Goal: Task Accomplishment & Management: Complete application form

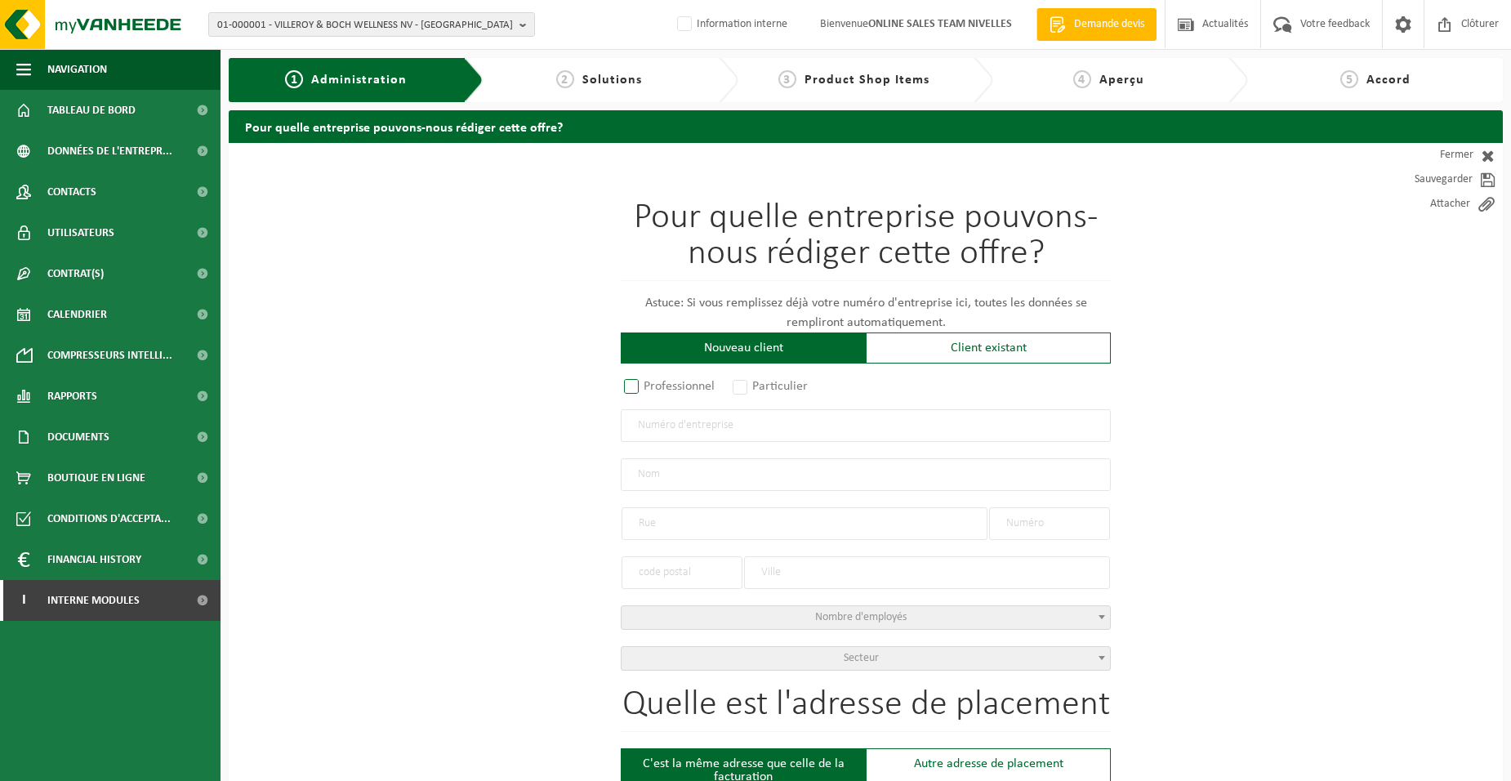
click at [632, 390] on label "Professionnel" at bounding box center [670, 386] width 99 height 23
click at [648, 390] on input "Professionnel" at bounding box center [653, 387] width 11 height 11
radio input "true"
click at [651, 423] on input "text" at bounding box center [866, 425] width 490 height 33
type input "0653959053"
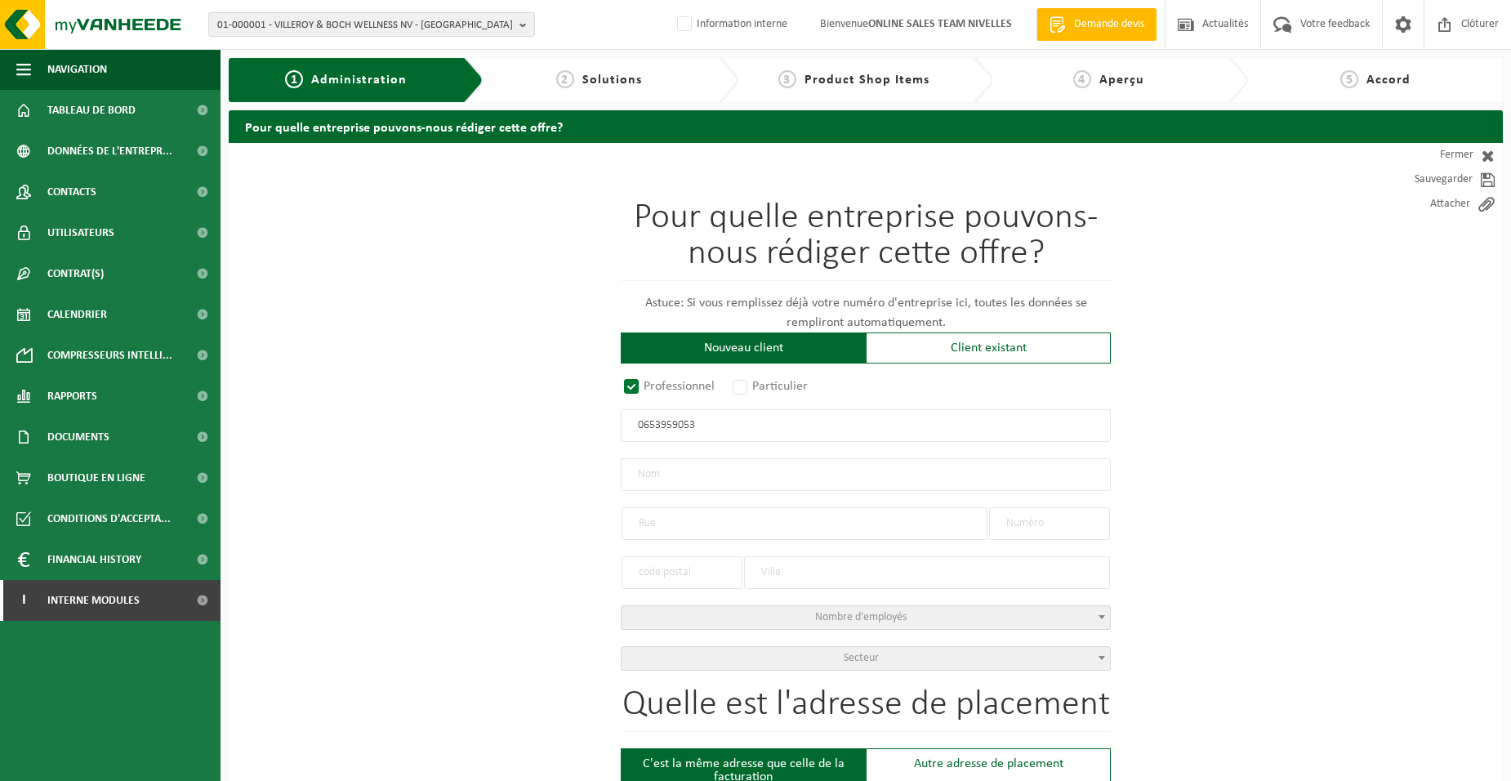
radio input "true"
type input "0653959053"
type input "BELMATIX SRL"
type input "RUE CARDINAL MERCIER"
type input "7"
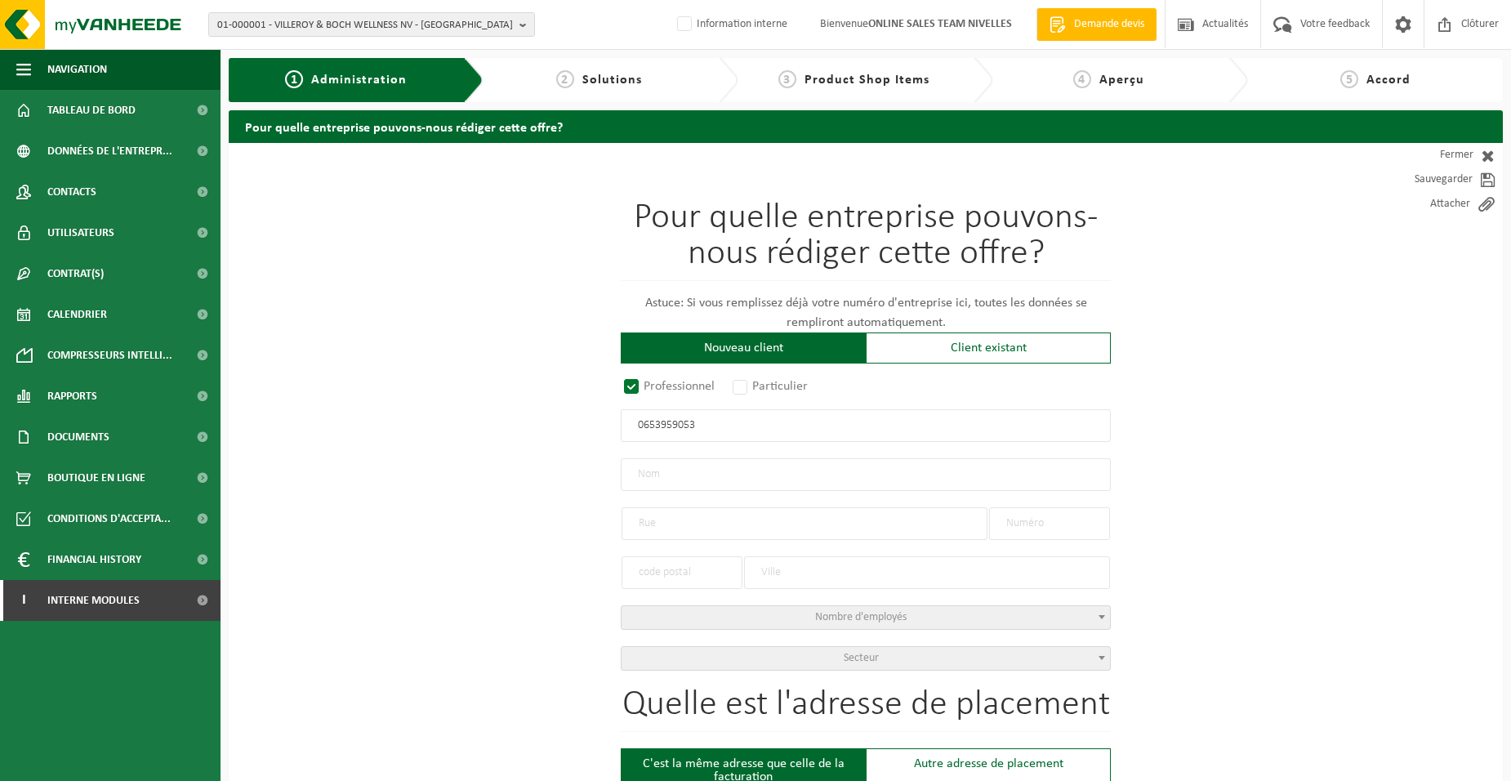
type input "6230"
type input "PONT-À-CELLES"
select select "D"
type input "BELMATIX SRL"
type input "RUE CARDINAL MERCIER"
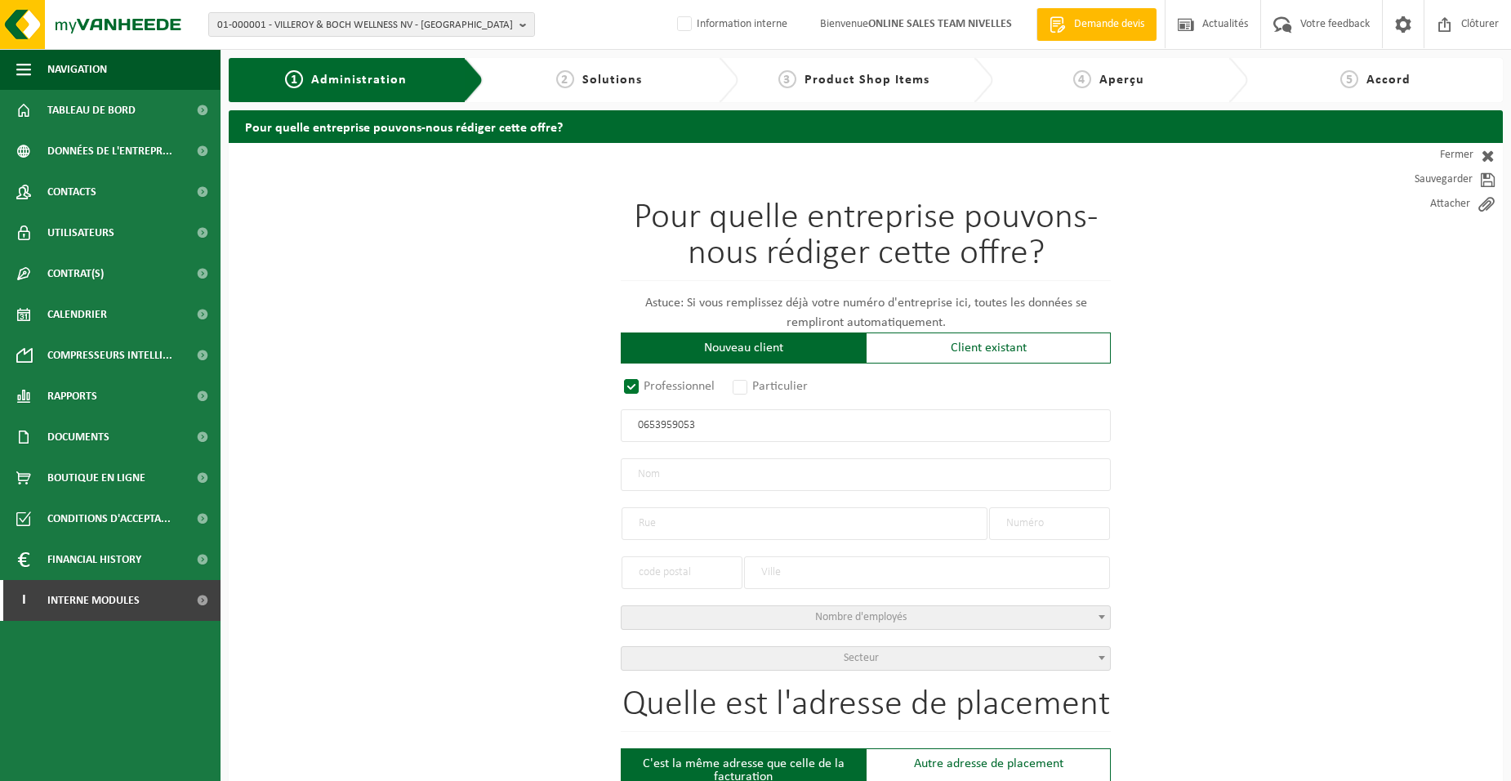
type input "7"
type input "6230"
type input "PONT-À-CELLES"
type input "2252988118"
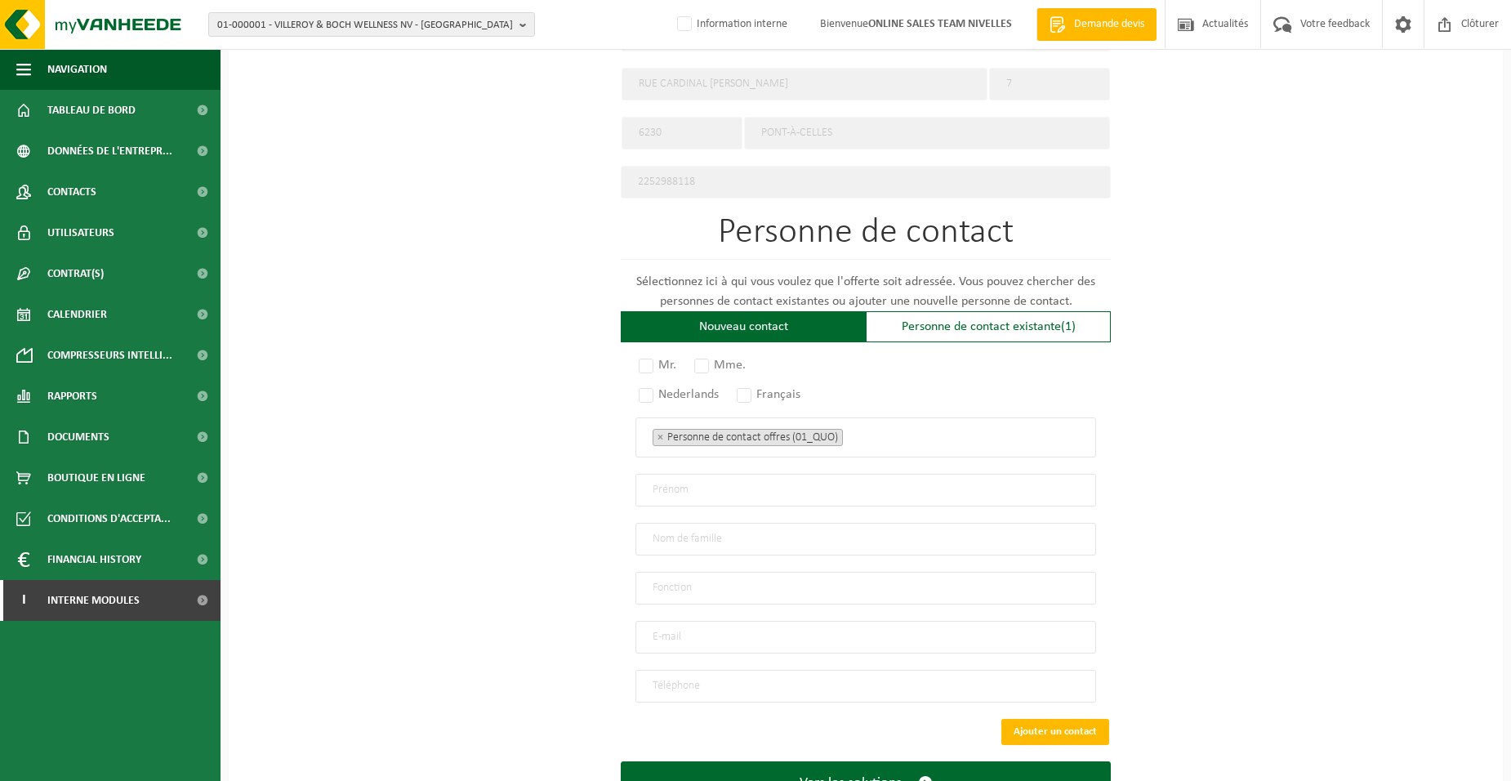
scroll to position [817, 0]
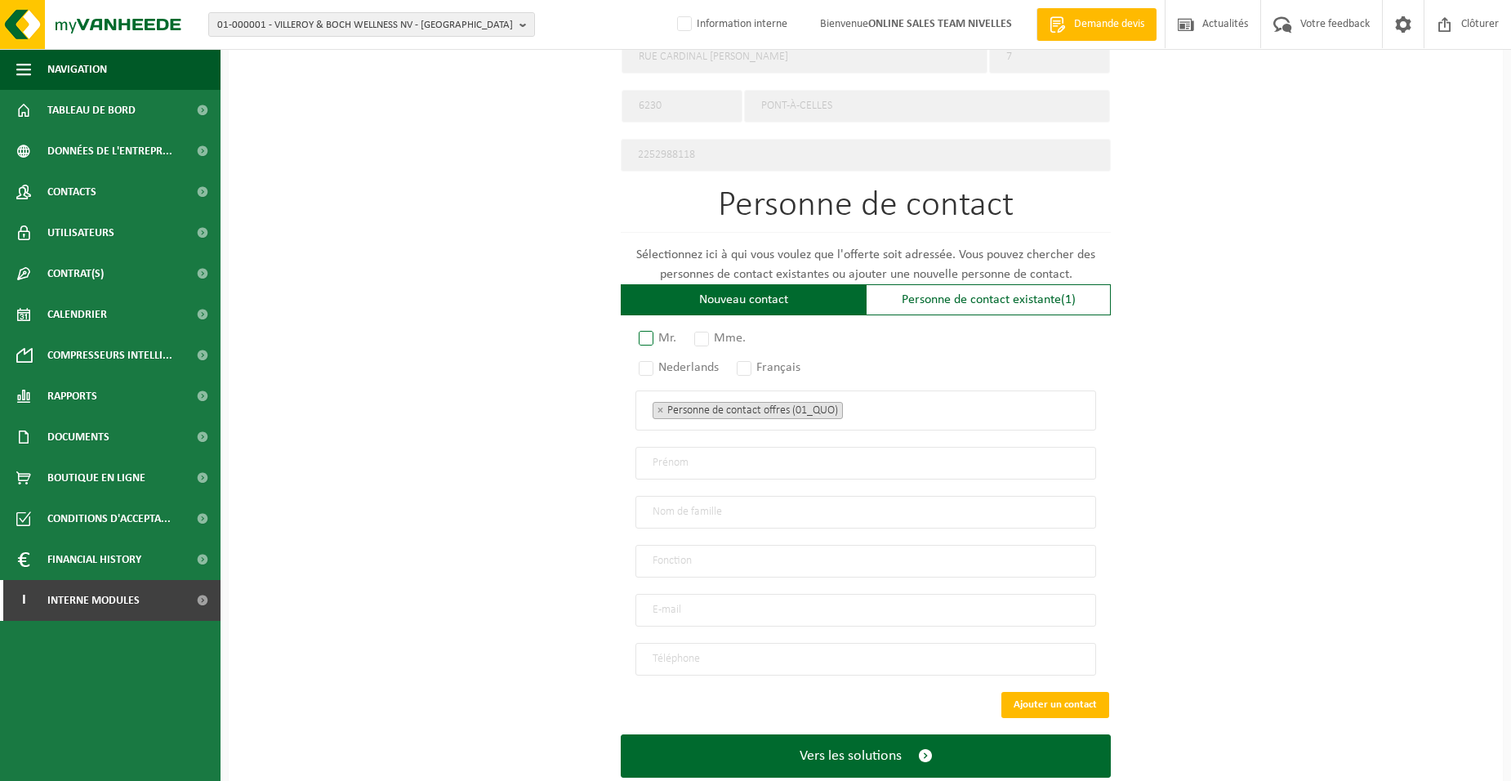
type input "0653959053"
click at [669, 335] on label "Mr." at bounding box center [658, 338] width 46 height 23
radio input "true"
click at [750, 363] on label "Français" at bounding box center [769, 367] width 72 height 23
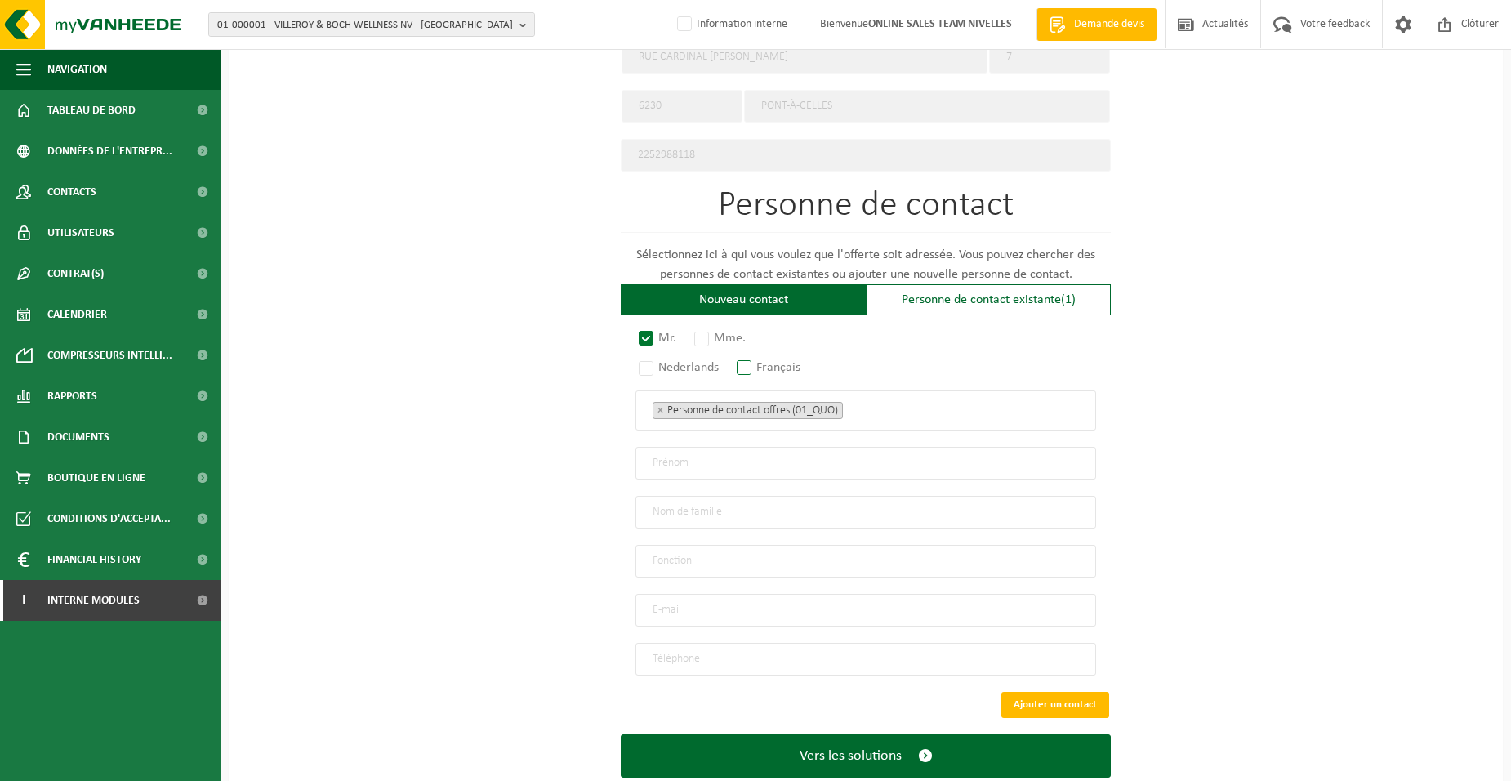
radio input "true"
click at [896, 412] on ul "× Personne de contact offres (01_QUO)" at bounding box center [865, 409] width 426 height 21
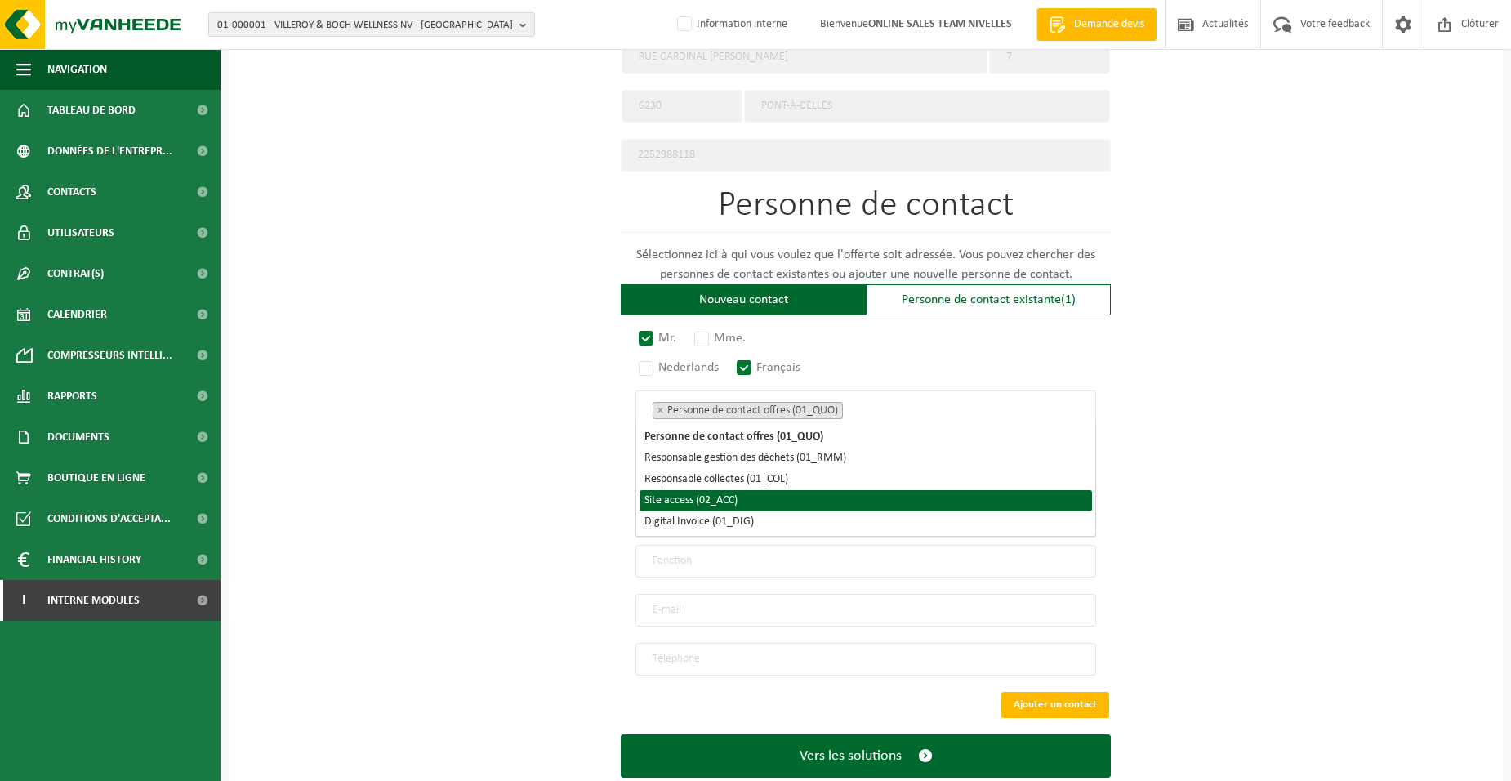
click at [834, 498] on li "Site access (02_ACC)" at bounding box center [865, 500] width 452 height 21
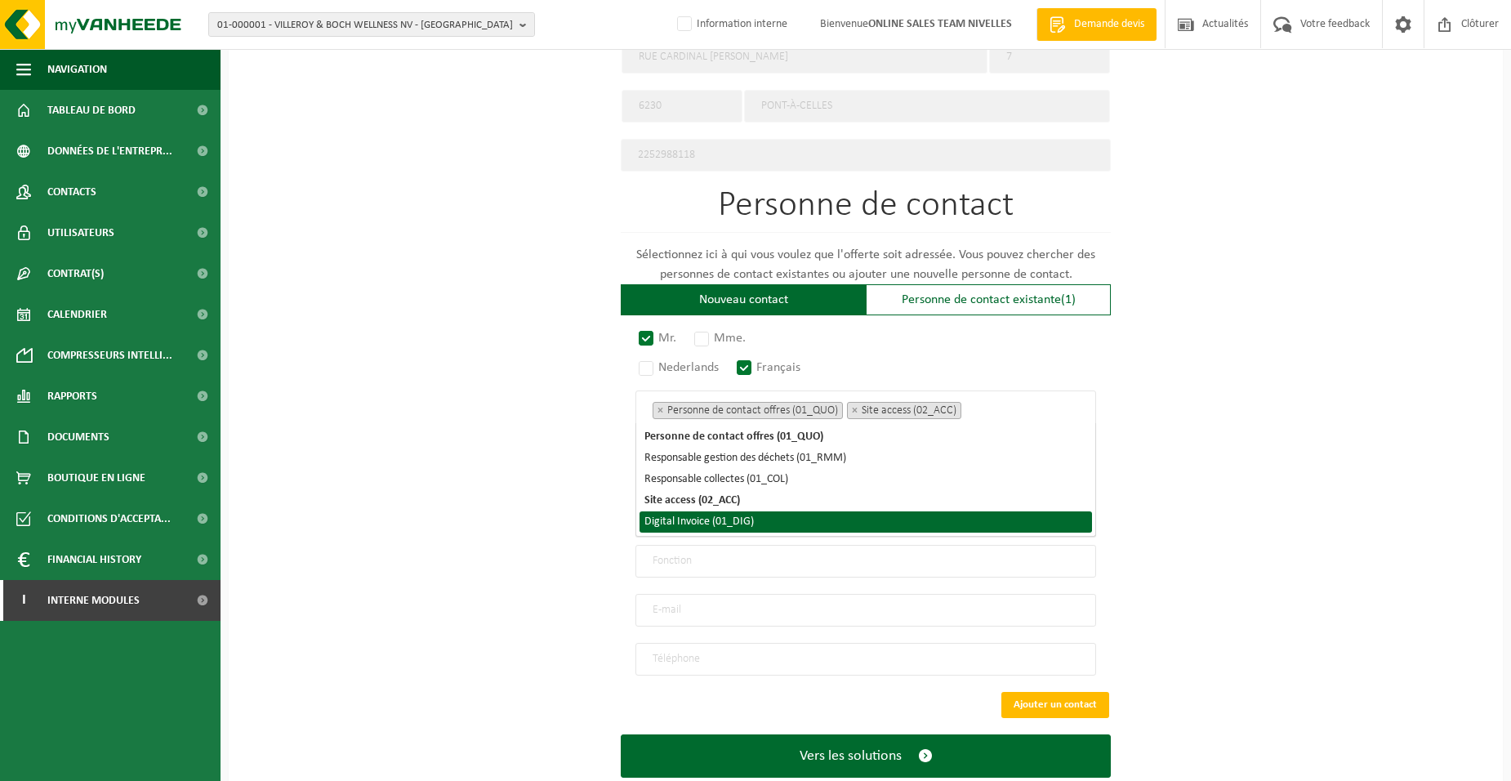
click at [831, 527] on li "Digital Invoice (01_DIG)" at bounding box center [865, 521] width 452 height 21
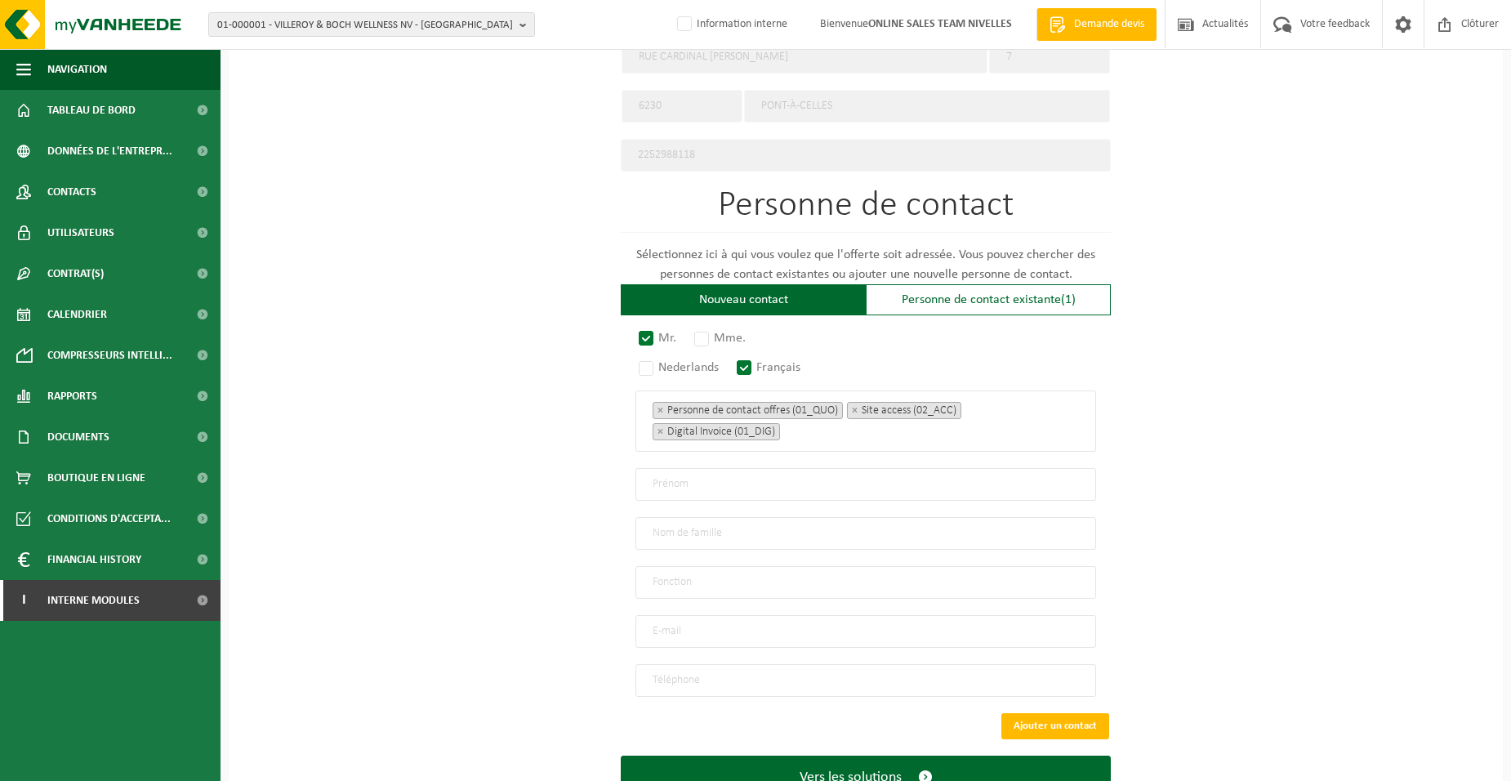
drag, startPoint x: 501, startPoint y: 534, endPoint x: 525, endPoint y: 531, distance: 23.9
click at [505, 532] on div "Pour quelle entreprise pouvons-nous rédiger cette offre? Astuce: Si vous rempli…" at bounding box center [866, 82] width 1274 height 1513
click at [661, 482] on input "text" at bounding box center [865, 484] width 461 height 33
type input "RAPHAEL"
click at [666, 527] on input "text" at bounding box center [865, 533] width 461 height 33
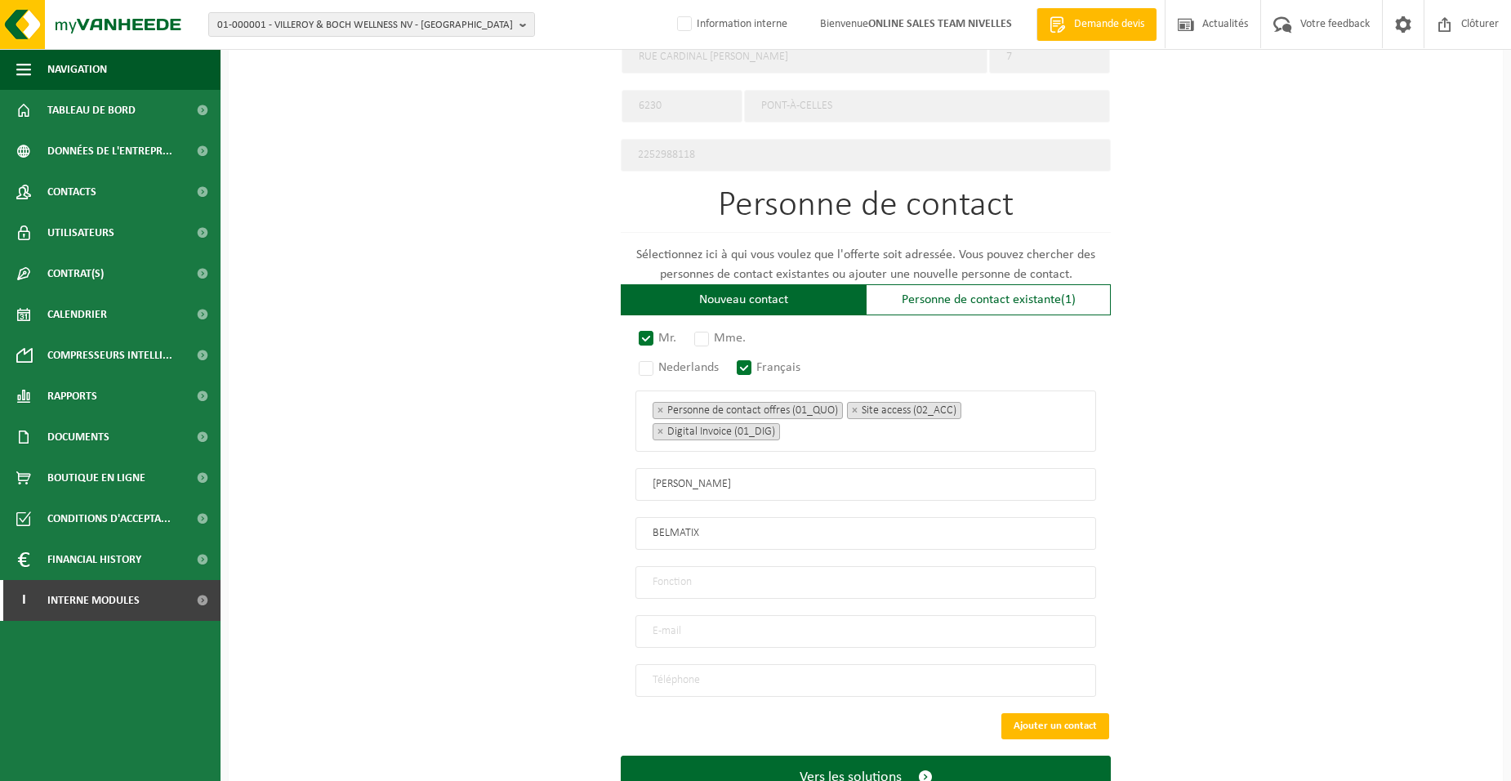
type input "BELMATIX"
click at [643, 580] on input "text" at bounding box center [865, 582] width 461 height 33
type input "Directeur"
click at [716, 623] on input "email" at bounding box center [865, 631] width 461 height 33
type input "BELMATIX@GMAIL.COM"
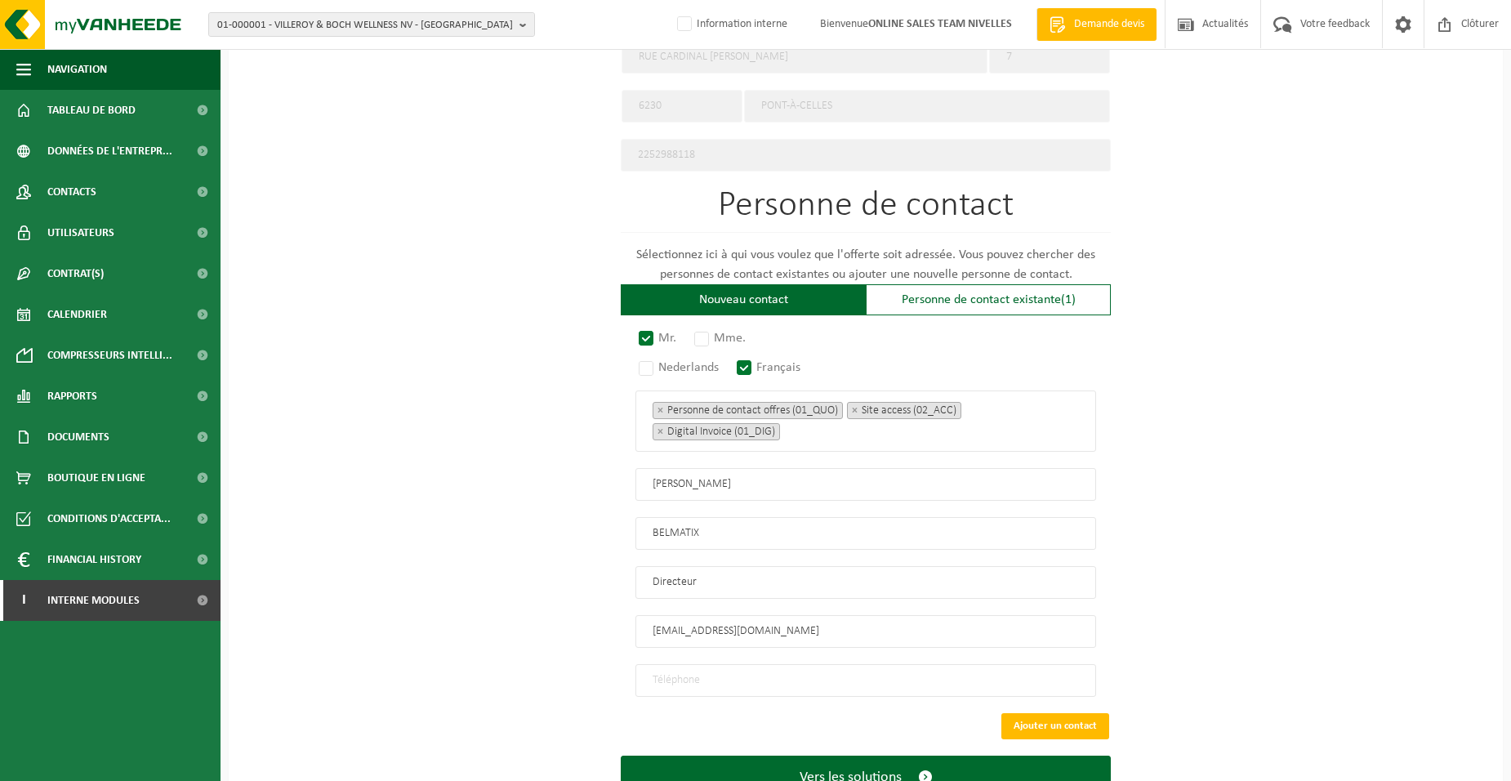
click at [703, 623] on input "tel" at bounding box center [865, 680] width 461 height 33
type input "0"
type input "+32 472 13 27 54"
click at [723, 623] on button "Vers les solutions" at bounding box center [866, 776] width 490 height 43
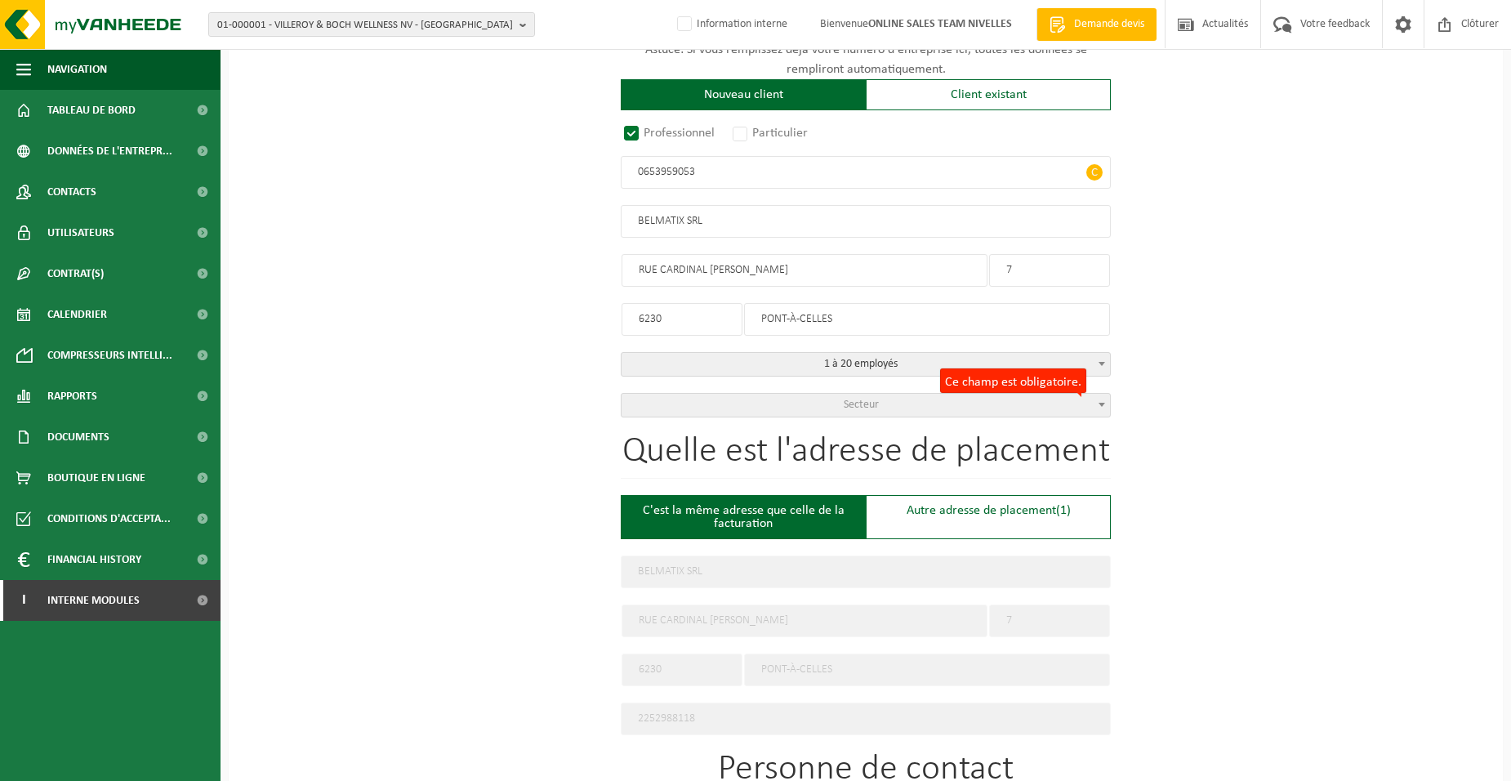
click at [783, 406] on span "Secteur" at bounding box center [865, 405] width 488 height 23
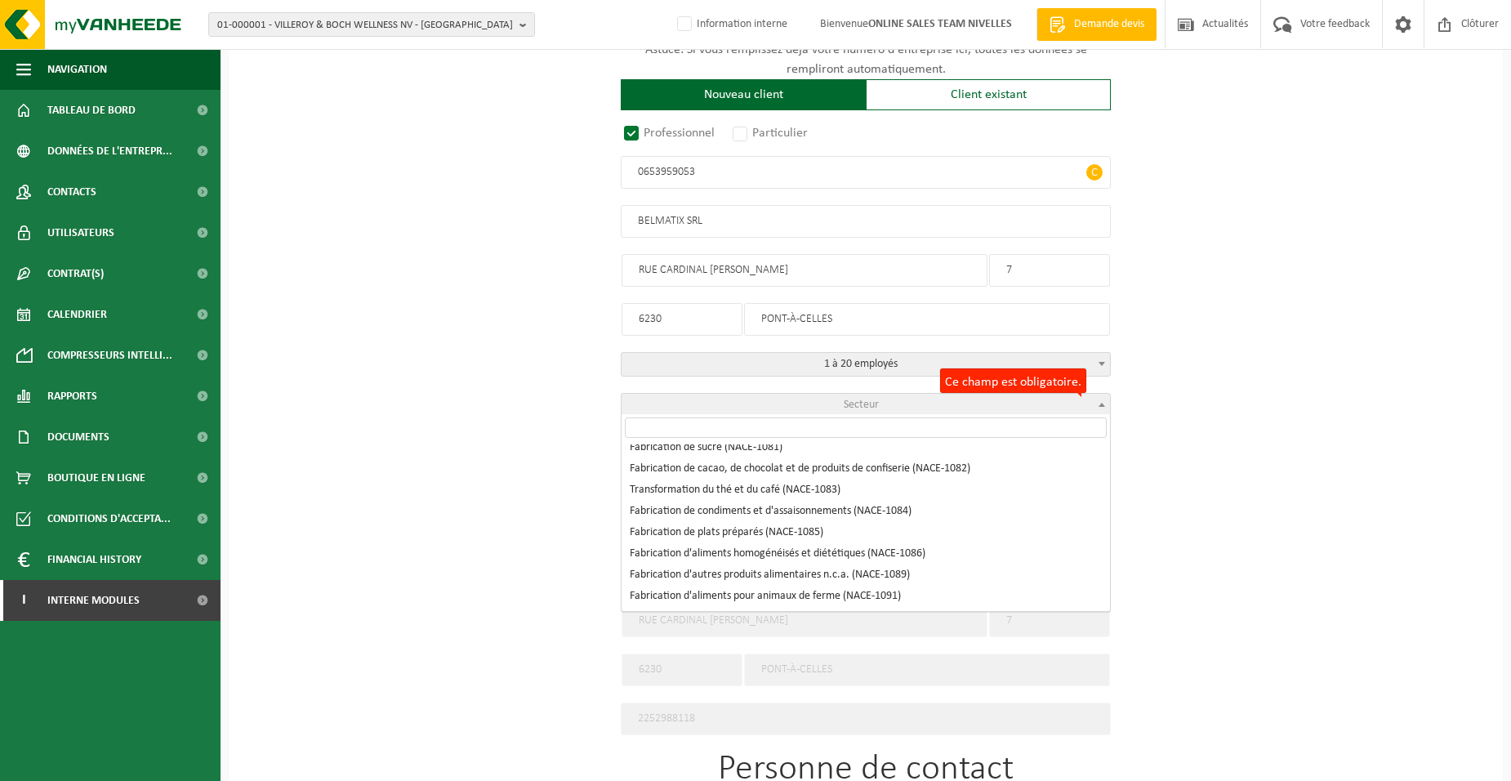
scroll to position [1225, 0]
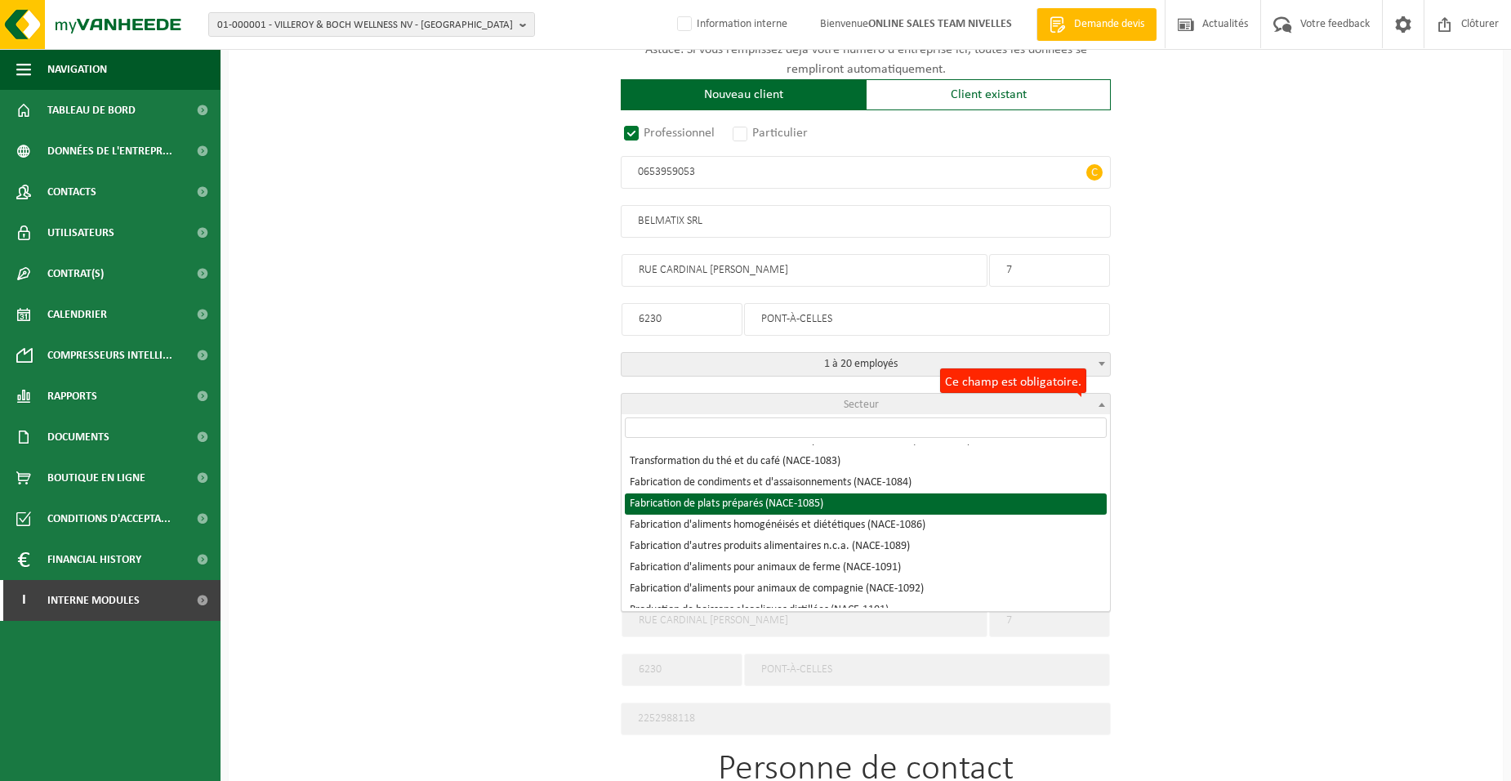
select select "NACE_1085"
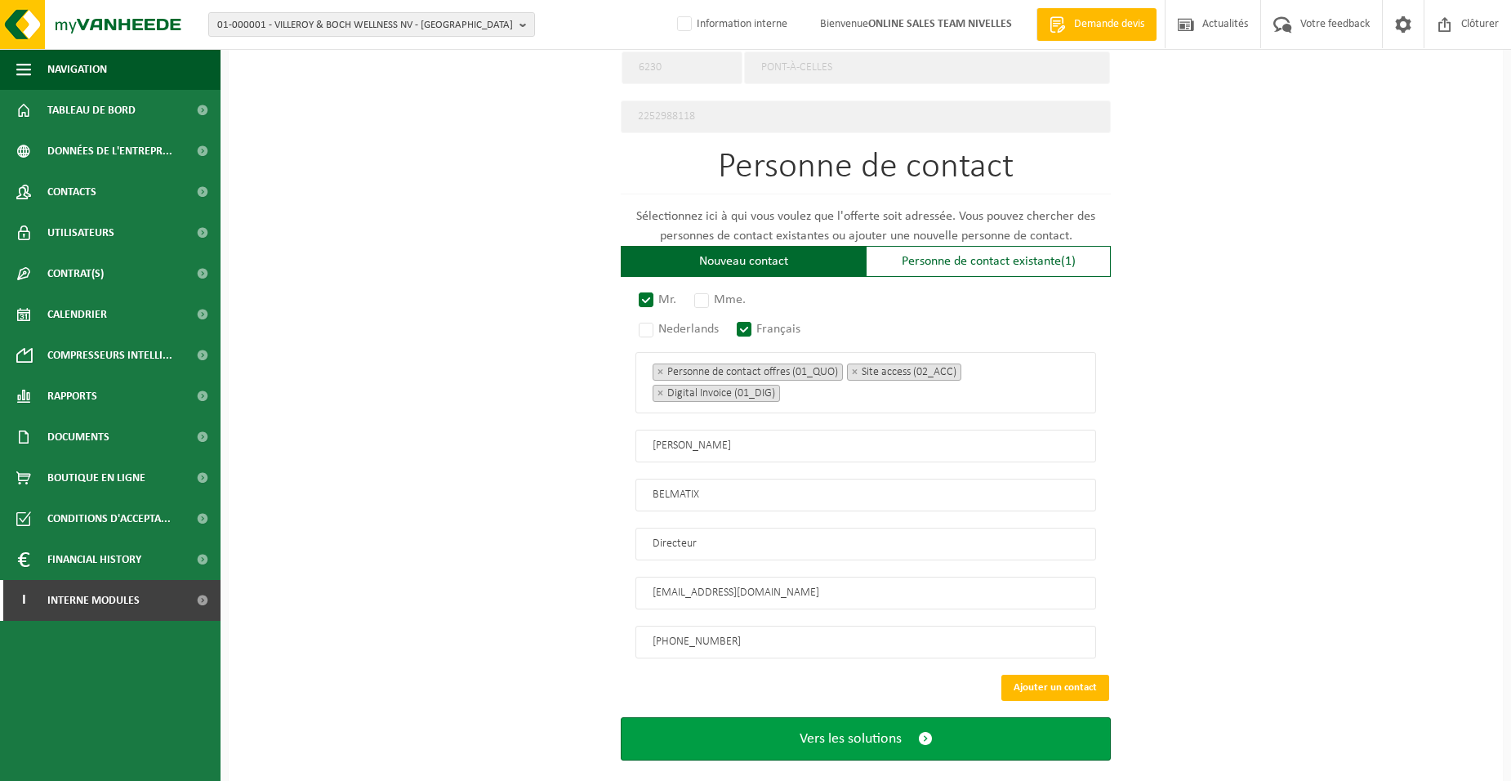
scroll to position [871, 0]
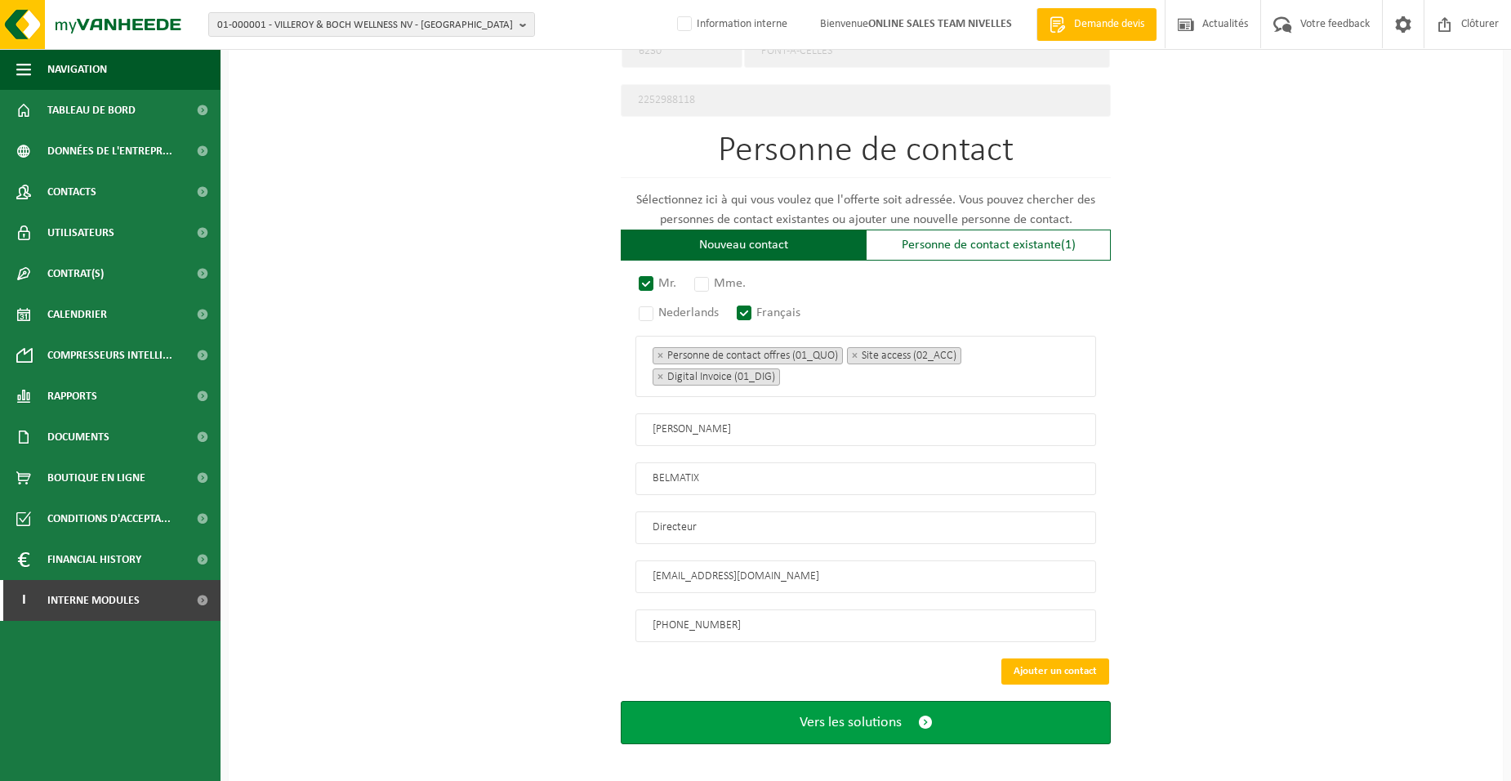
click at [855, 623] on span "Vers les solutions" at bounding box center [850, 722] width 102 height 17
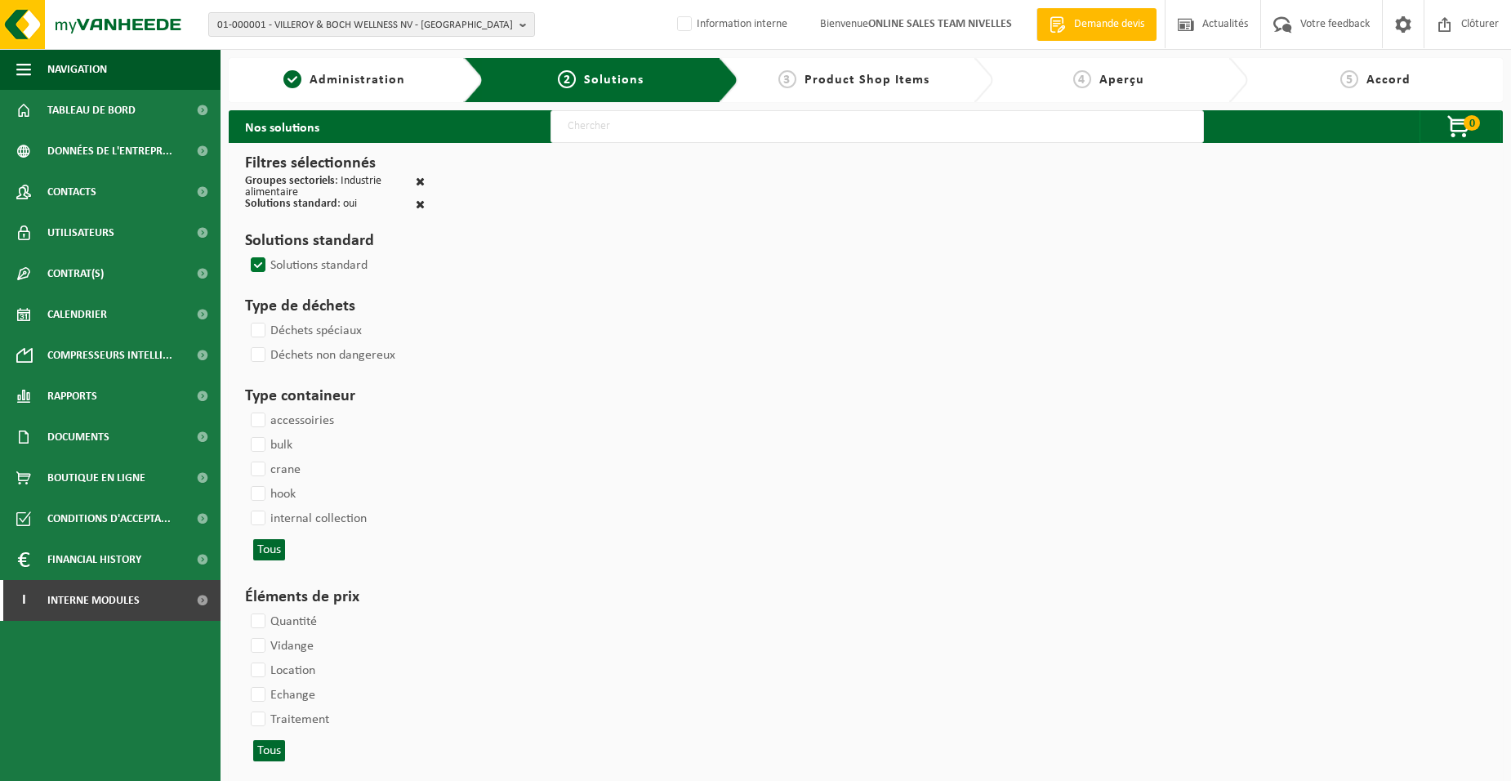
click at [597, 130] on input "text" at bounding box center [876, 126] width 653 height 33
type input "000052"
select select
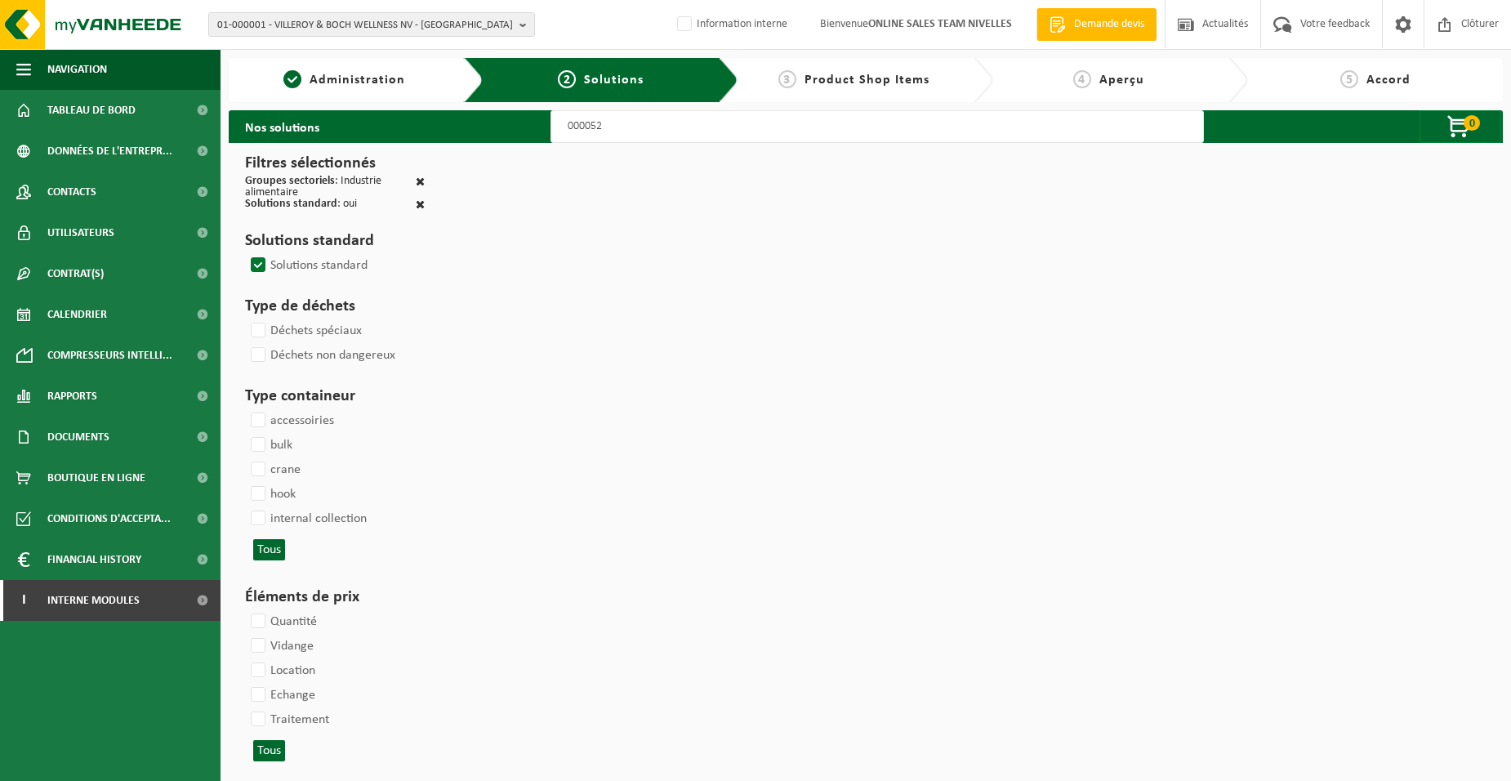
select select
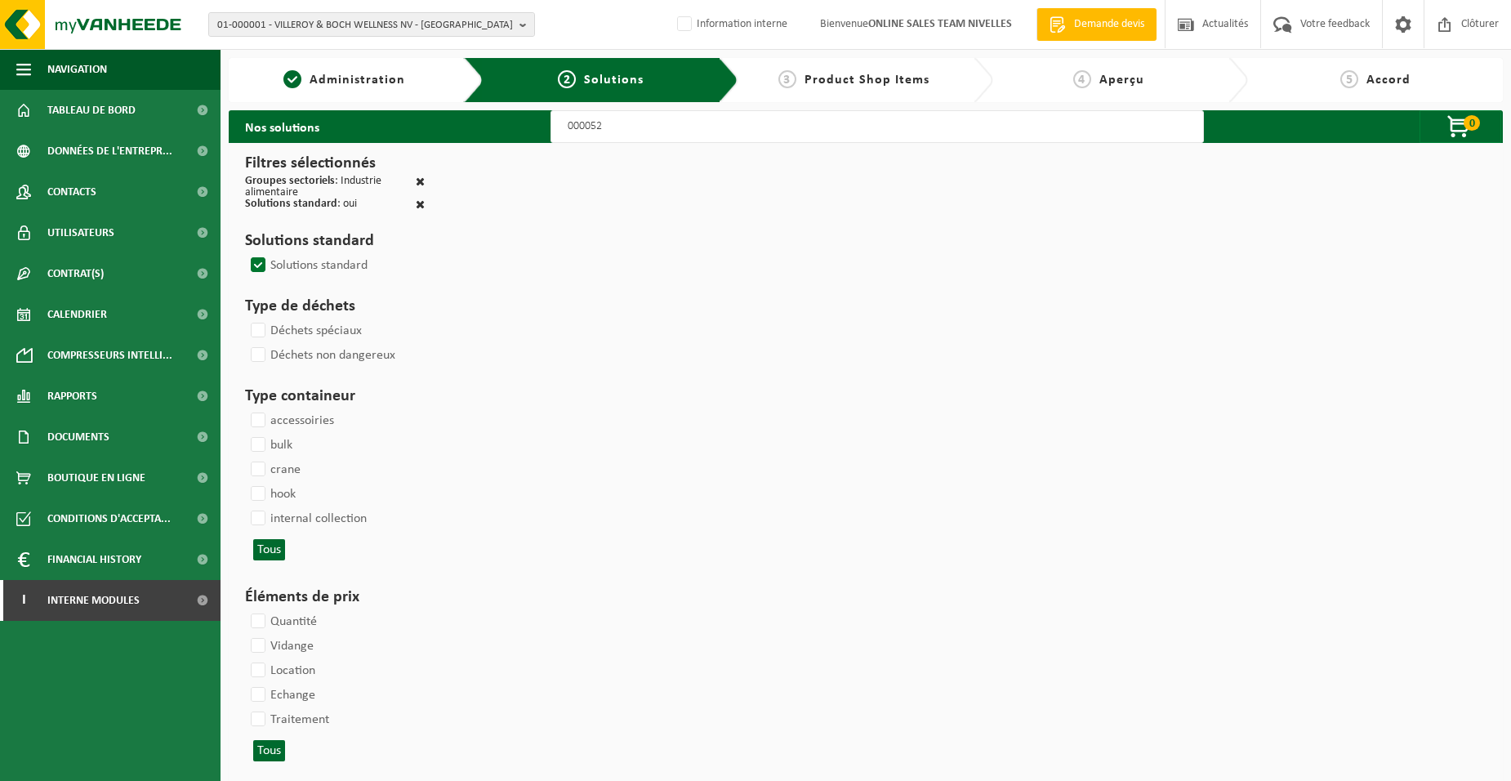
select select
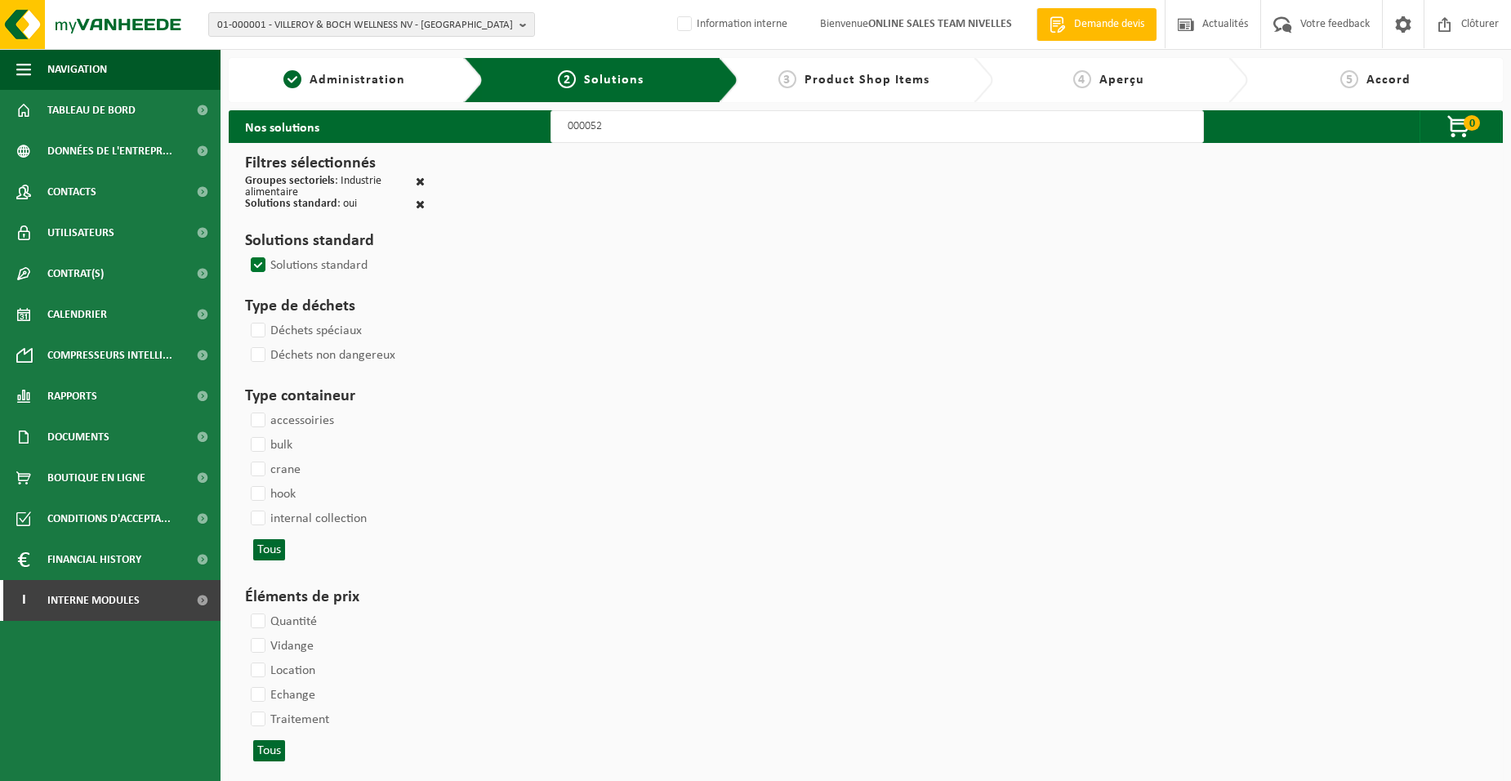
select select
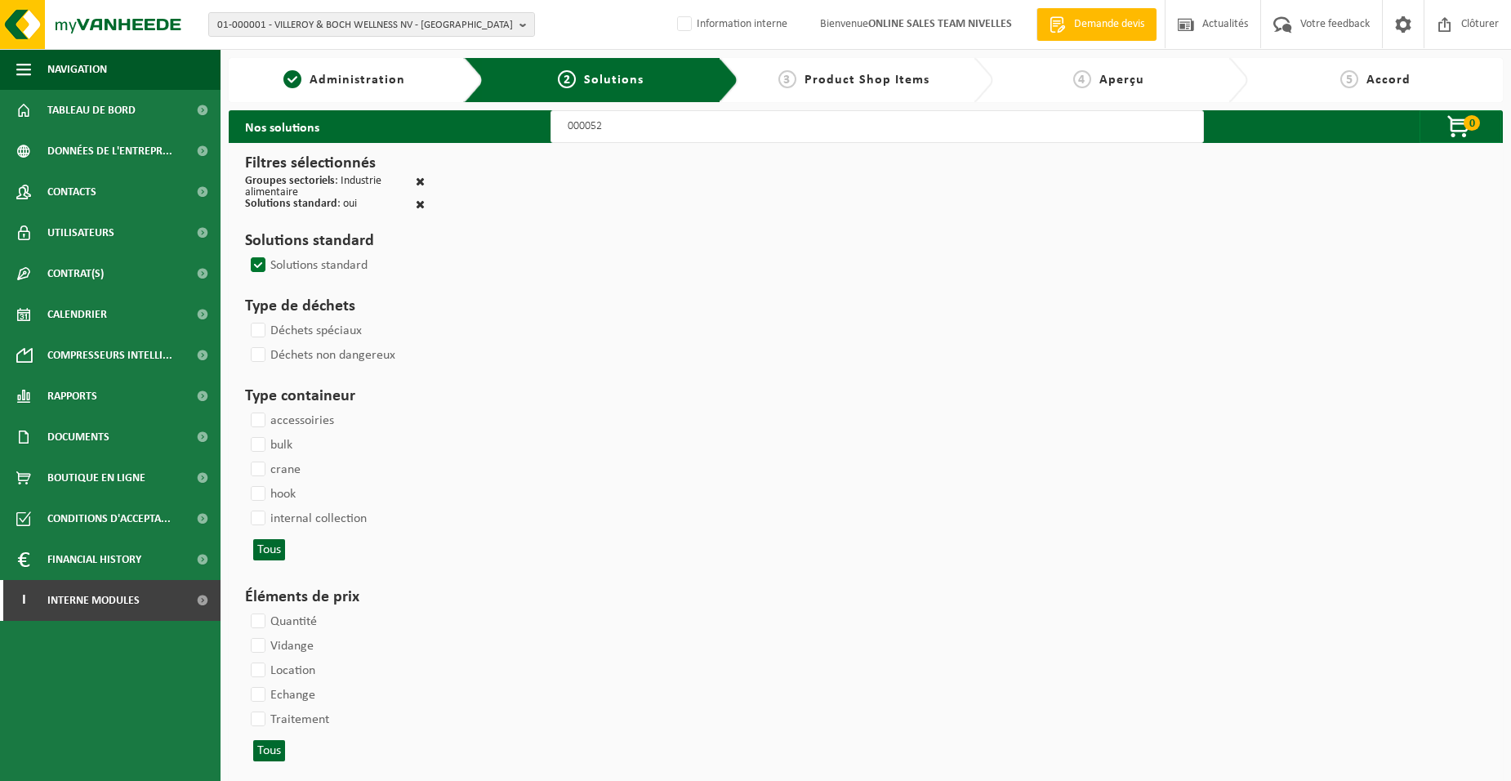
select select
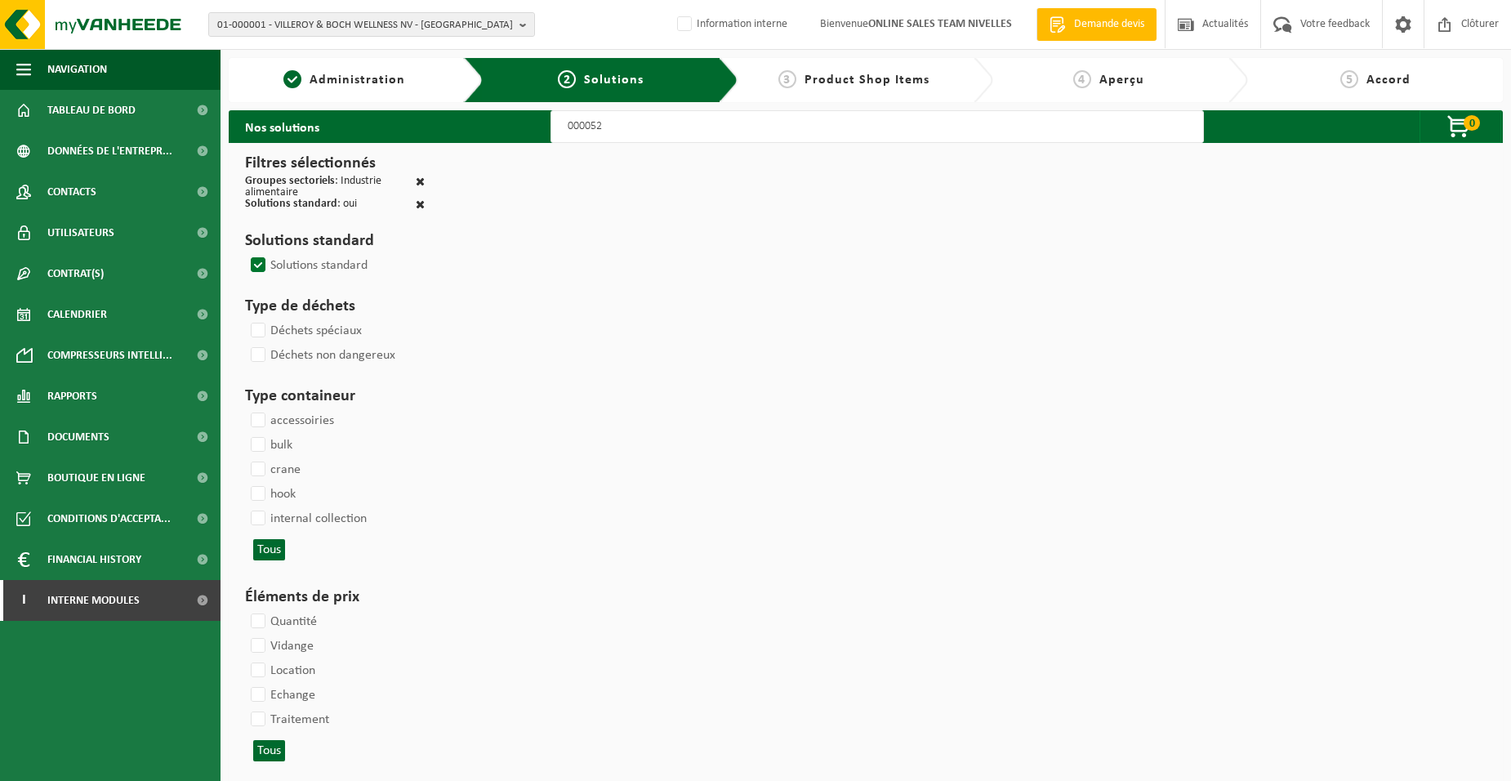
select select
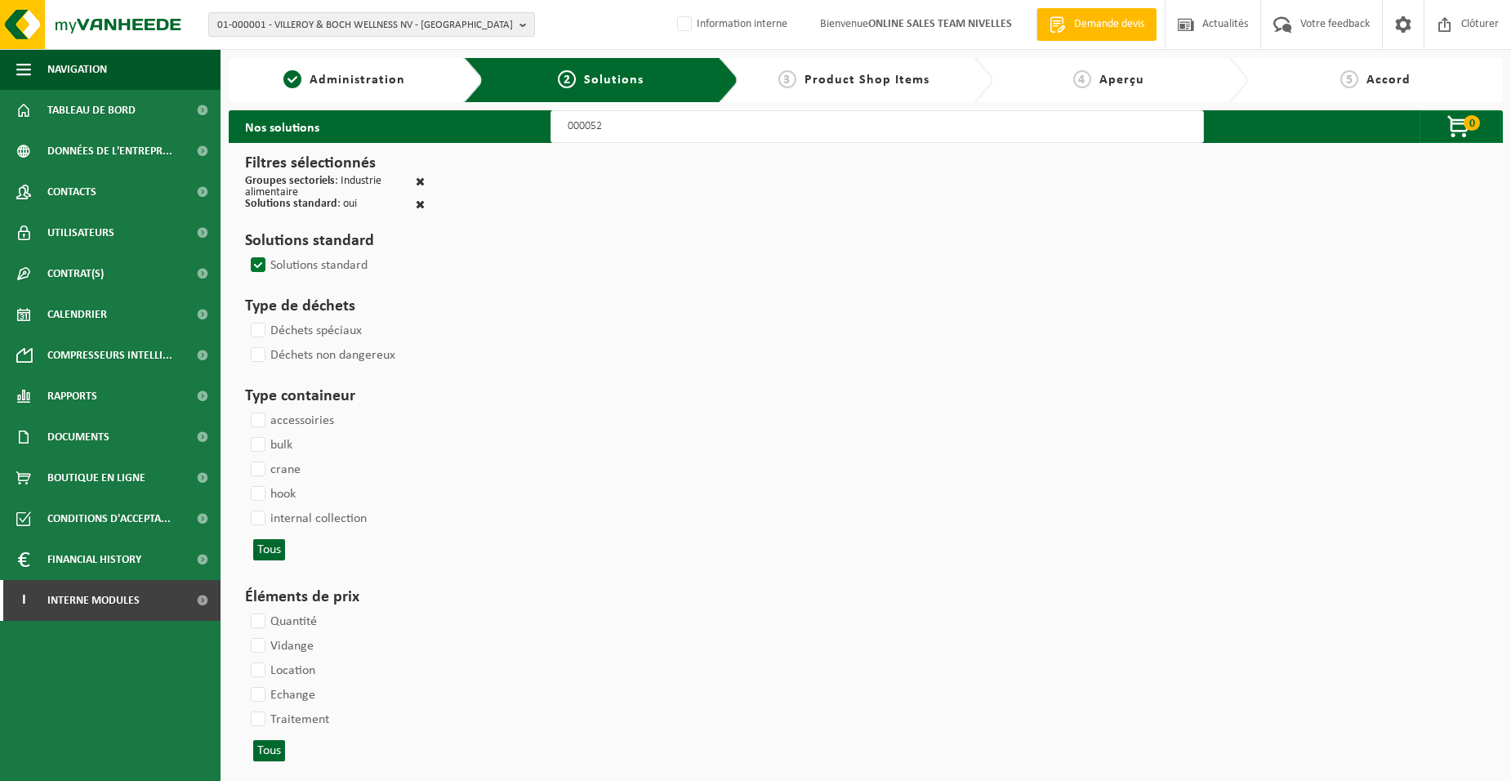
select select
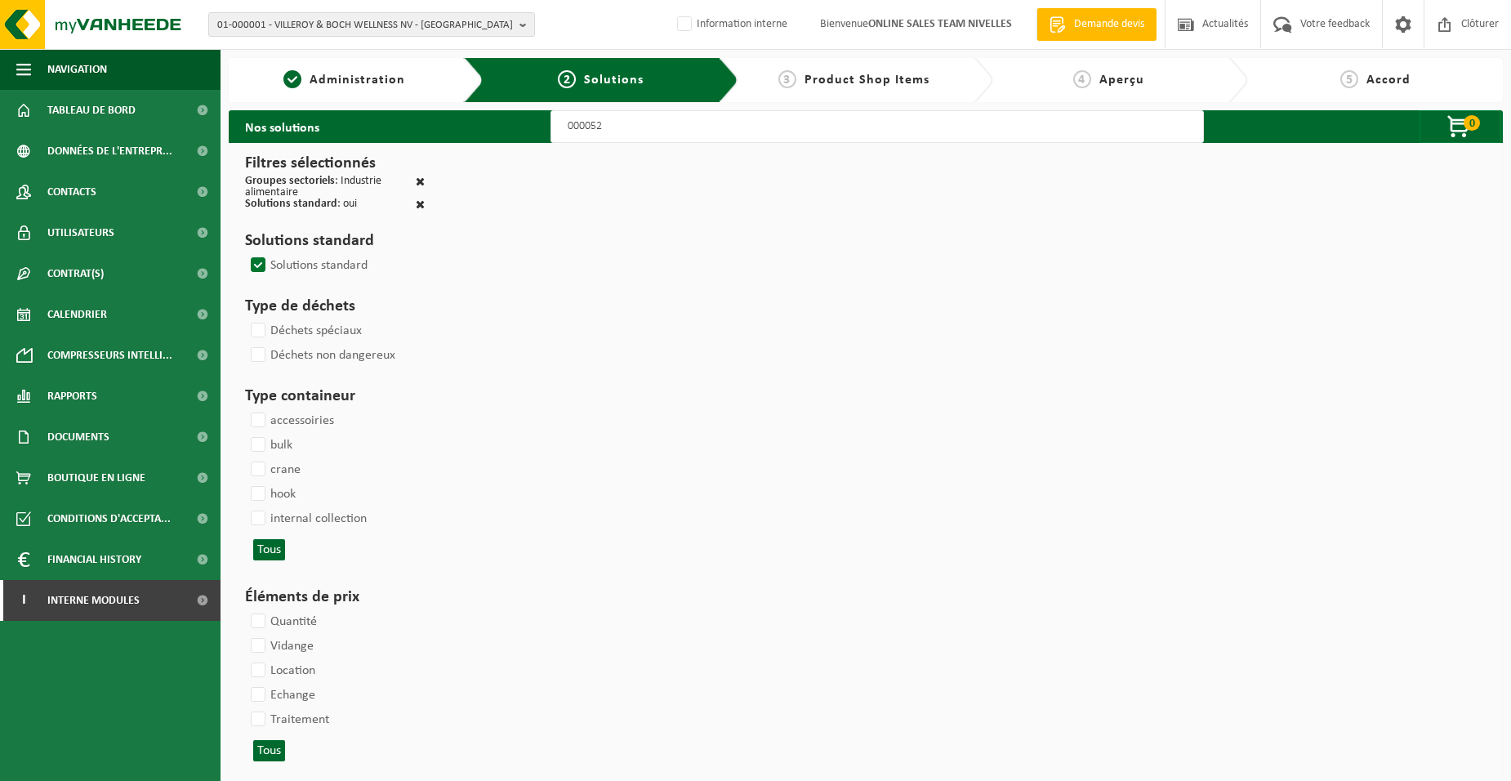
select select
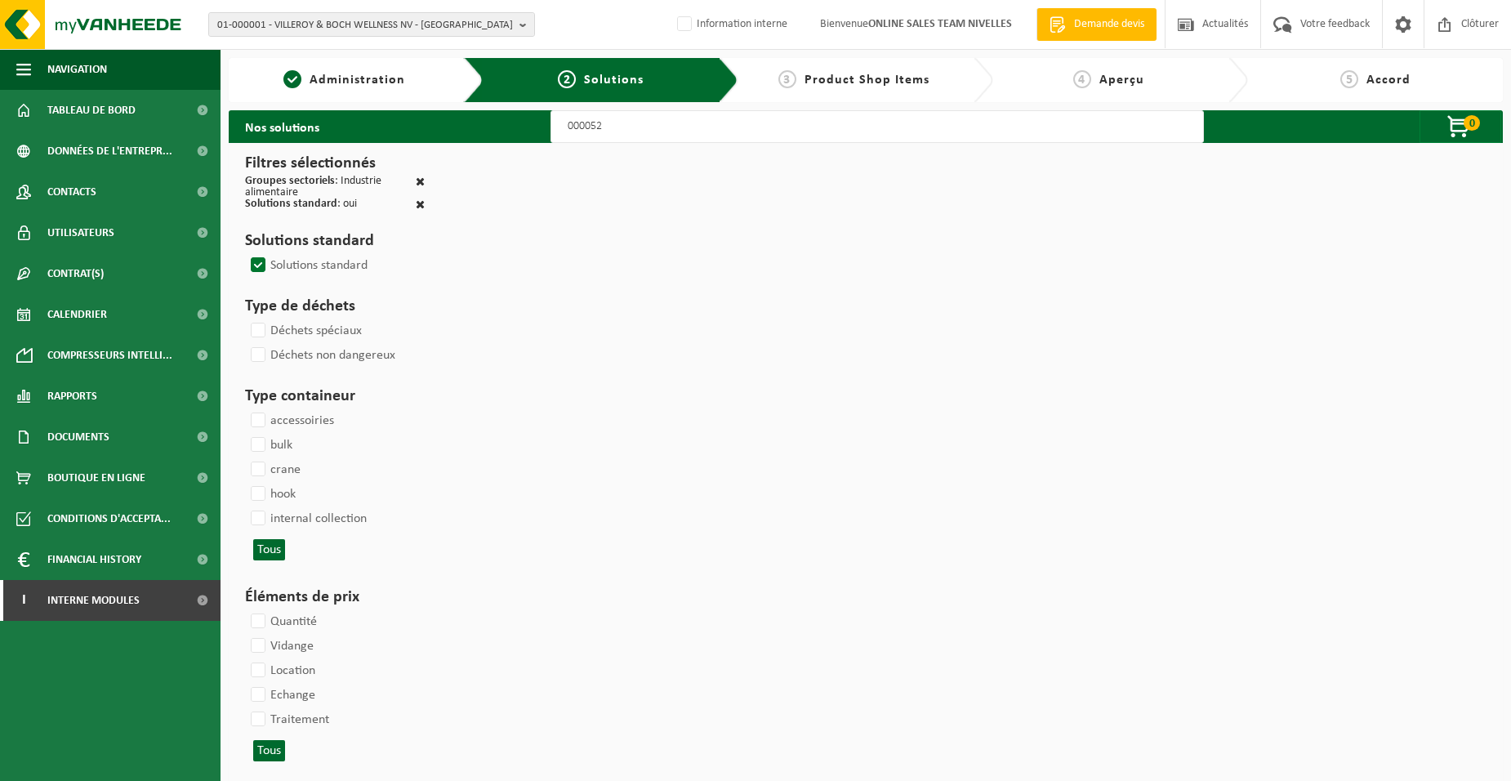
select select
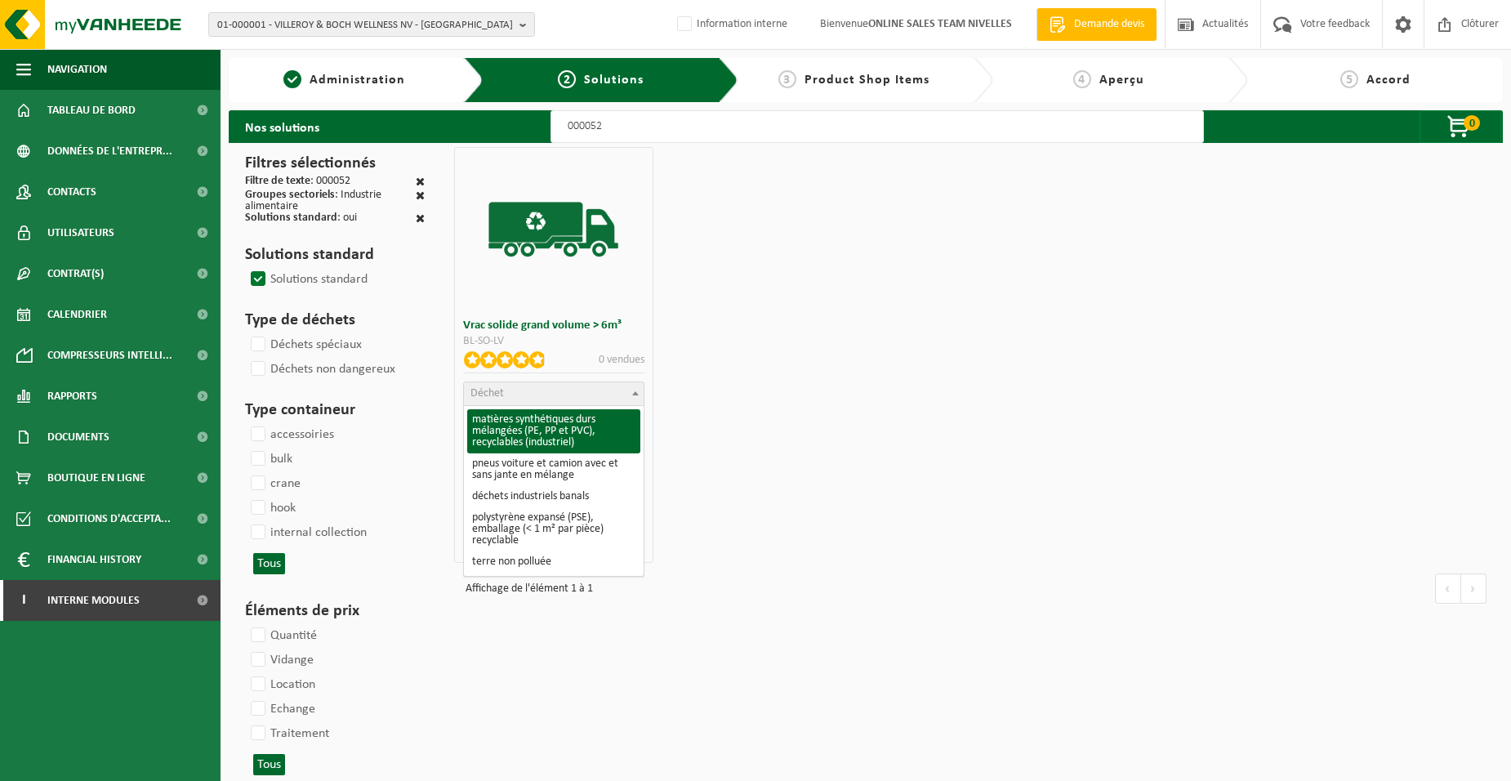
click at [550, 398] on span "Déchet" at bounding box center [553, 393] width 179 height 23
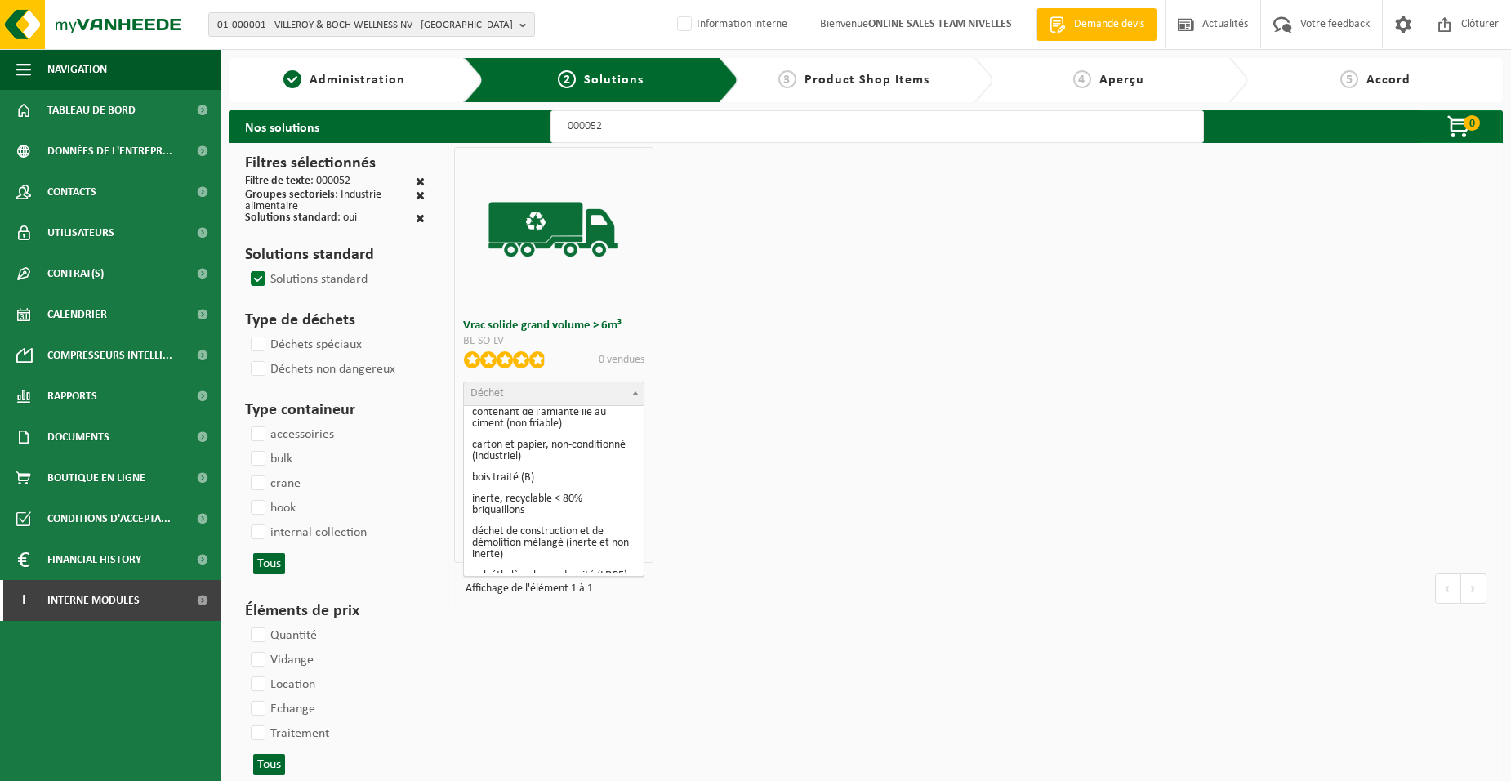
scroll to position [245, 0]
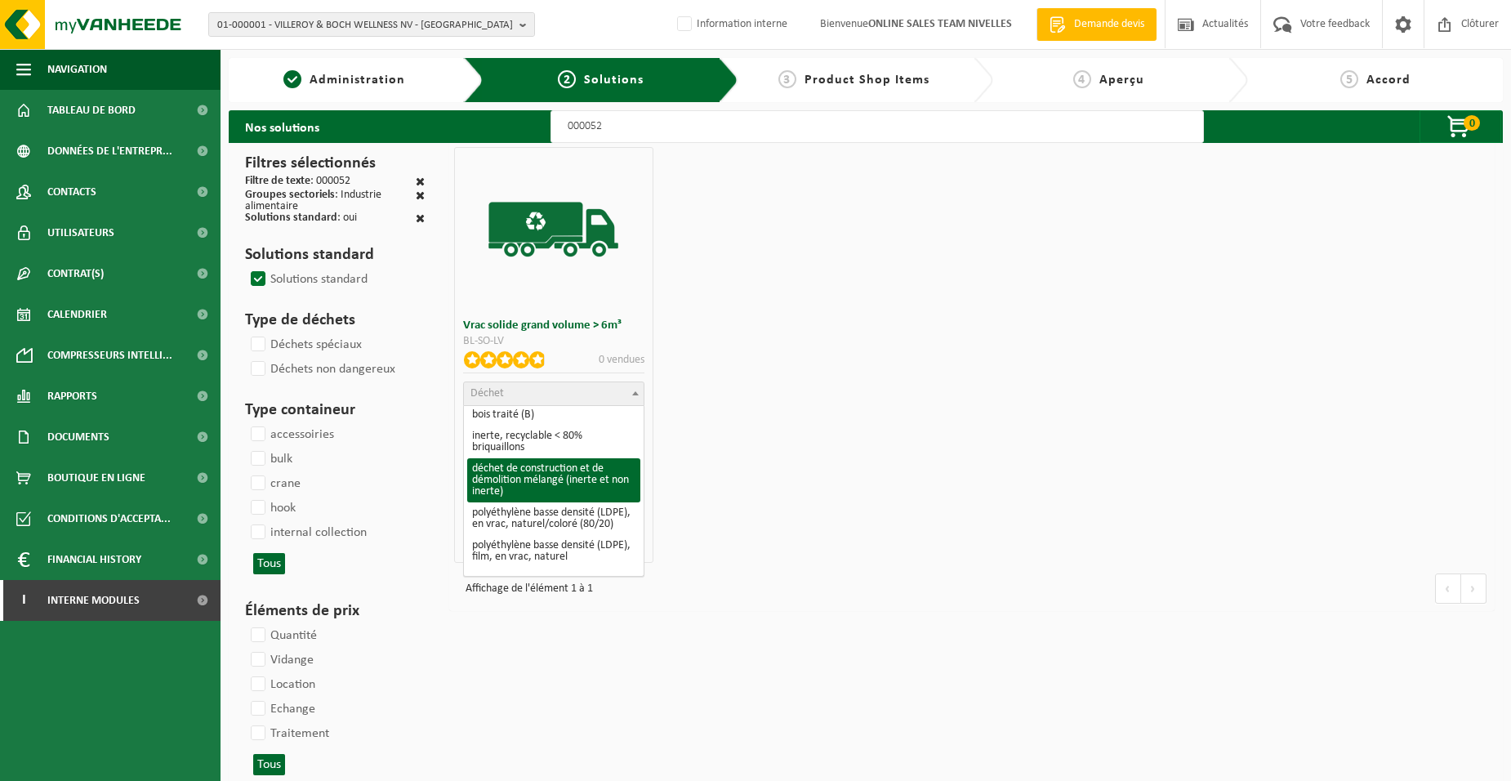
select select "31"
select select
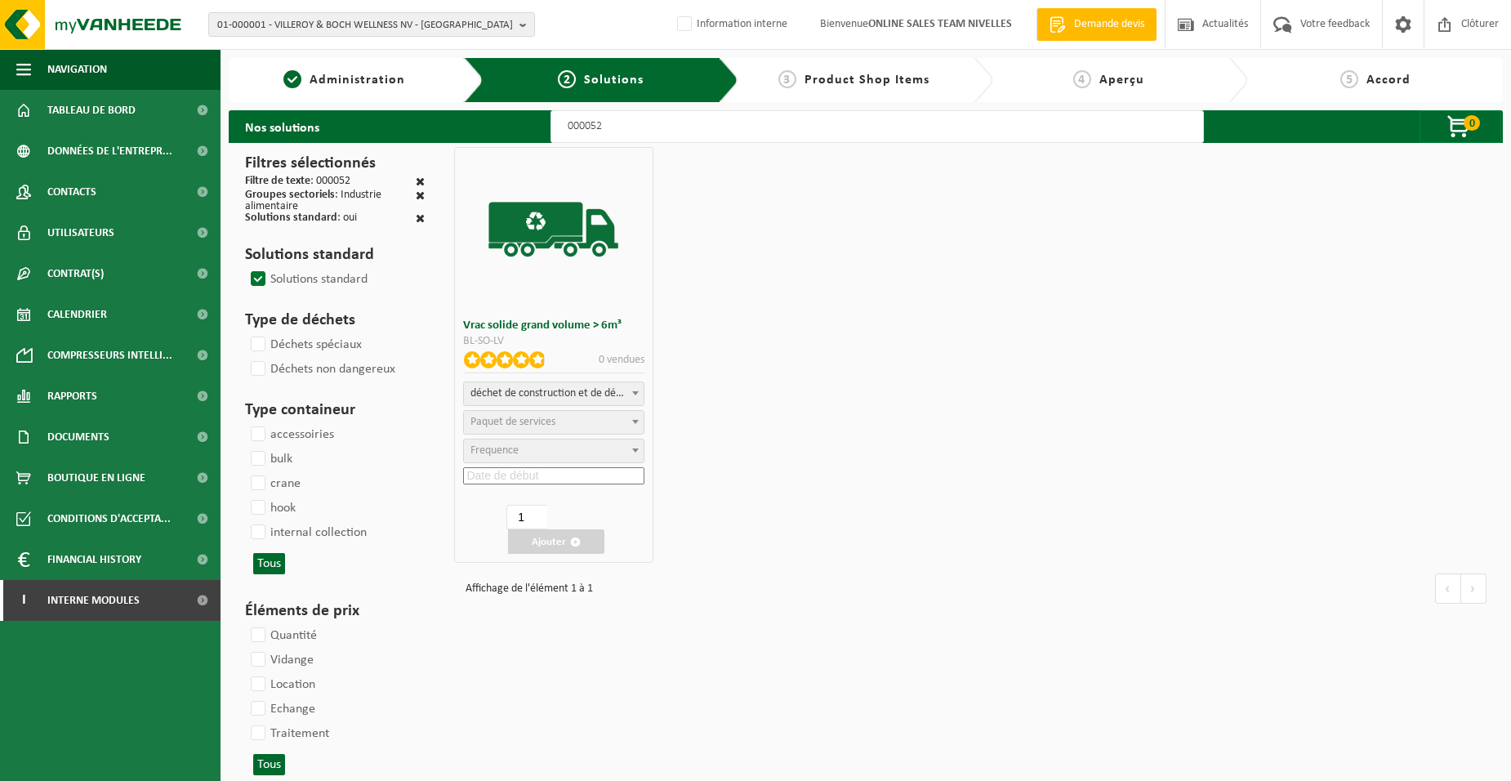
select select
select select "47"
select select "25"
click at [568, 470] on input at bounding box center [553, 475] width 180 height 17
click at [608, 670] on div "30" at bounding box center [599, 671] width 29 height 26
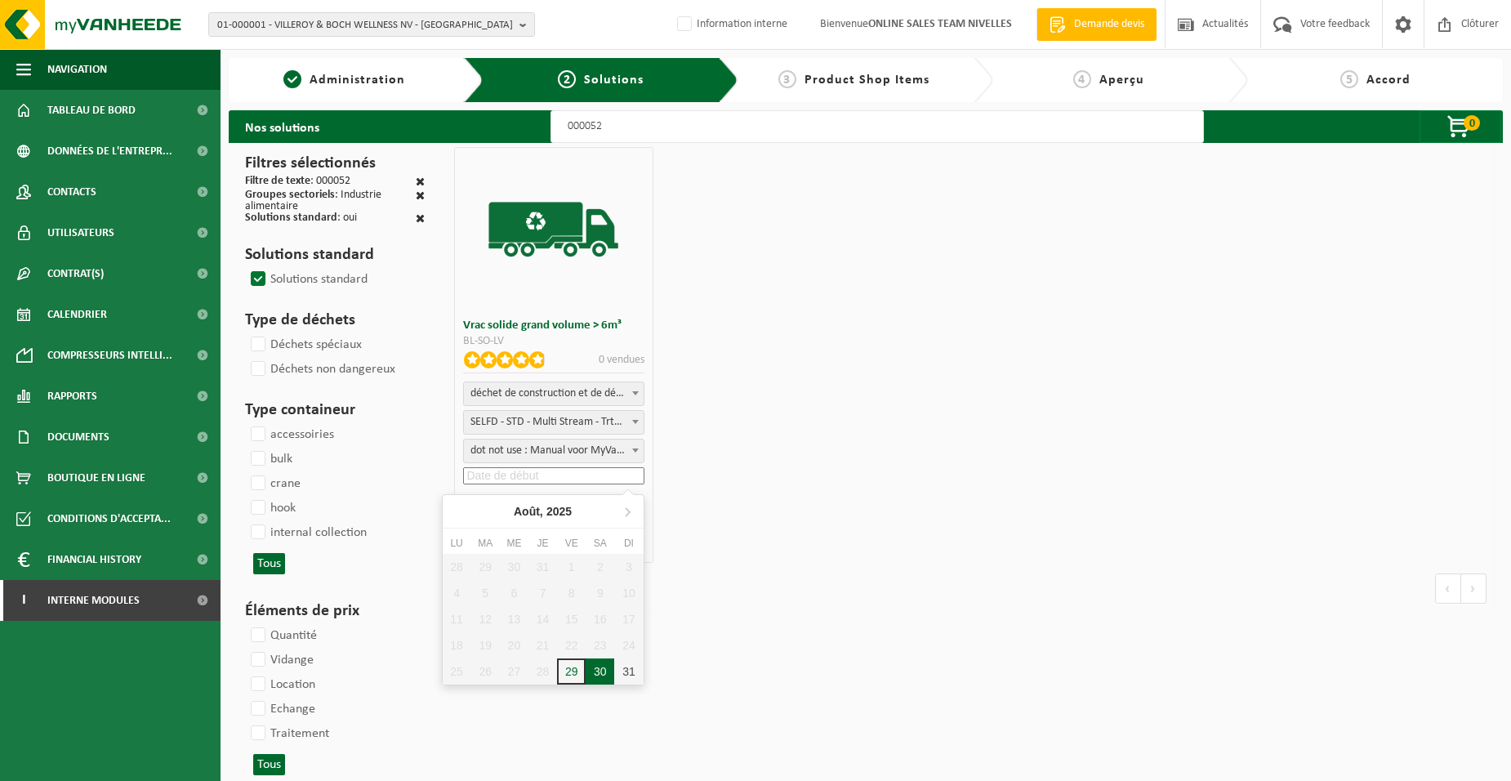
type input "[DATE]"
click at [564, 544] on button "Ajouter" at bounding box center [556, 541] width 96 height 24
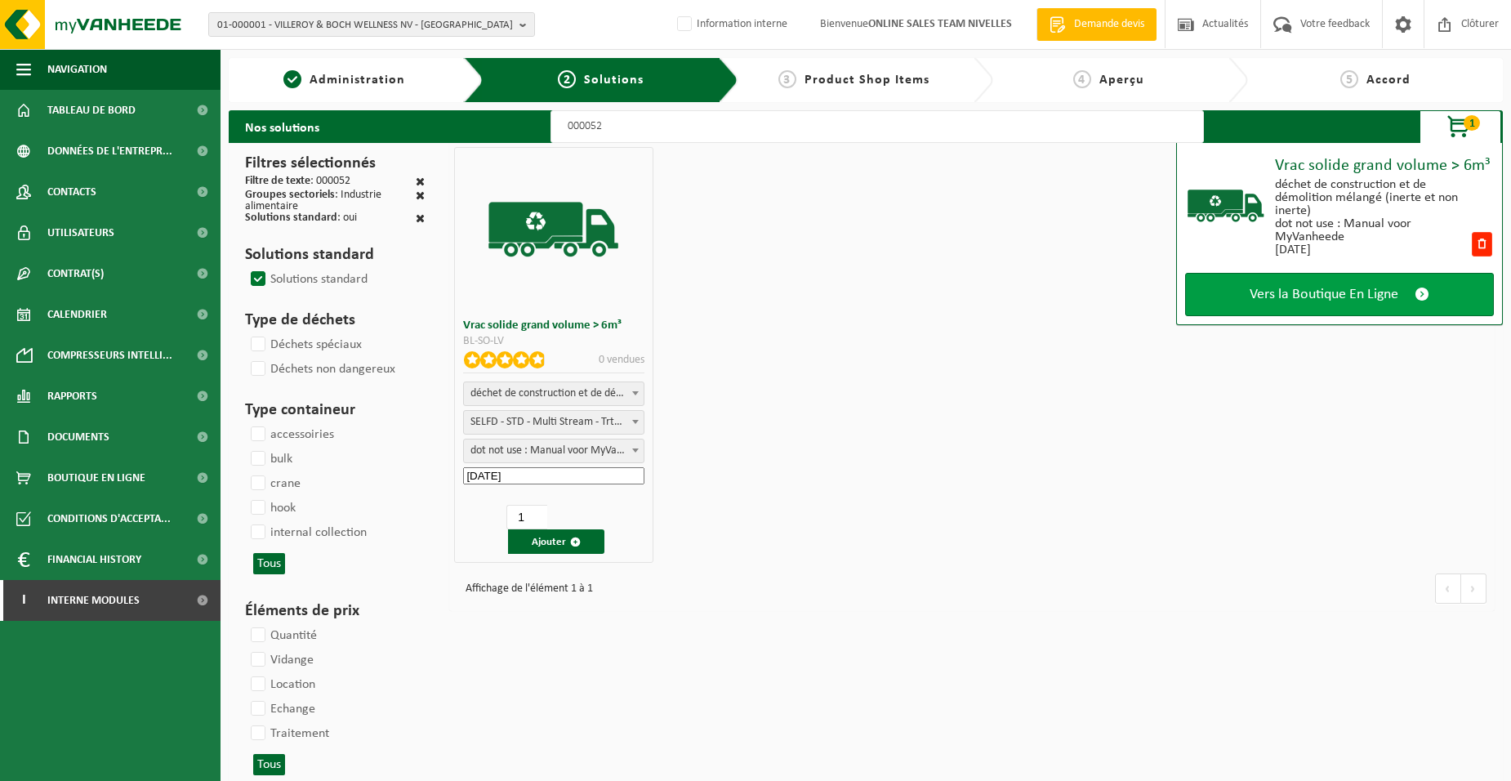
click at [1299, 296] on span "Vers la Boutique En Ligne" at bounding box center [1323, 294] width 149 height 17
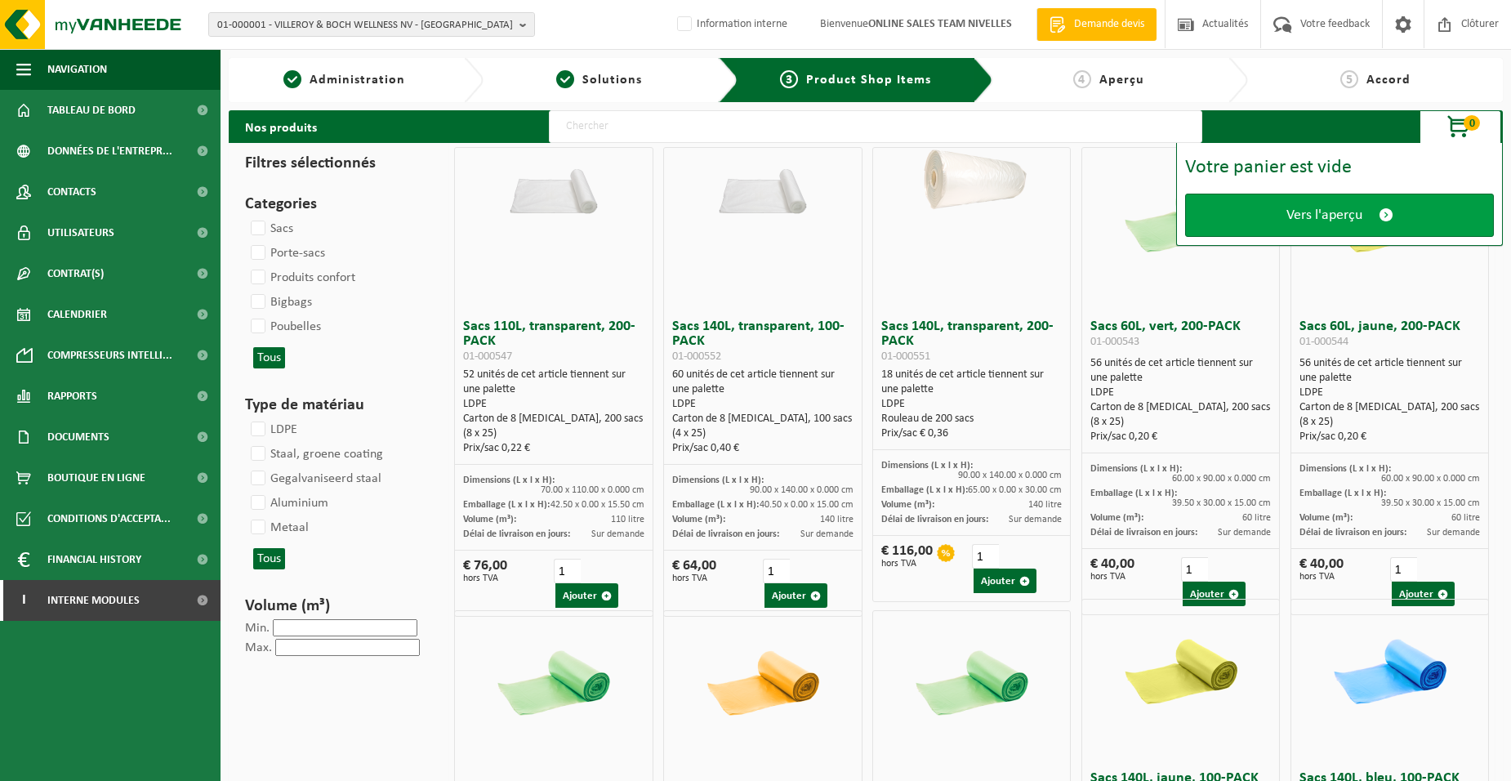
click at [1269, 214] on link "Vers l'aperçu" at bounding box center [1339, 215] width 309 height 43
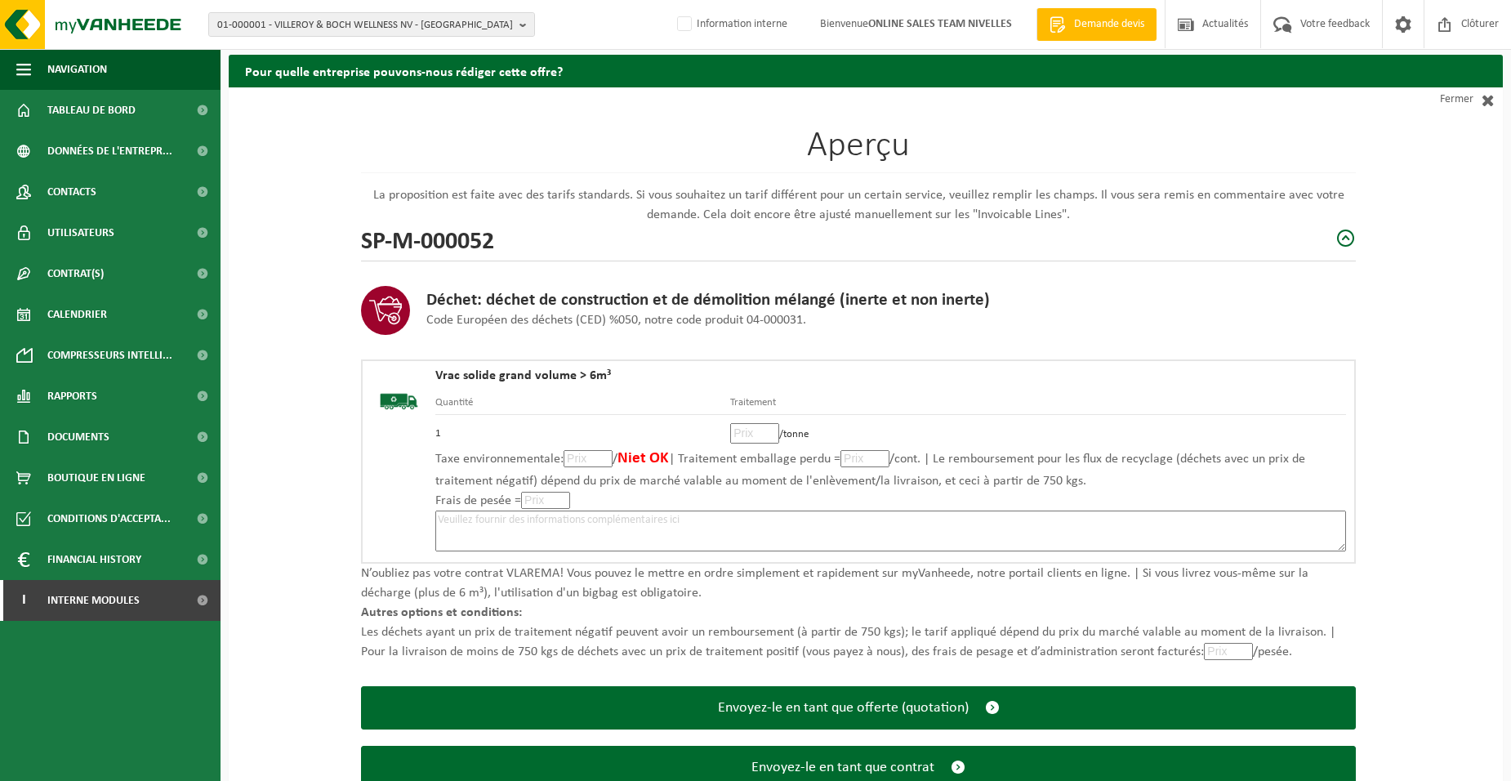
scroll to position [112, 0]
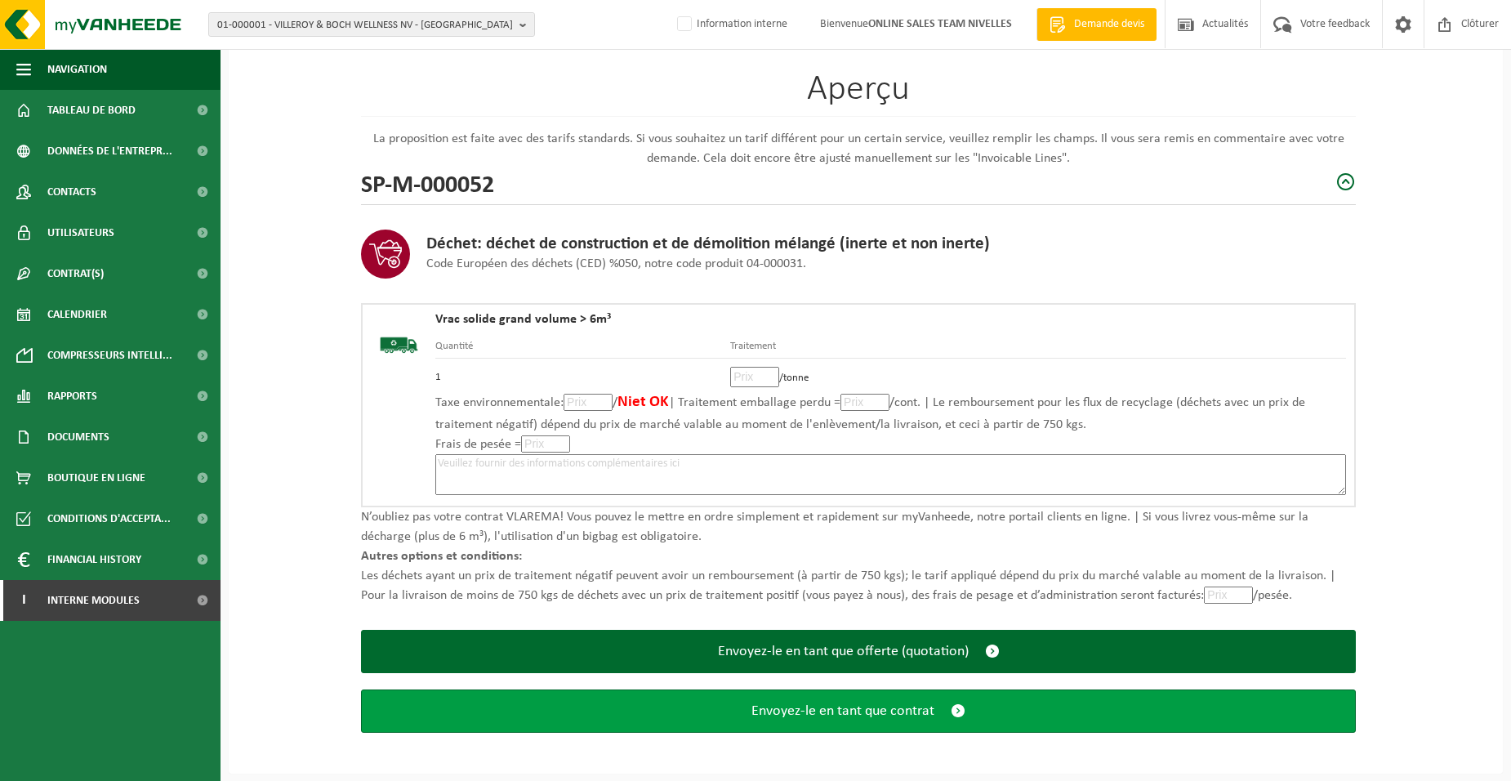
click at [742, 713] on button "Envoyez-le en tant que contrat" at bounding box center [858, 710] width 995 height 43
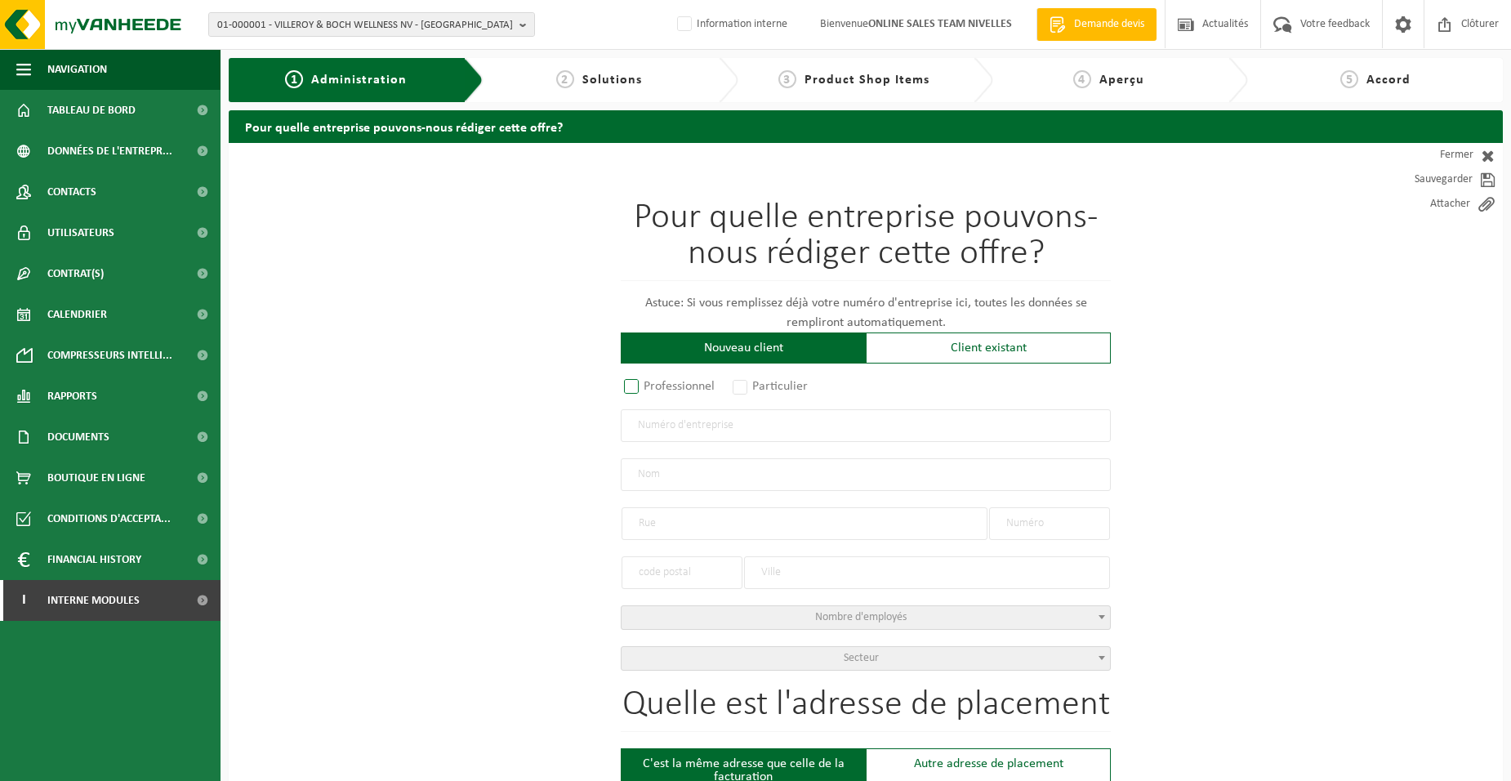
click at [673, 385] on label "Professionnel" at bounding box center [670, 386] width 99 height 23
click at [658, 385] on input "Professionnel" at bounding box center [653, 387] width 11 height 11
radio input "true"
click at [132, 603] on span "Interne modules" at bounding box center [93, 600] width 92 height 41
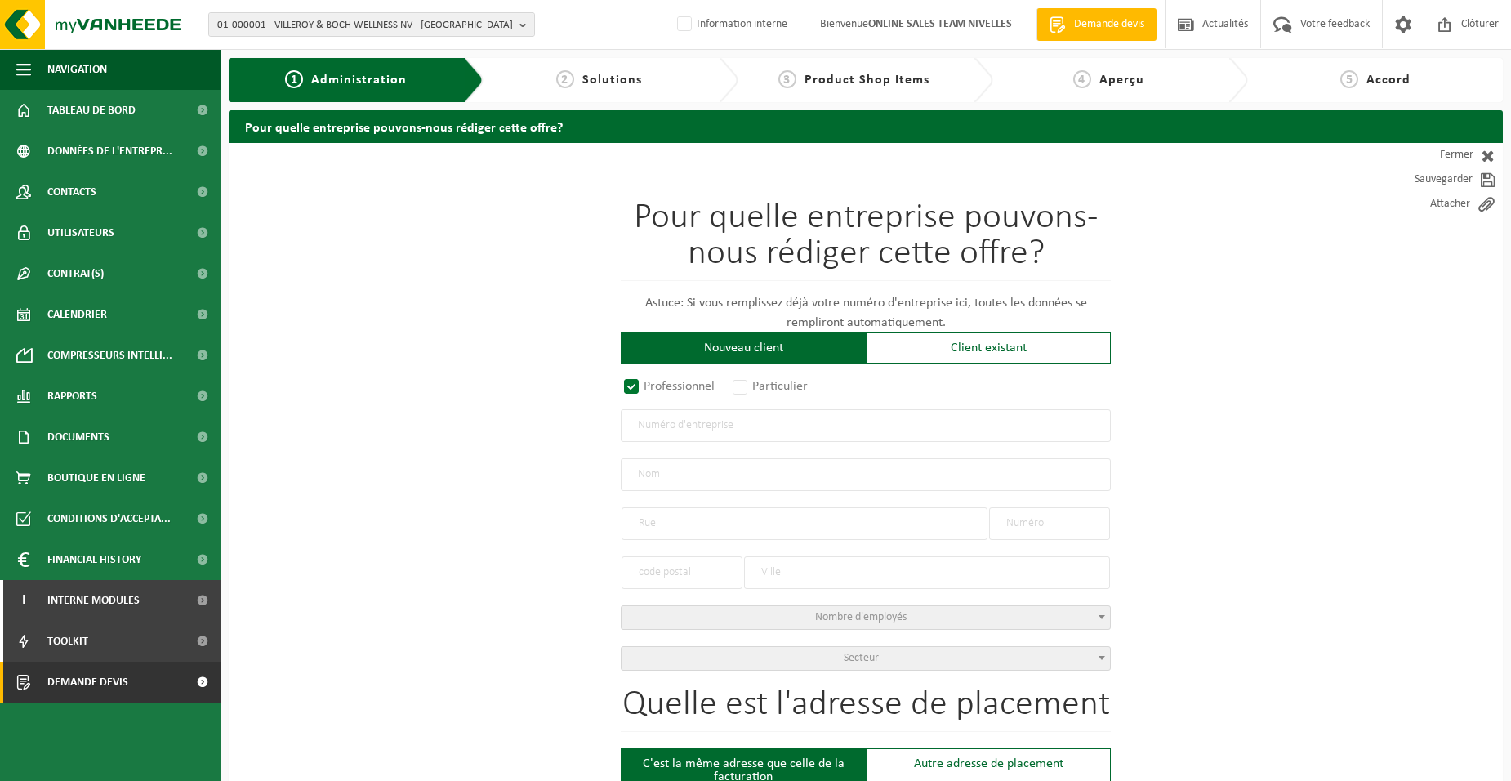
click at [109, 603] on span "Demande devis" at bounding box center [87, 681] width 81 height 41
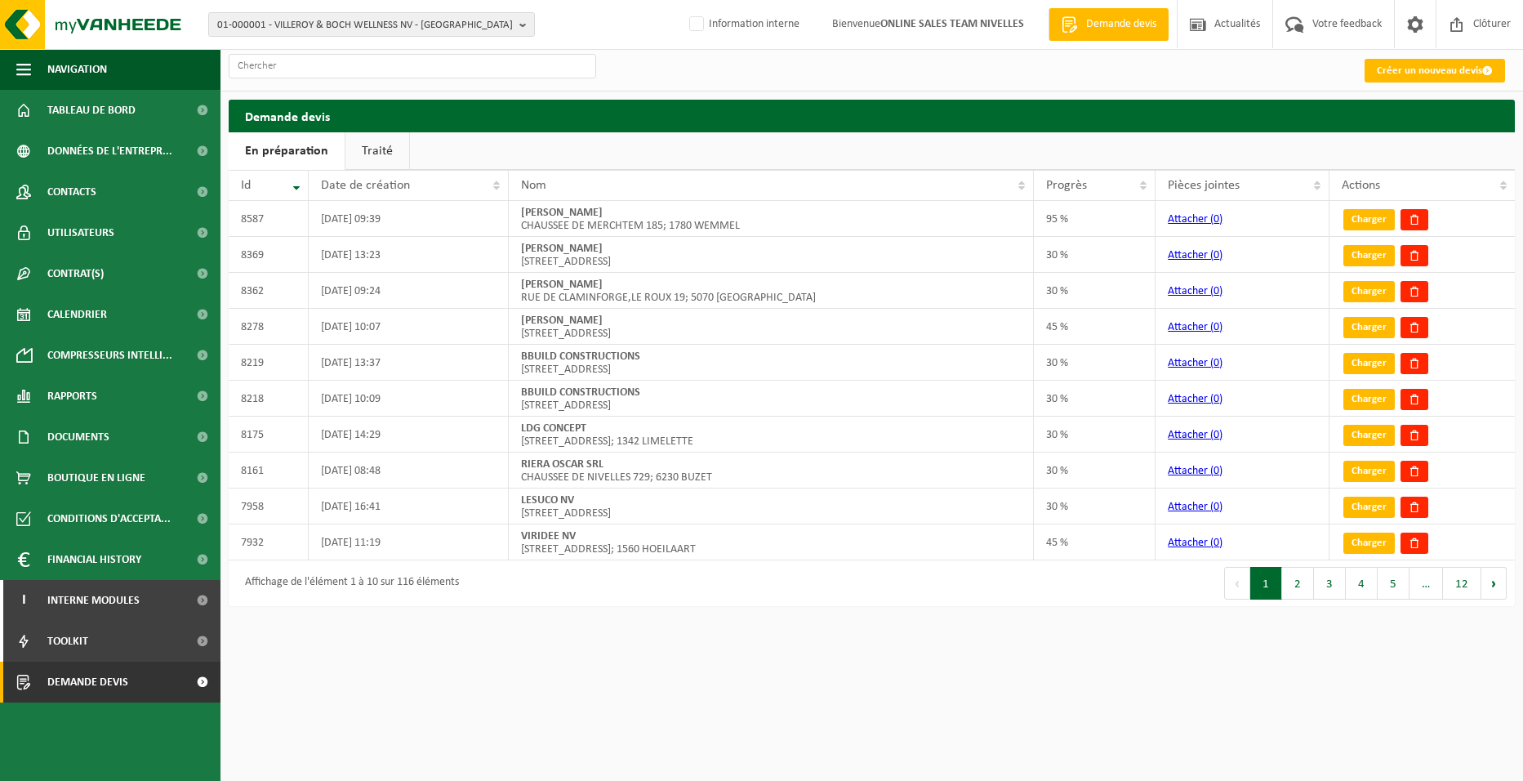
click at [1386, 72] on link "Créer un nouveau devis" at bounding box center [1434, 71] width 140 height 24
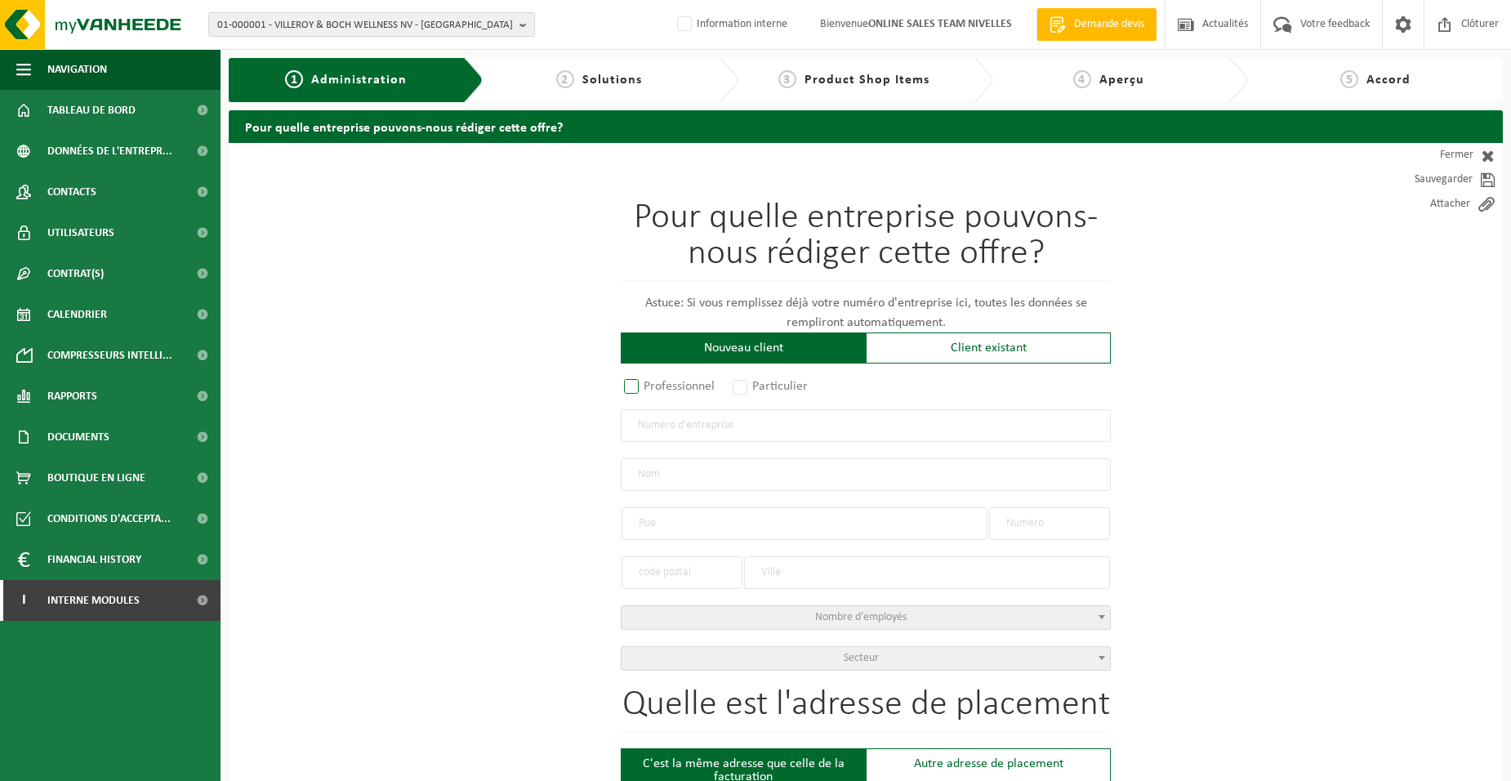
click at [665, 387] on label "Professionnel" at bounding box center [670, 386] width 99 height 23
click at [658, 387] on input "Professionnel" at bounding box center [653, 387] width 11 height 11
radio input "true"
click at [680, 429] on input "text" at bounding box center [866, 425] width 490 height 33
type input "1008985783"
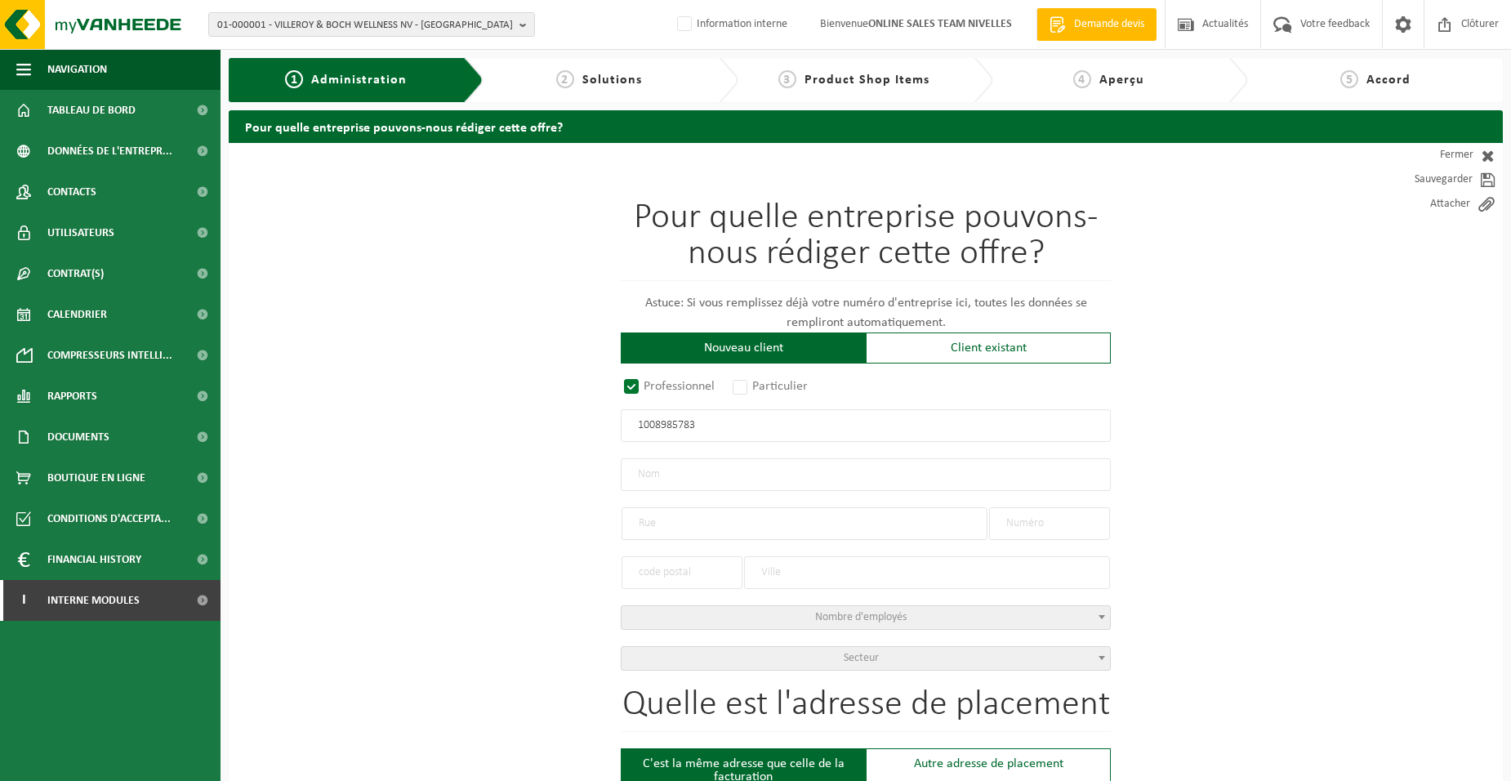
radio input "true"
type input "1008985783"
type input "GRATIA, MARTIN"
type input "CHAUSSÉE DE MARCHE"
type input "45"
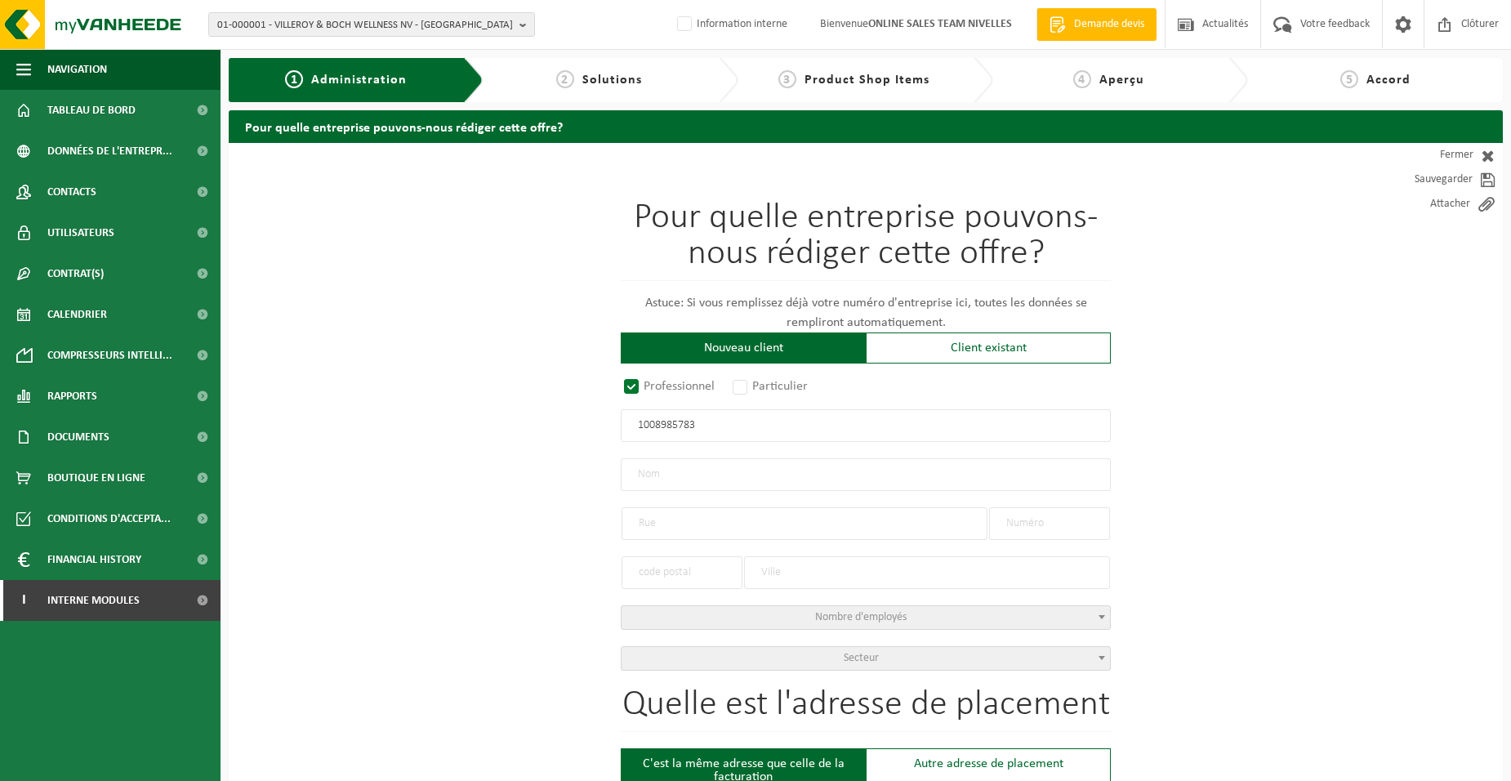
type input "7181"
type input "SENEFFE"
select select "D"
type input "GRATIA, MARTIN"
type input "CHAUSSÉE DE MARCHE"
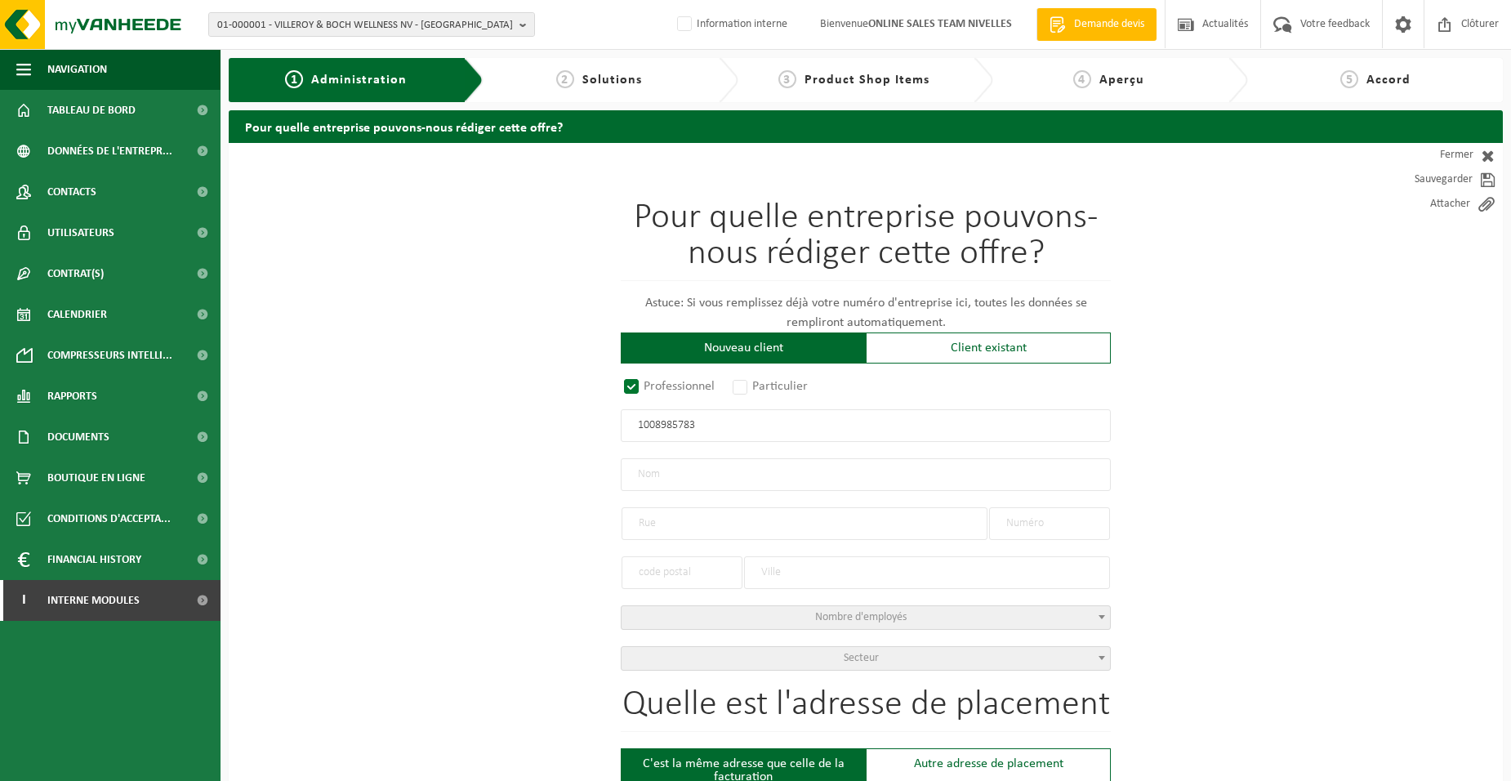
type input "45"
type input "7181"
type input "SENEFFE"
type input "2358963388"
type input "1008985783"
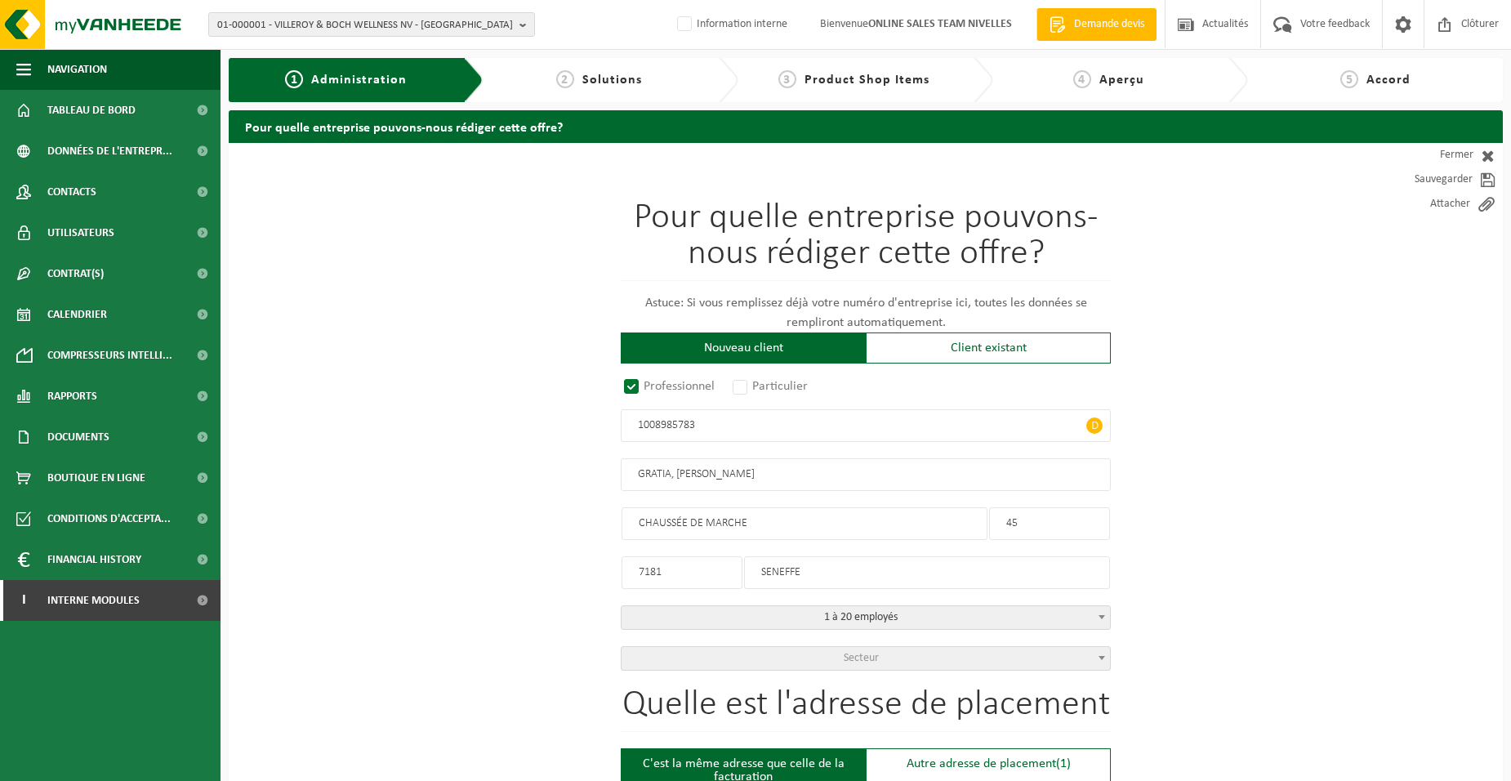
drag, startPoint x: 748, startPoint y: 469, endPoint x: 585, endPoint y: 452, distance: 164.1
type input "MG GARDEN"
drag, startPoint x: 613, startPoint y: 563, endPoint x: 477, endPoint y: 550, distance: 136.9
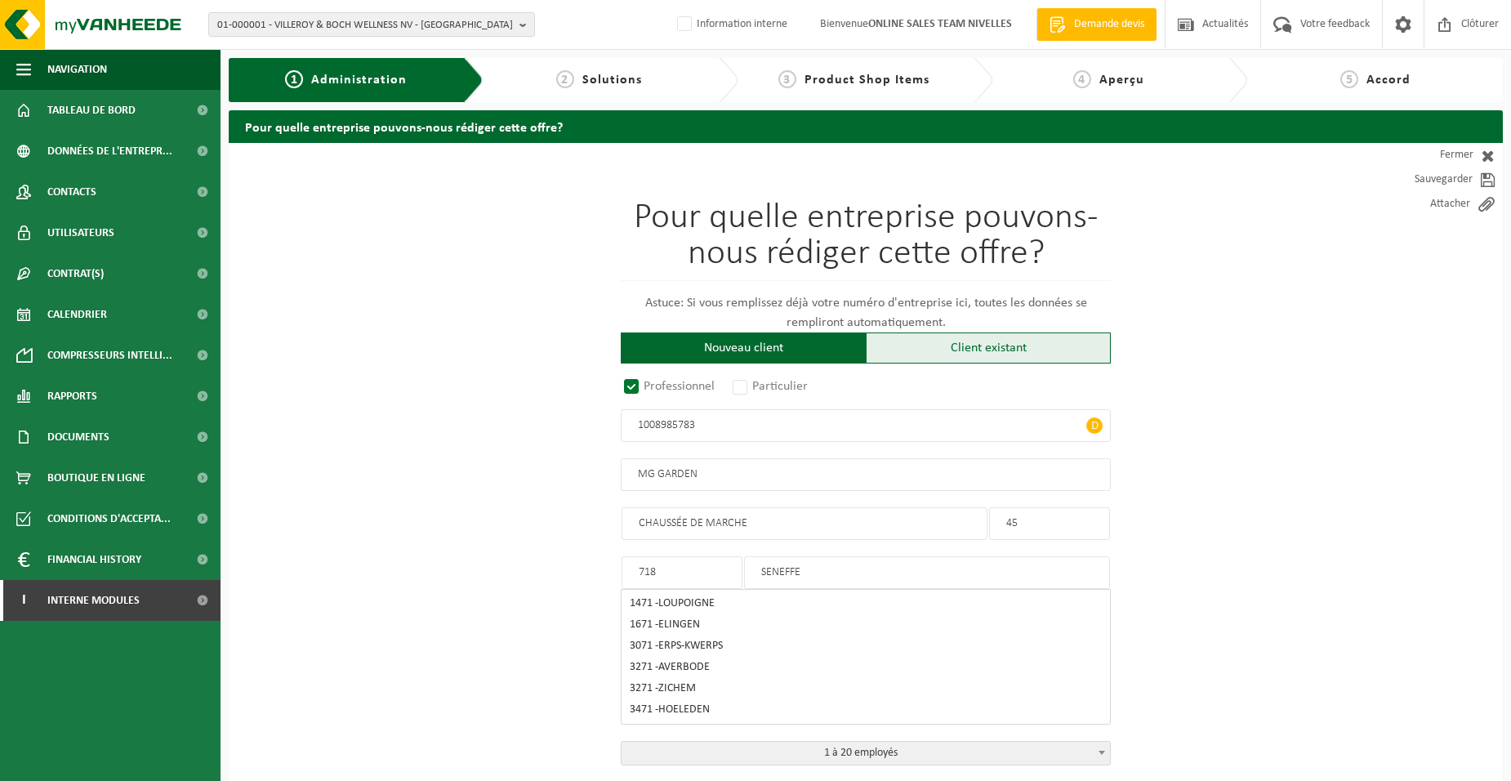
type input "7181"
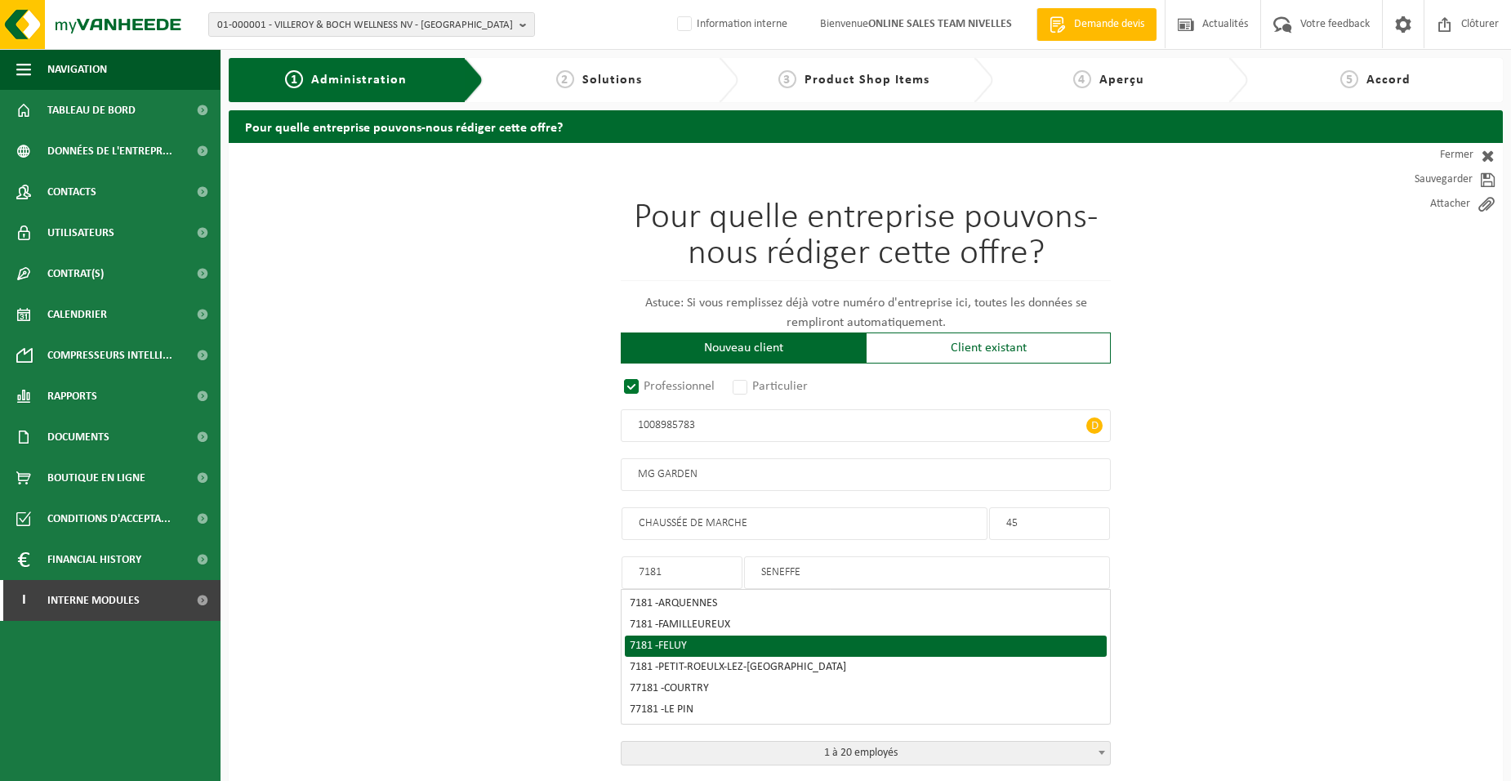
click at [670, 641] on span "FELUY" at bounding box center [672, 645] width 29 height 12
type input "FELUY"
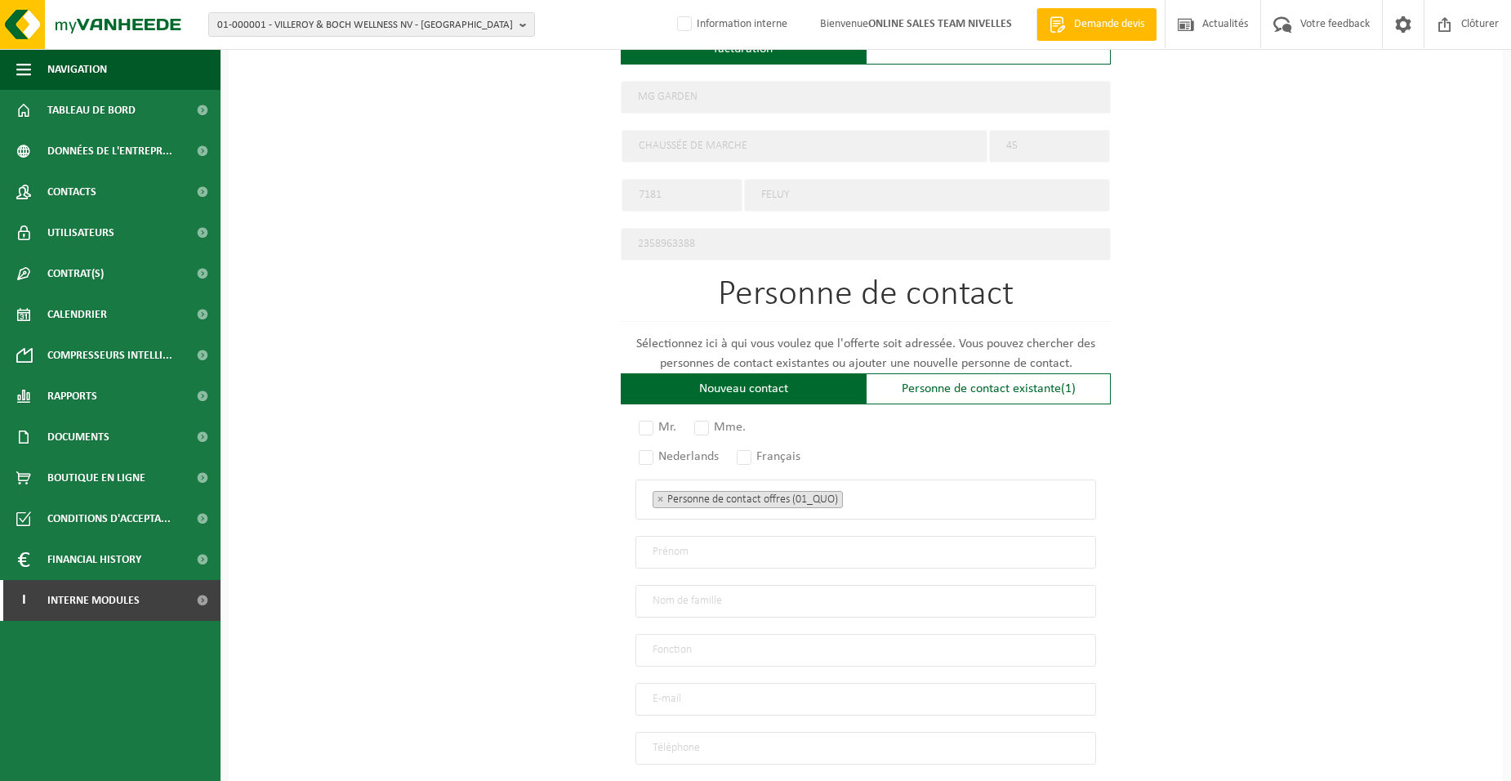
scroll to position [735, 0]
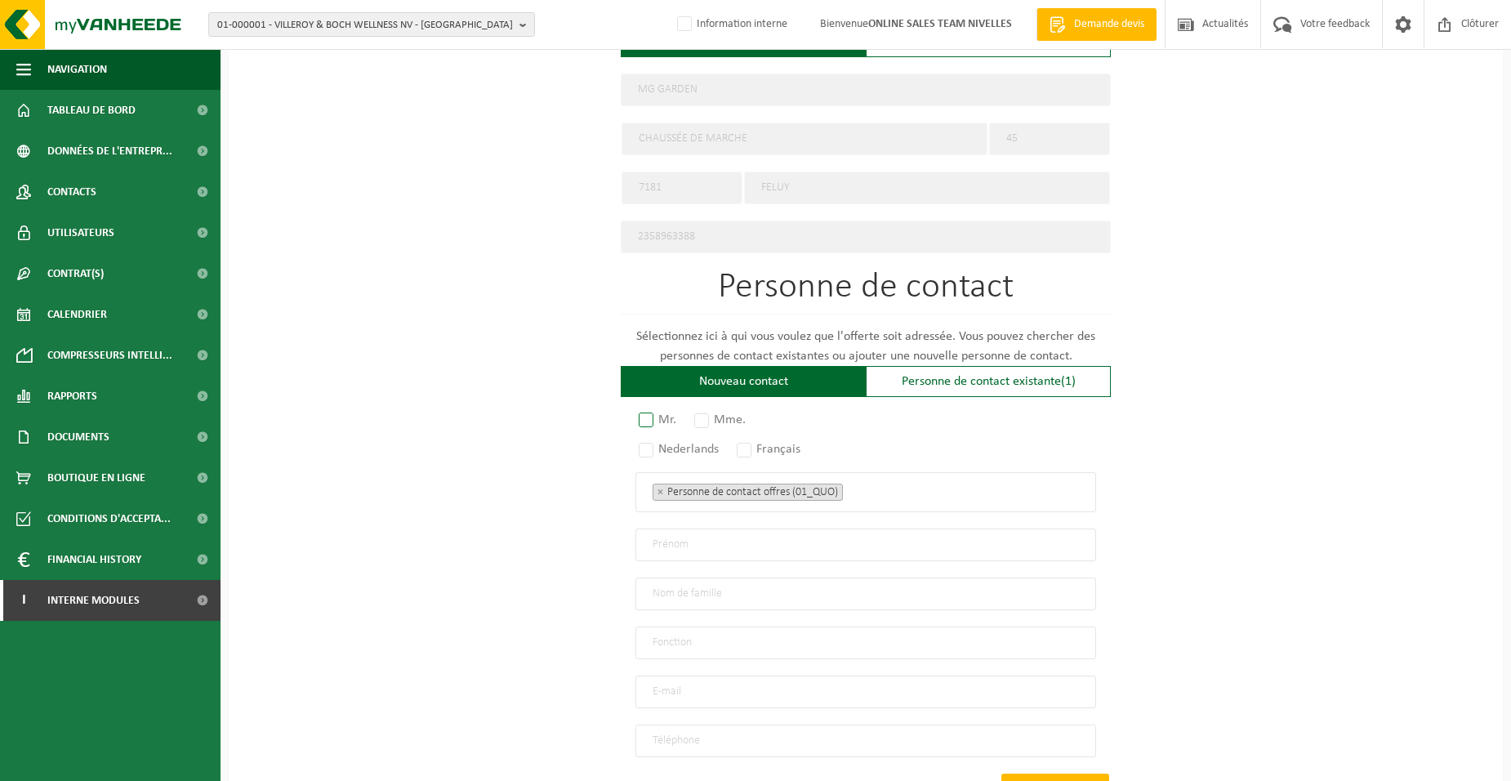
click at [673, 410] on label "Mr." at bounding box center [658, 419] width 46 height 23
radio input "true"
click at [762, 447] on label "Français" at bounding box center [769, 449] width 72 height 23
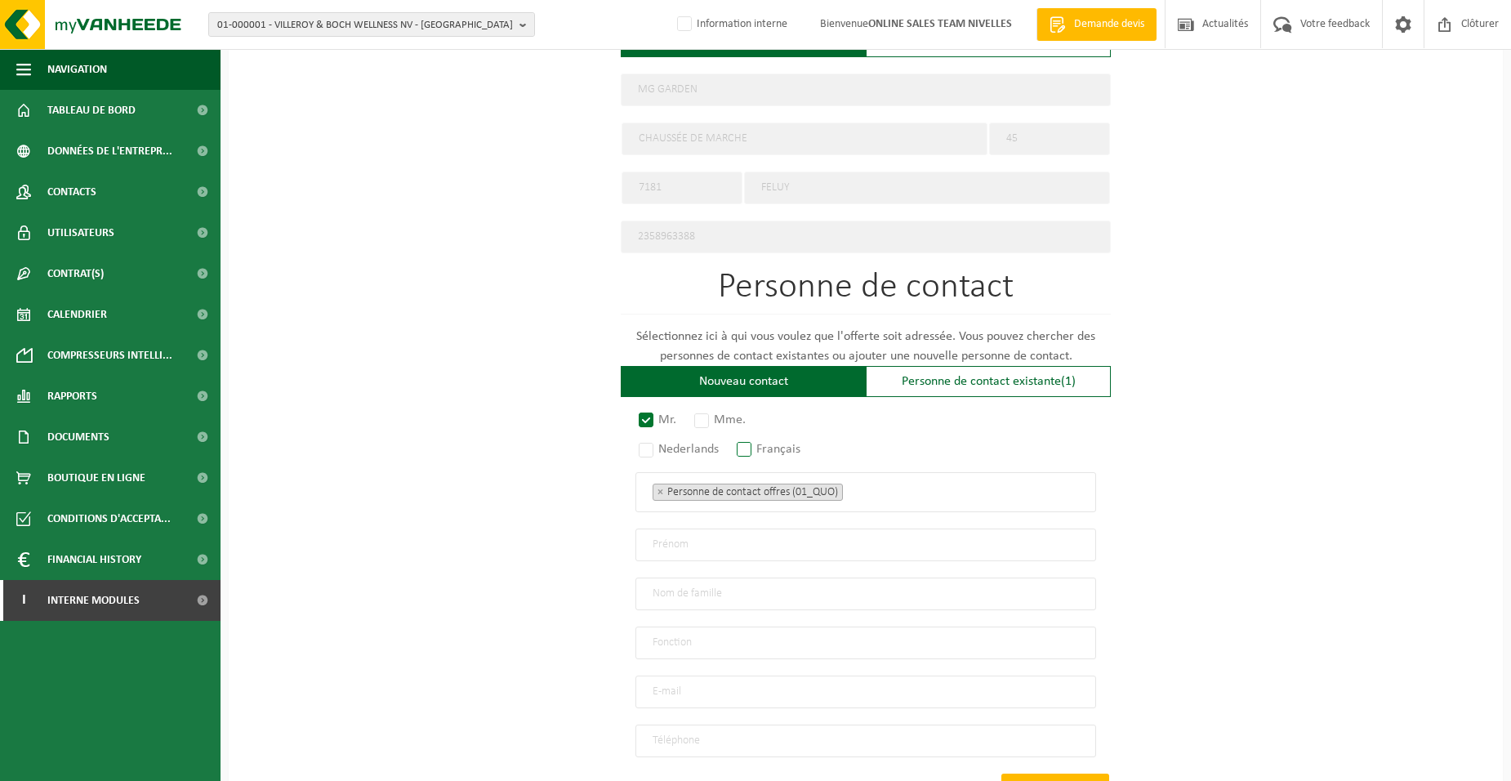
radio input "true"
drag, startPoint x: 893, startPoint y: 483, endPoint x: 863, endPoint y: 502, distance: 36.0
click at [895, 484] on ul "× Personne de contact offres (01_QUO)" at bounding box center [865, 491] width 426 height 21
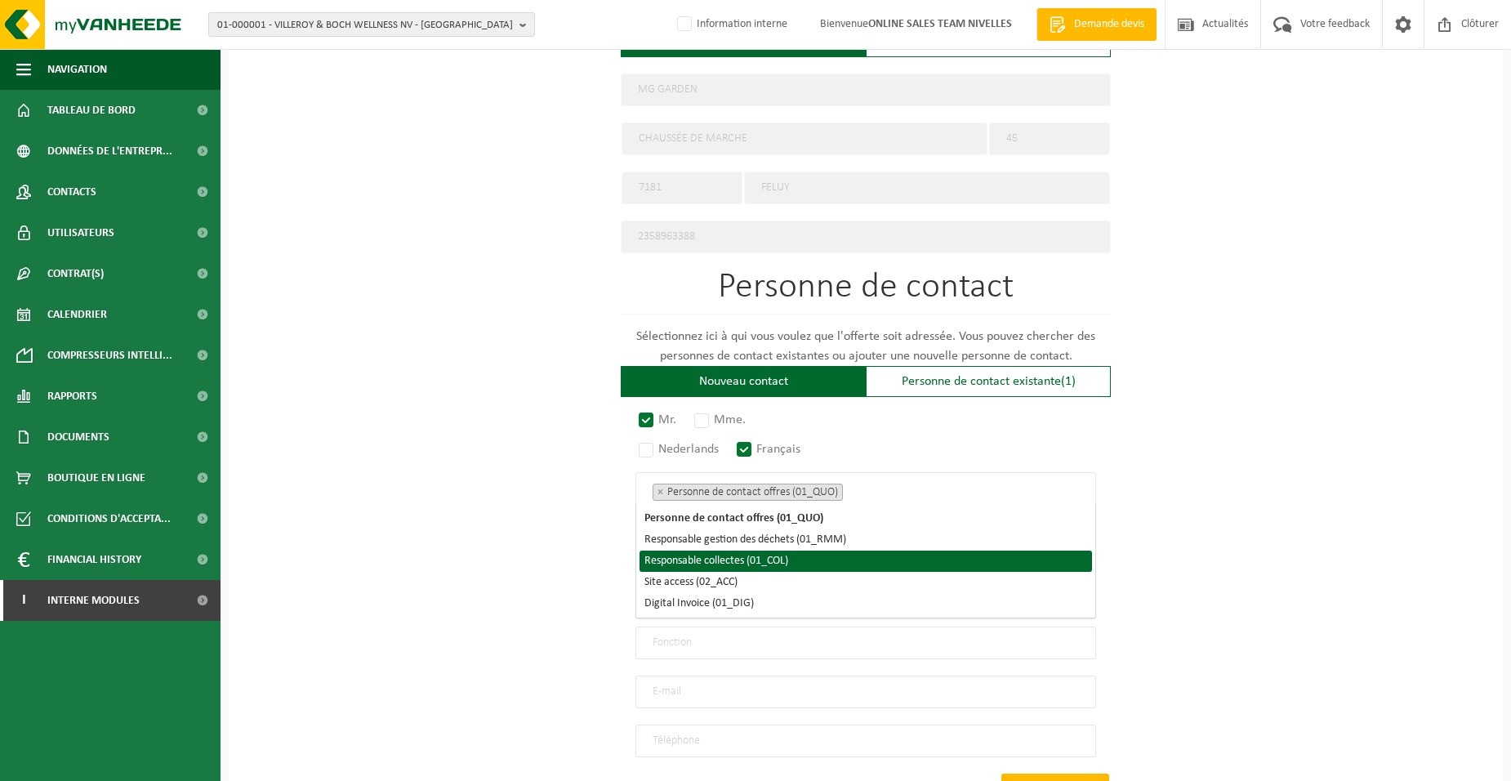
click at [754, 573] on li "Site access (02_ACC)" at bounding box center [865, 582] width 452 height 21
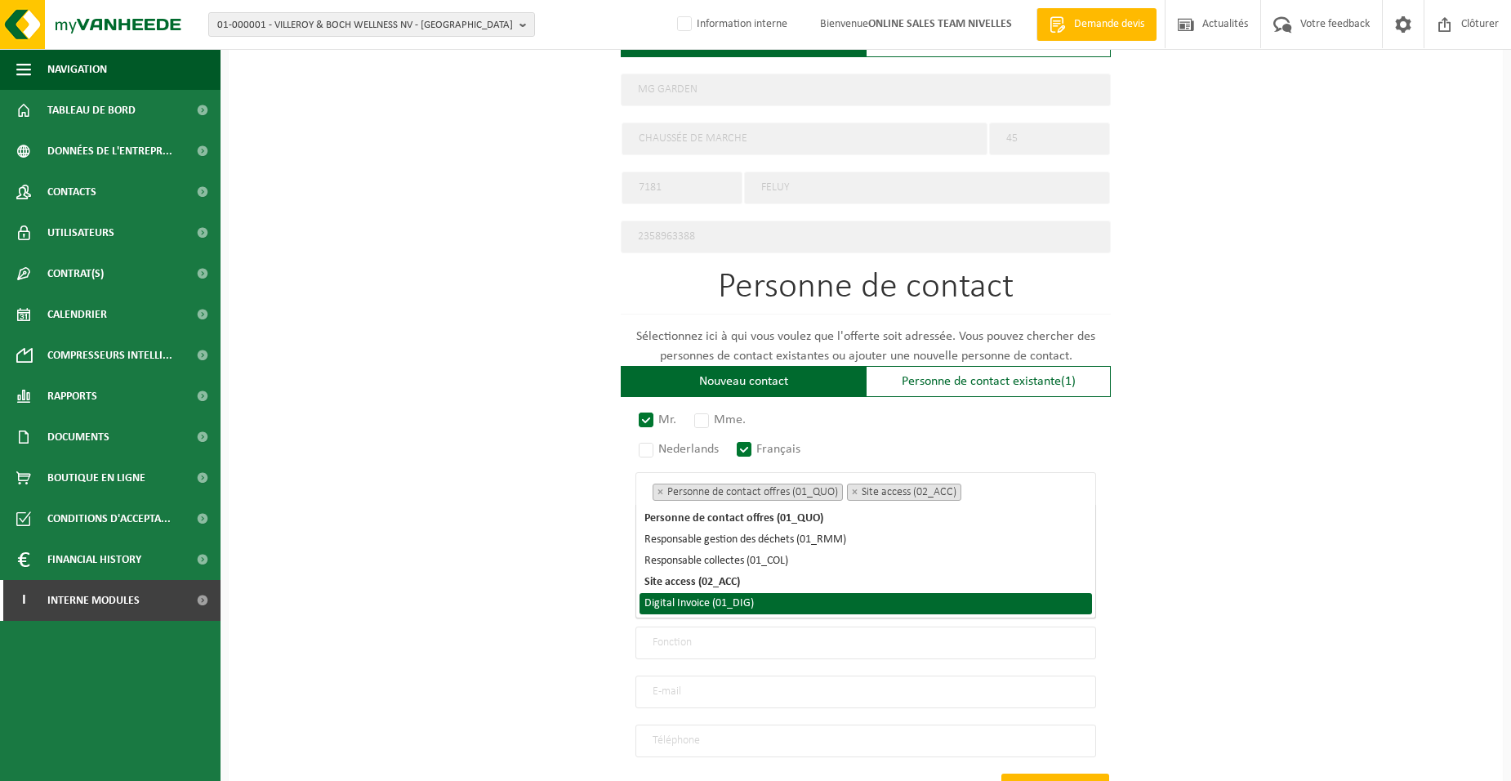
click at [749, 604] on li "Digital Invoice (01_DIG)" at bounding box center [865, 603] width 452 height 21
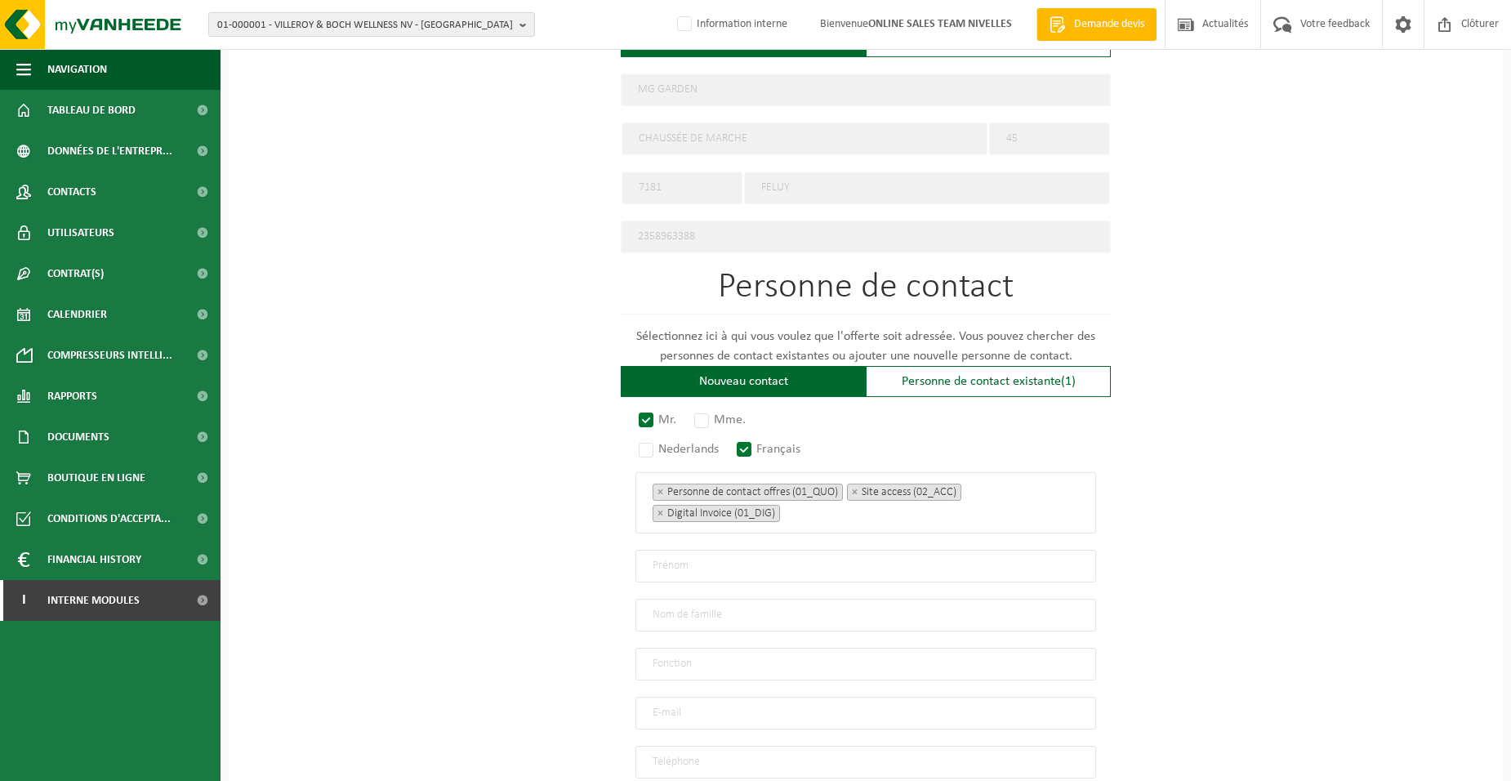
drag, startPoint x: 505, startPoint y: 569, endPoint x: 687, endPoint y: 564, distance: 181.3
click at [506, 569] on div "Pour quelle entreprise pouvons-nous rédiger cette offre? Astuce: Si vous rempli…" at bounding box center [866, 164] width 1274 height 1513
click at [686, 554] on input "text" at bounding box center [865, 566] width 461 height 33
type input "MARTIN"
click at [697, 603] on input "text" at bounding box center [865, 615] width 461 height 33
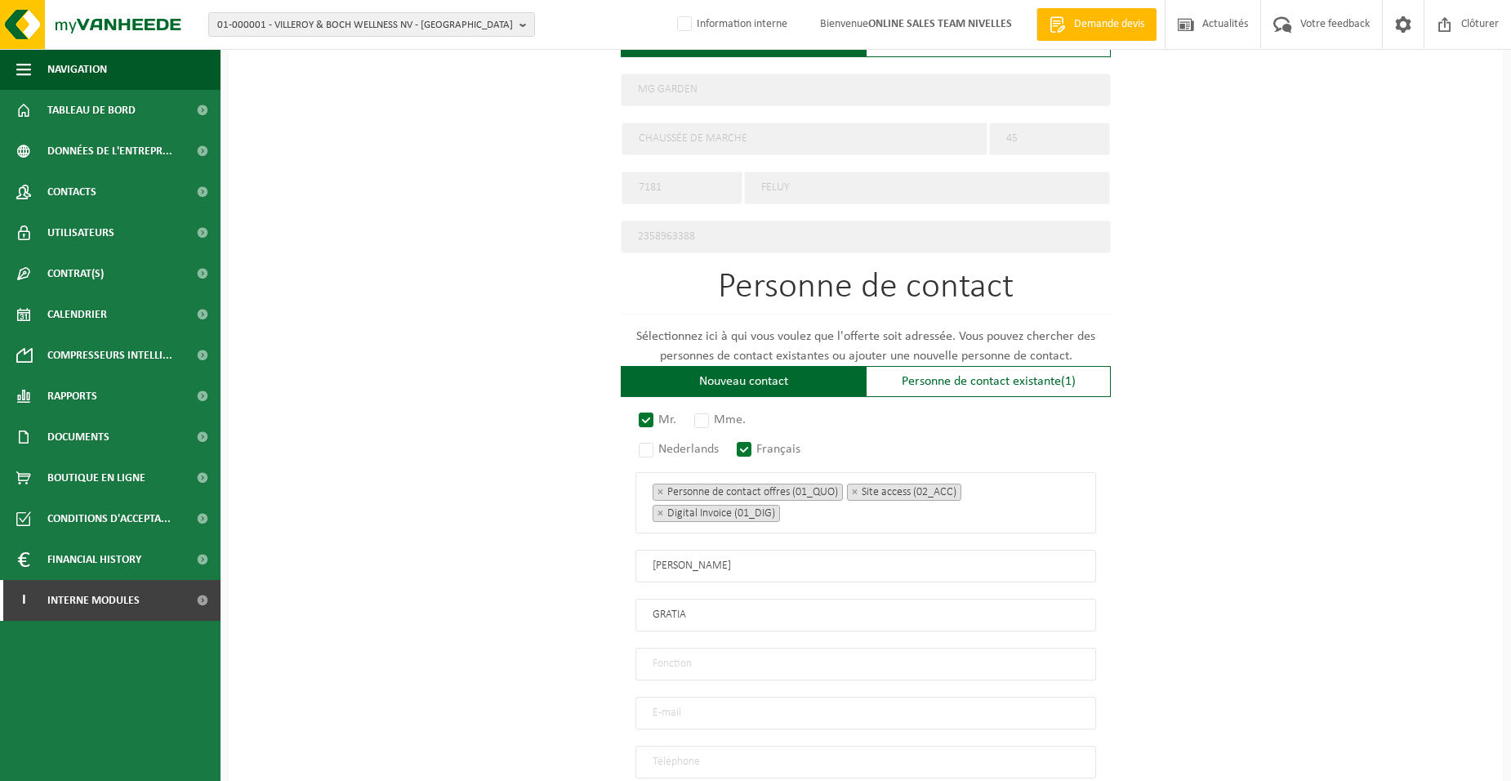
type input "GRATIA"
drag, startPoint x: 652, startPoint y: 665, endPoint x: 665, endPoint y: 666, distance: 13.9
click at [653, 666] on input "text" at bounding box center [865, 664] width 461 height 33
type input "Directeur"
click at [705, 702] on input "email" at bounding box center [865, 713] width 461 height 33
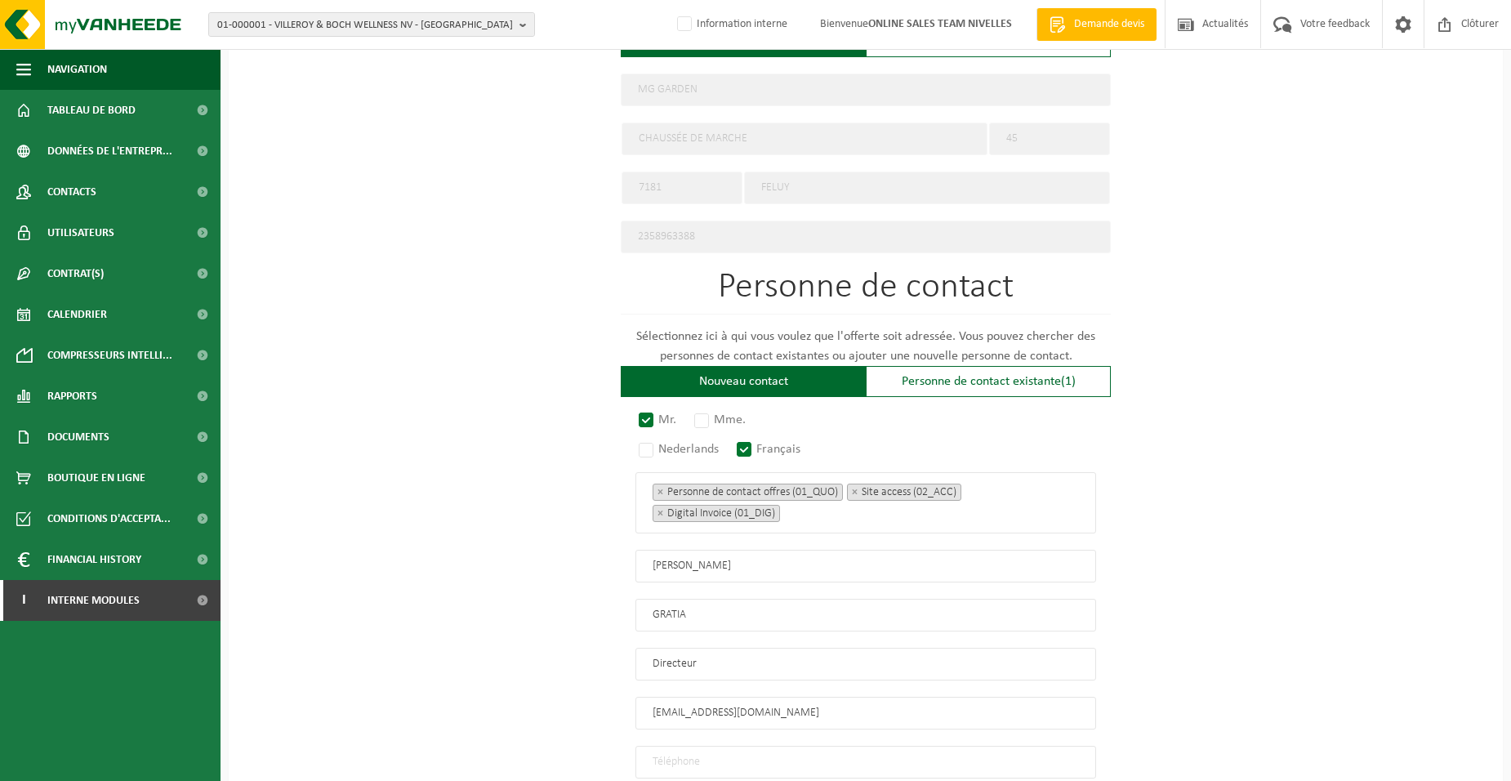
scroll to position [871, 0]
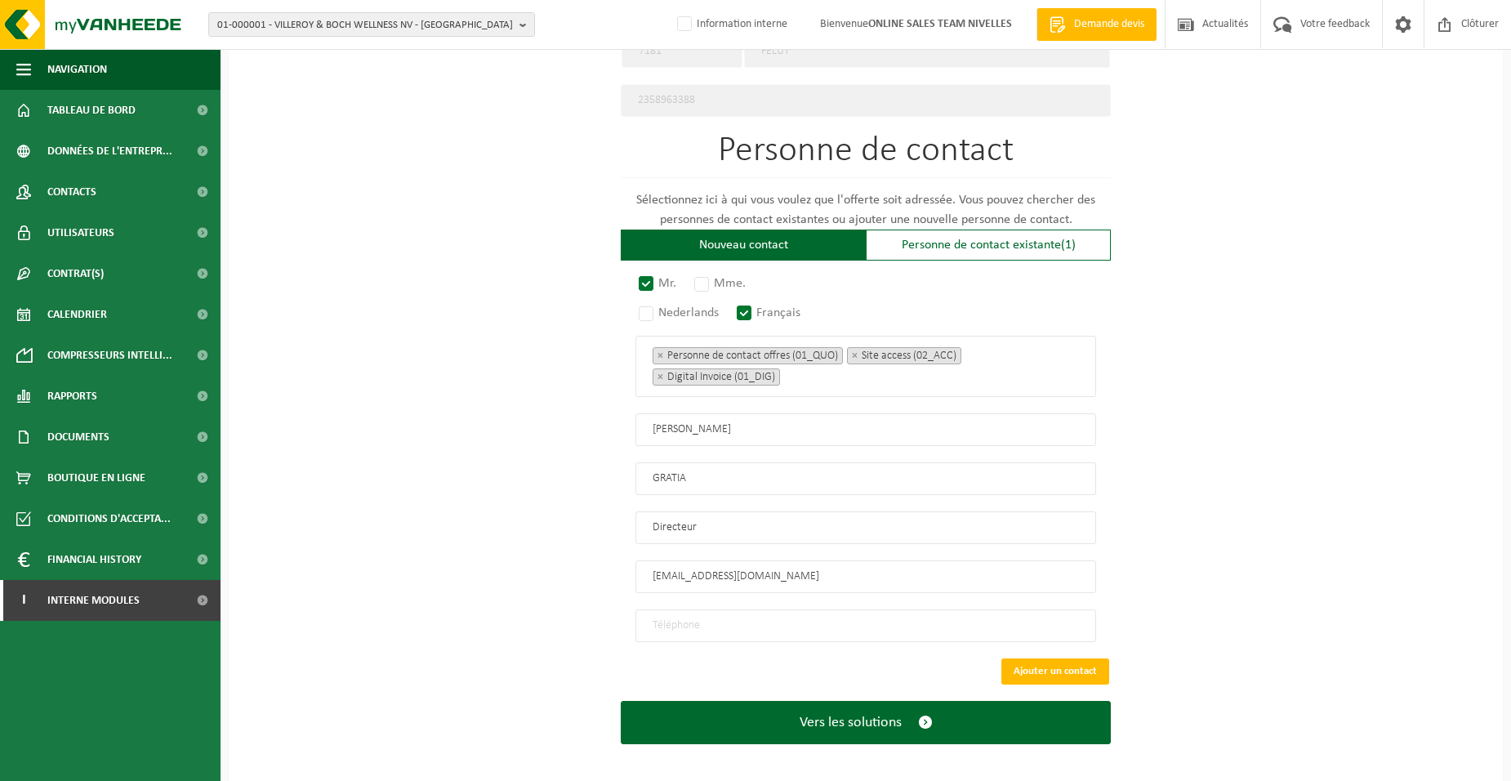
type input "GRATIA.MARTIN24@GMAIL.COM"
drag, startPoint x: 749, startPoint y: 625, endPoint x: 737, endPoint y: 630, distance: 12.9
click at [747, 625] on input "tel" at bounding box center [865, 625] width 461 height 33
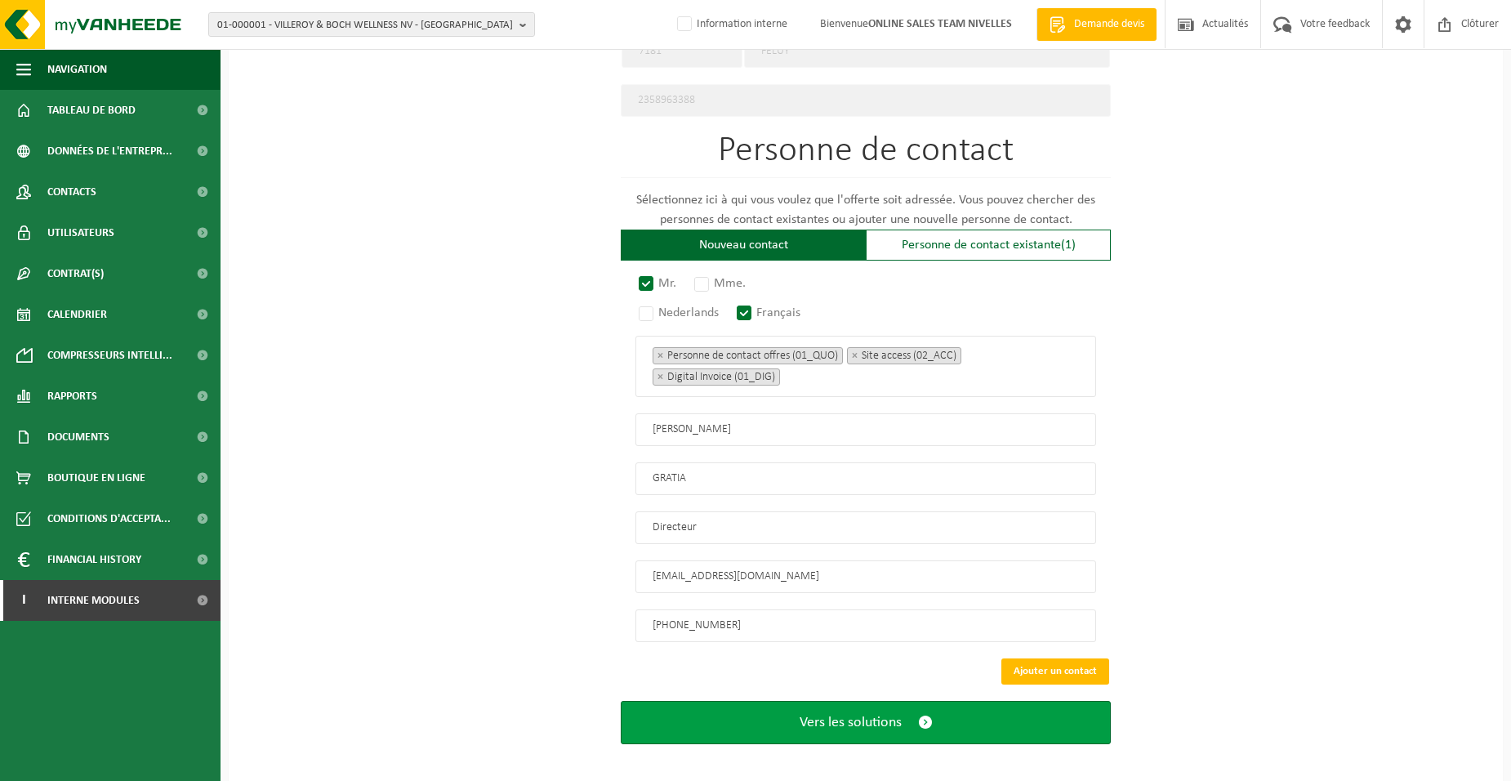
type input "+32 490 19 87 16"
click at [804, 719] on button "Vers les solutions" at bounding box center [866, 722] width 490 height 43
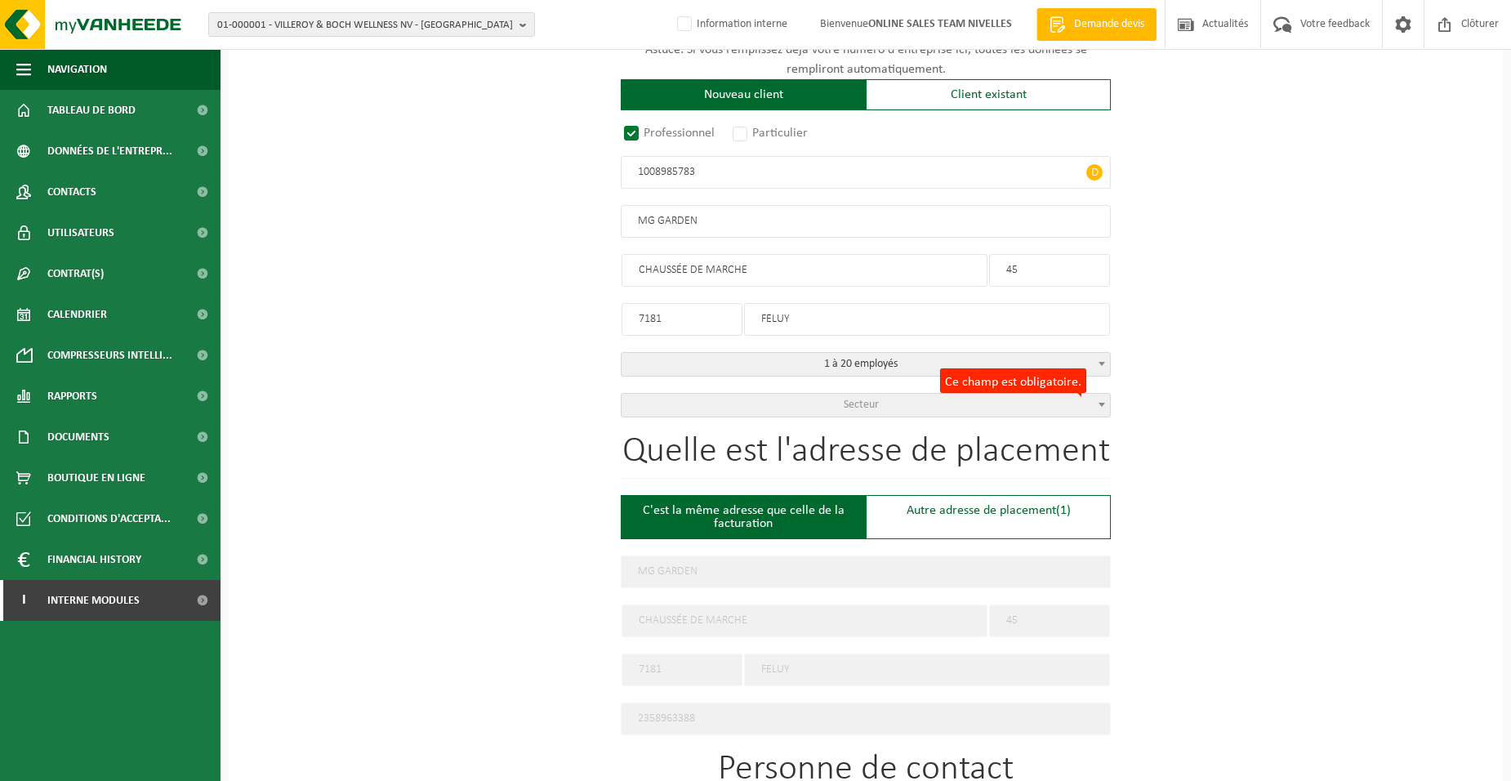
click at [821, 400] on span "Secteur" at bounding box center [865, 405] width 488 height 23
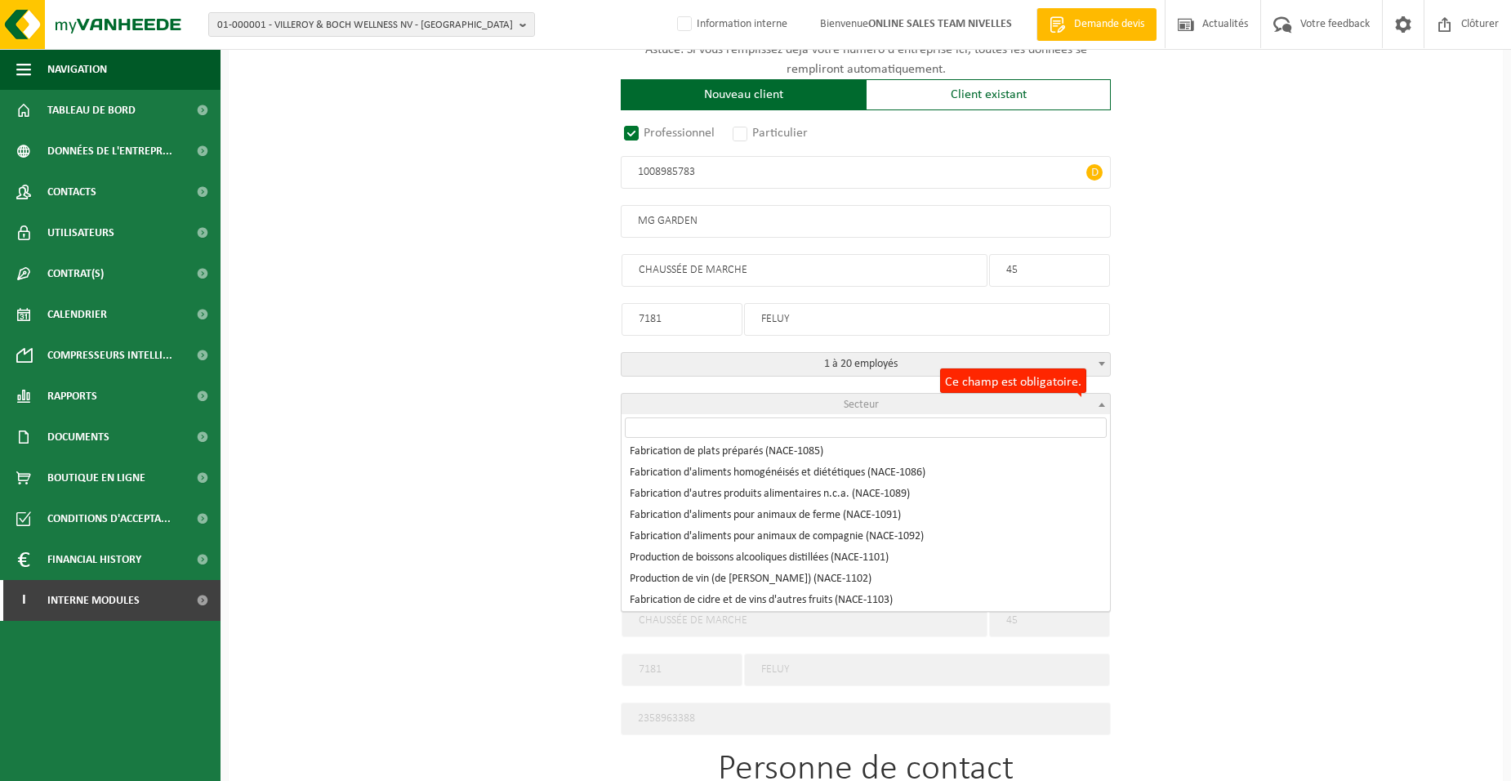
scroll to position [1388, 0]
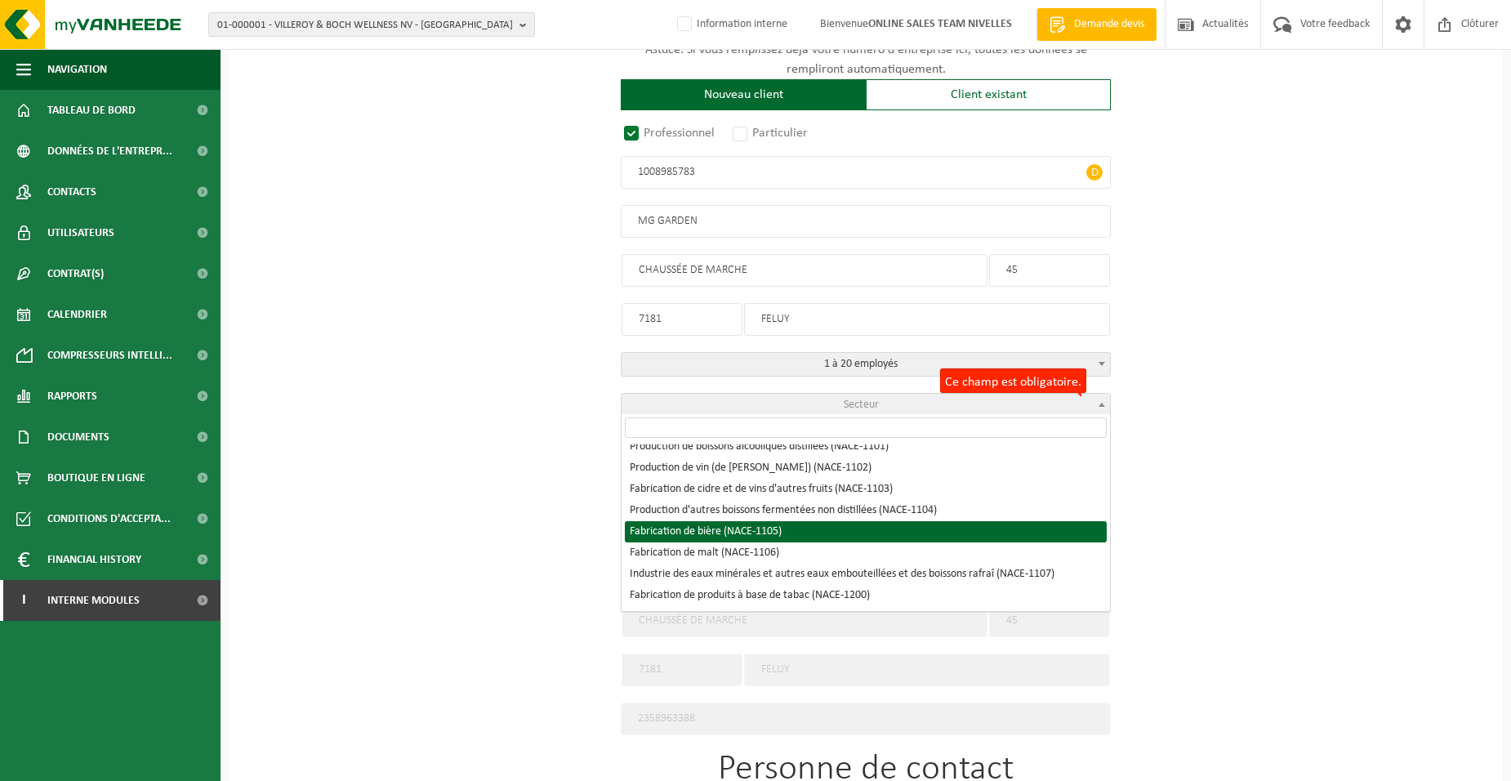
select select "NACE_1105"
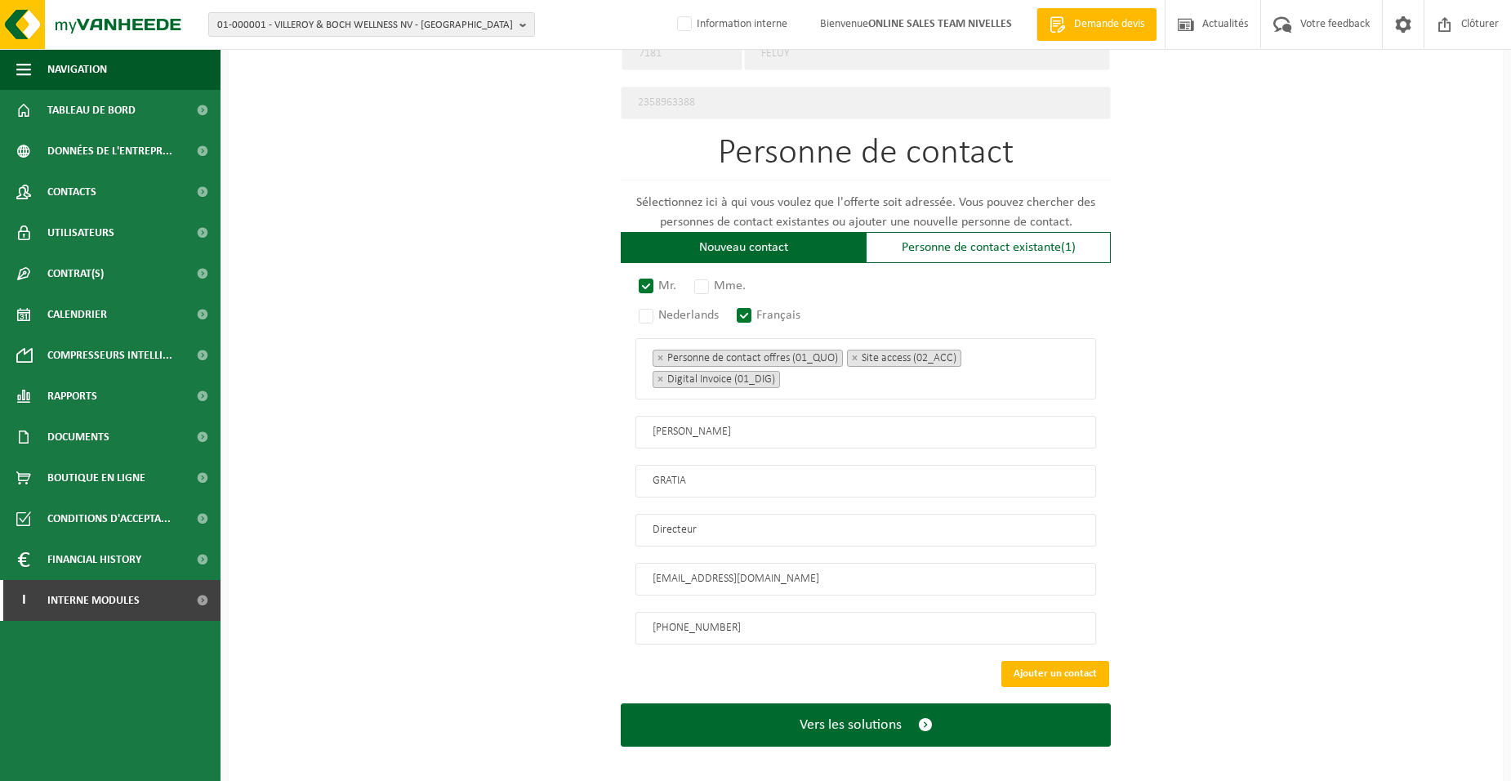
scroll to position [871, 0]
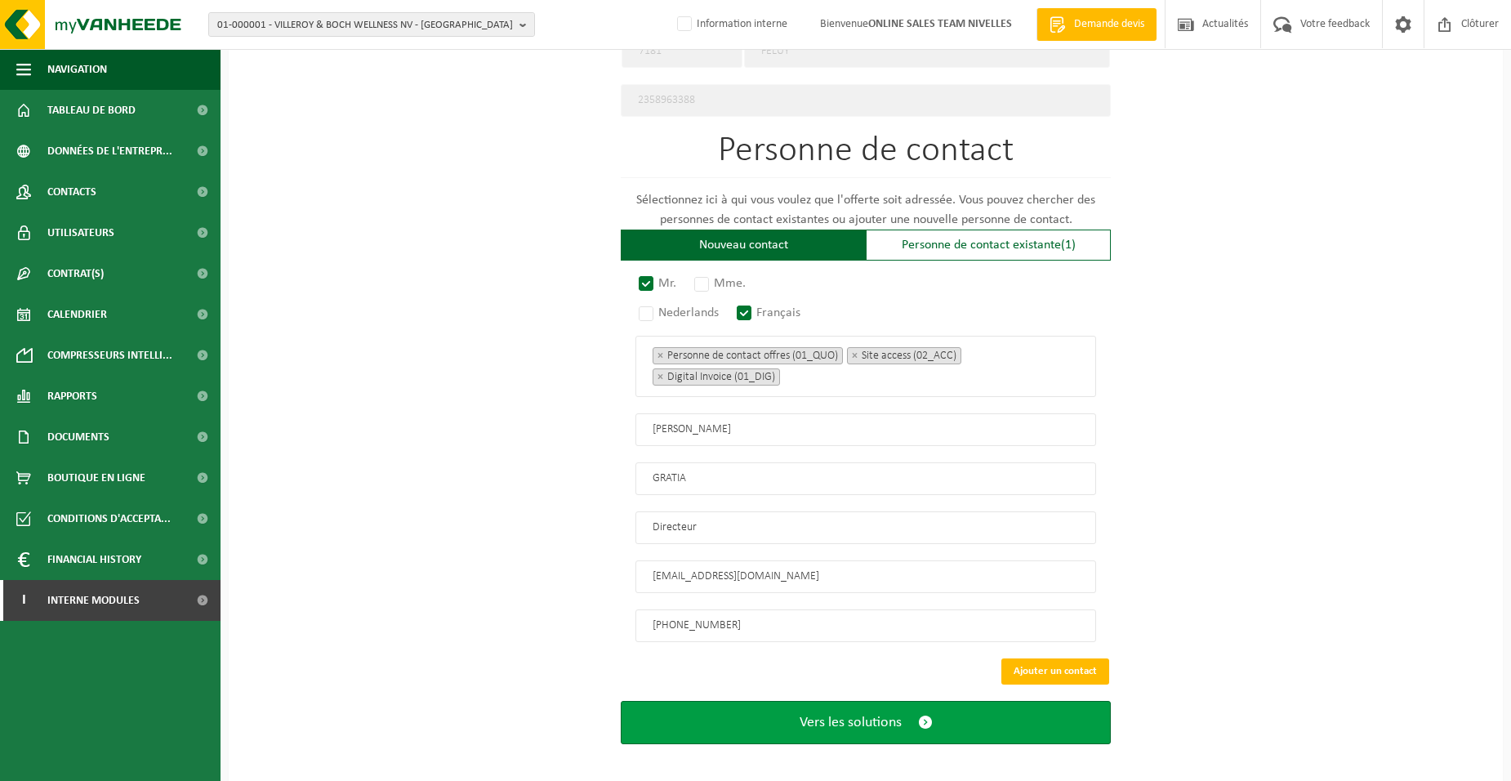
click at [795, 715] on button "Vers les solutions" at bounding box center [866, 722] width 490 height 43
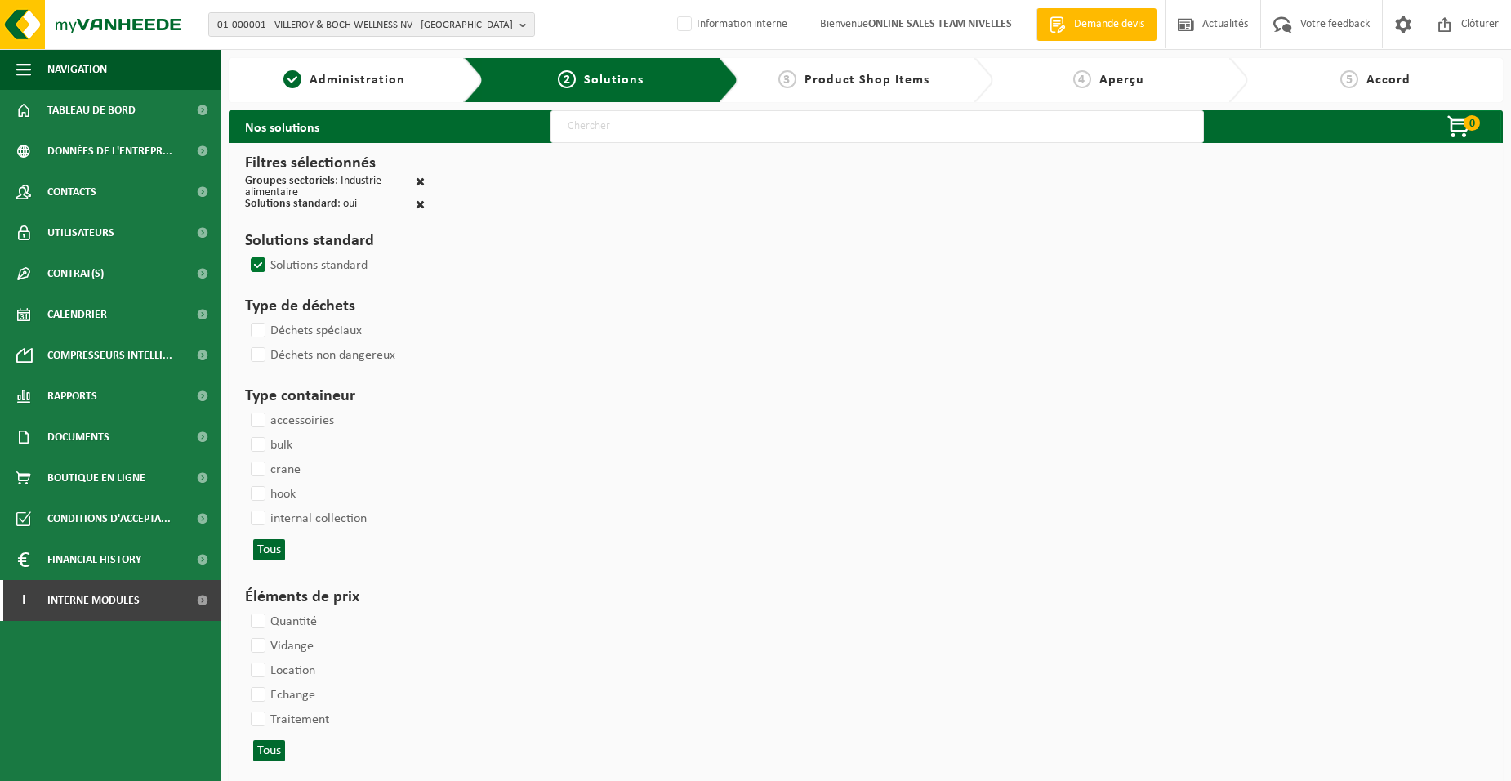
click at [582, 134] on input "text" at bounding box center [876, 126] width 653 height 33
type input "000052"
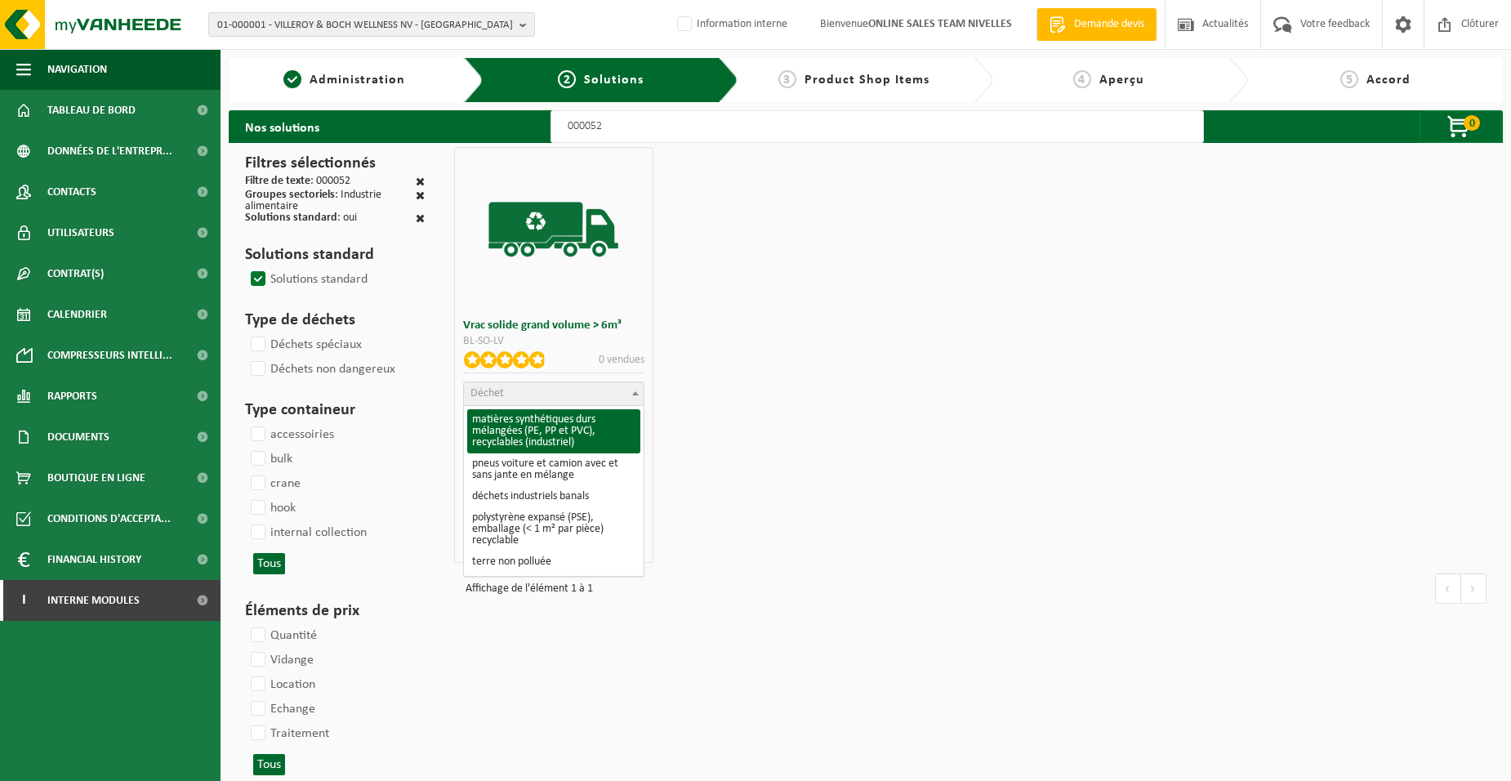
click at [554, 394] on span "Déchet" at bounding box center [553, 393] width 179 height 23
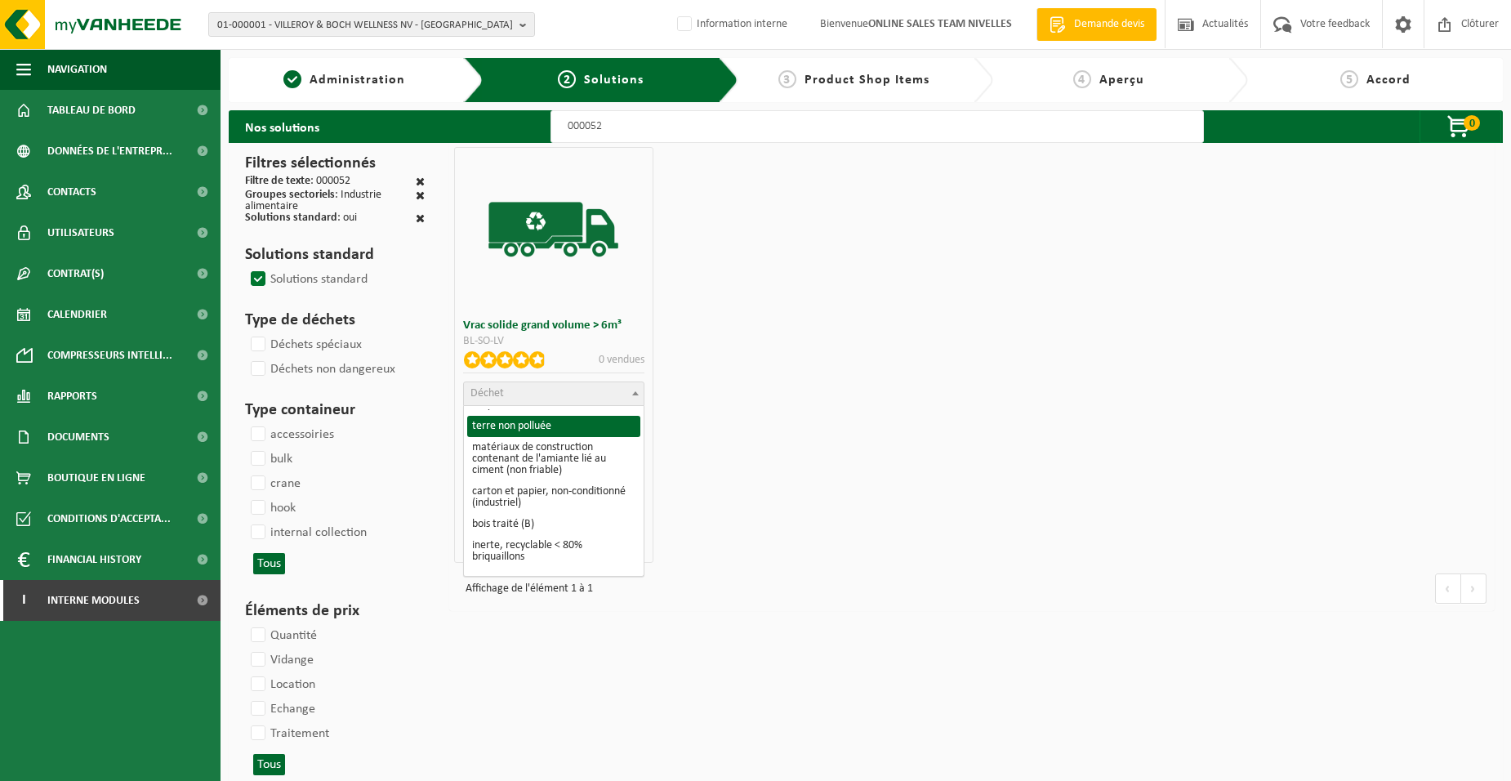
scroll to position [163, 0]
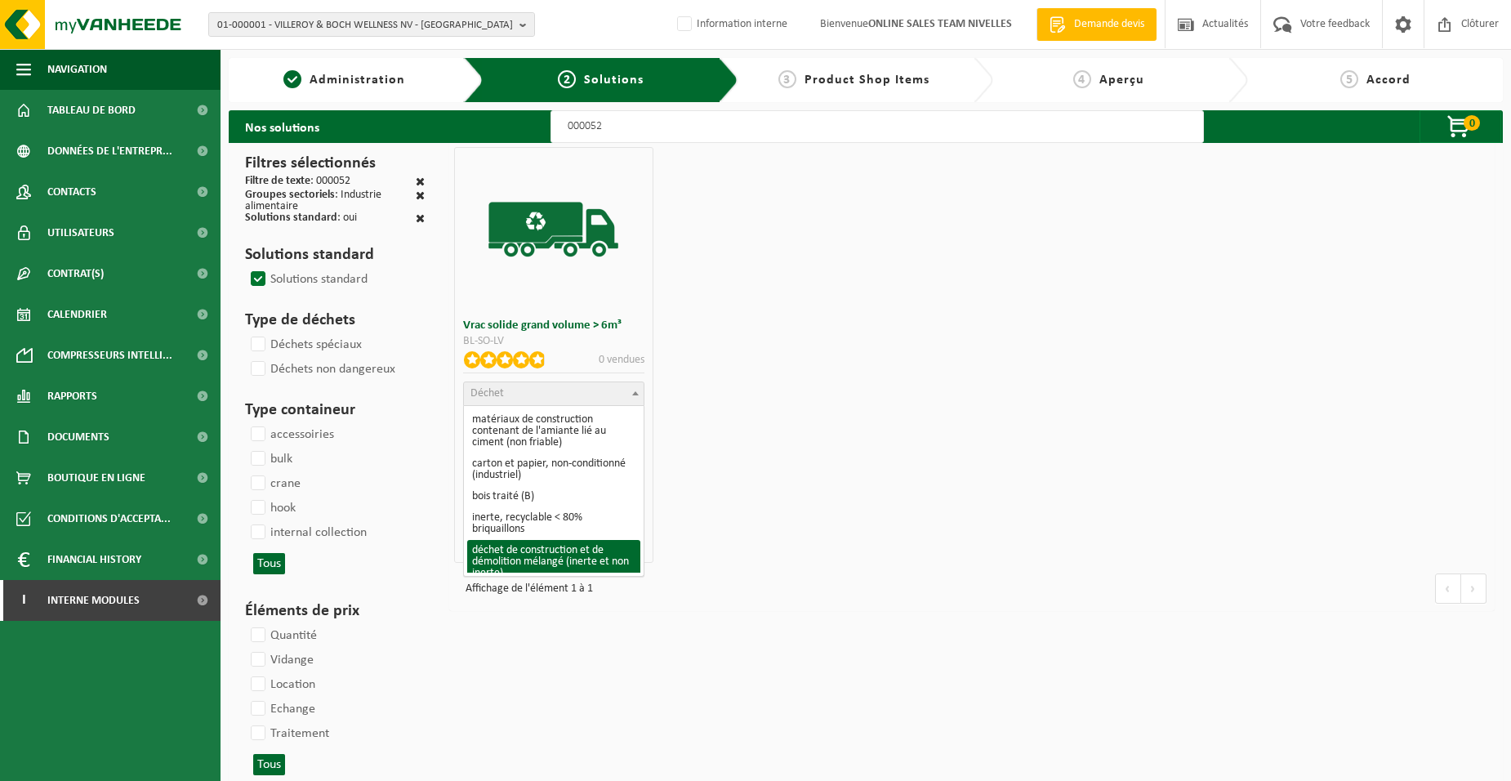
select select "31"
select select
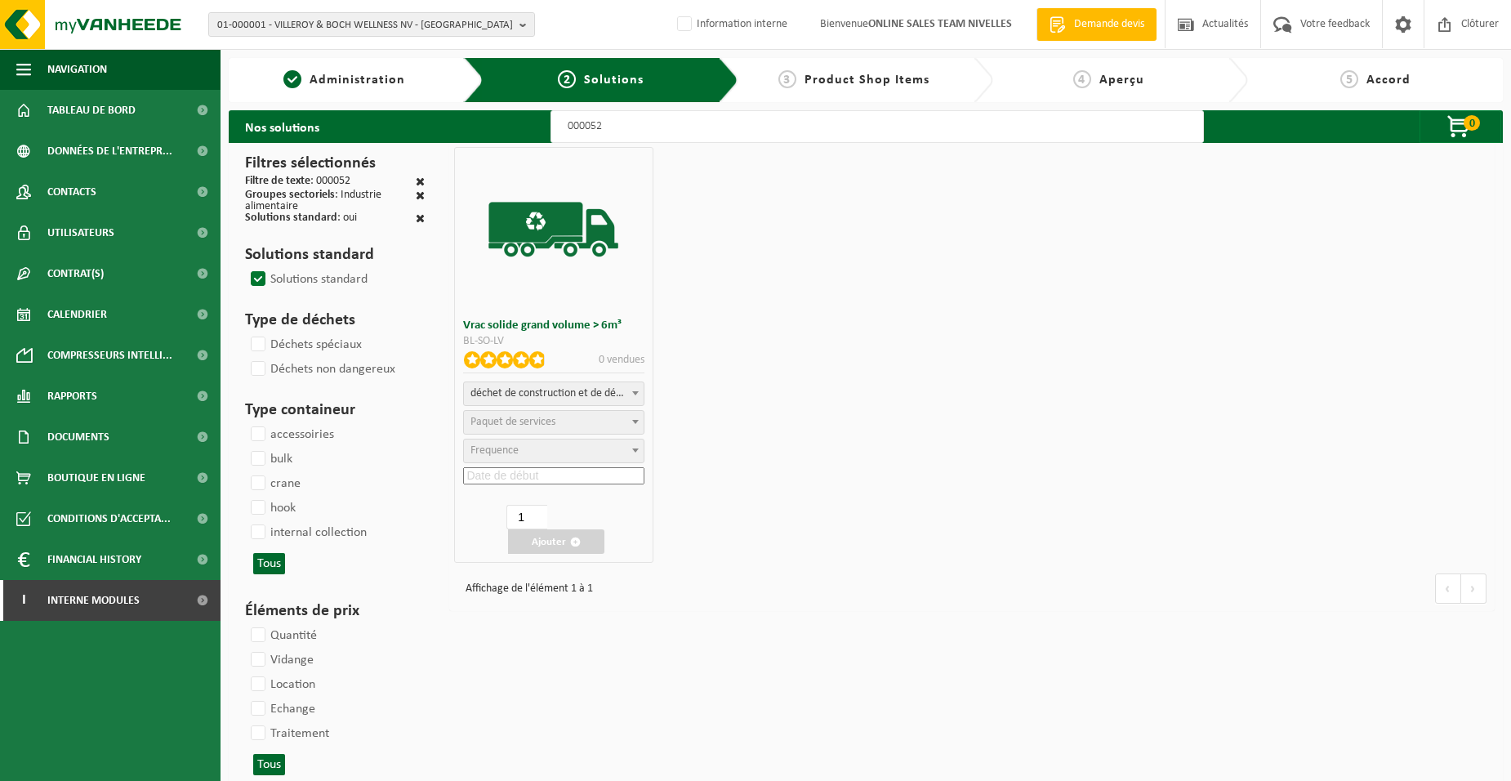
select select
select select "47"
select select "25"
click at [523, 480] on input at bounding box center [553, 475] width 180 height 17
click at [608, 665] on div "30" at bounding box center [599, 671] width 29 height 26
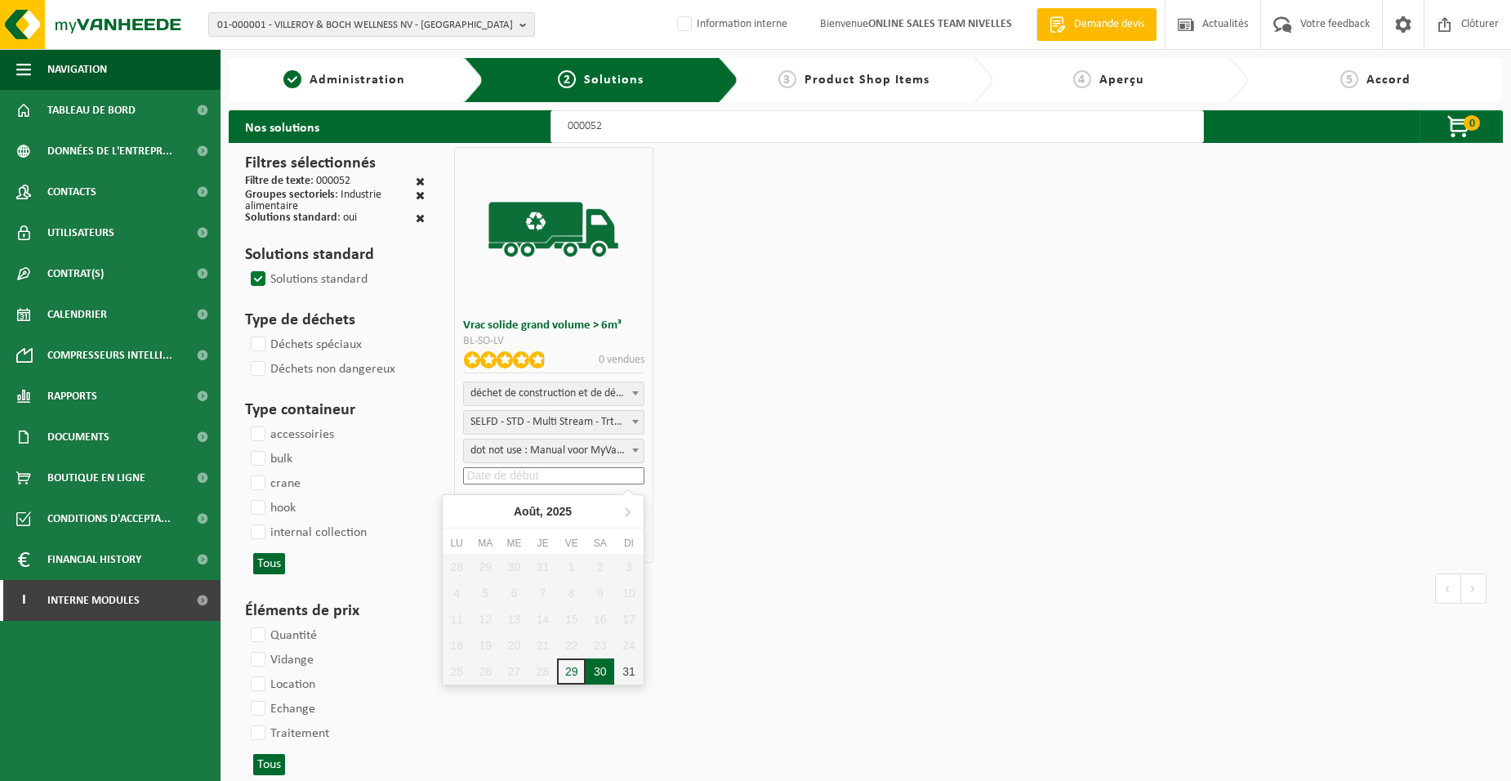
type input "[DATE]"
click at [559, 543] on button "Ajouter" at bounding box center [556, 541] width 96 height 24
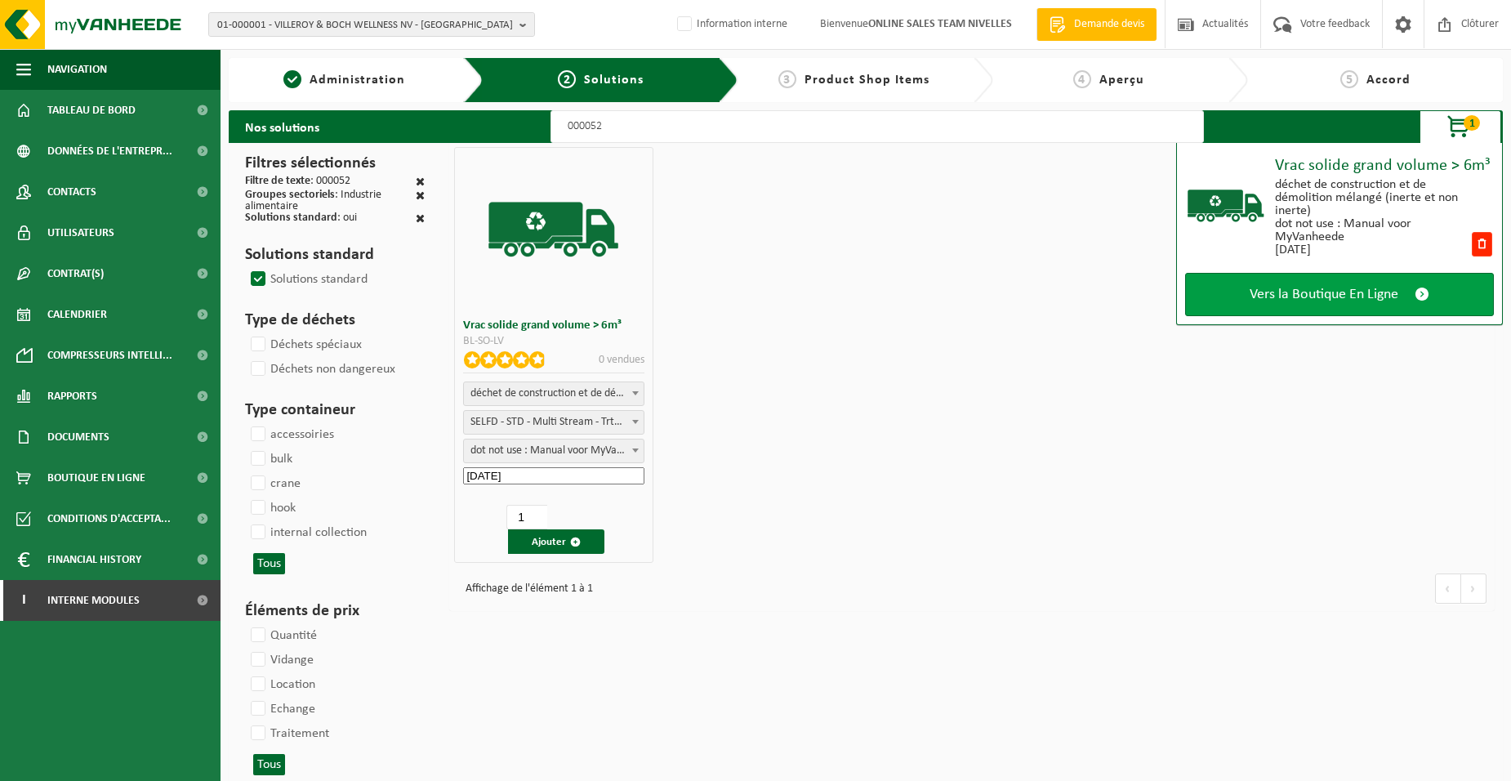
click at [1261, 294] on span "Vers la Boutique En Ligne" at bounding box center [1323, 294] width 149 height 17
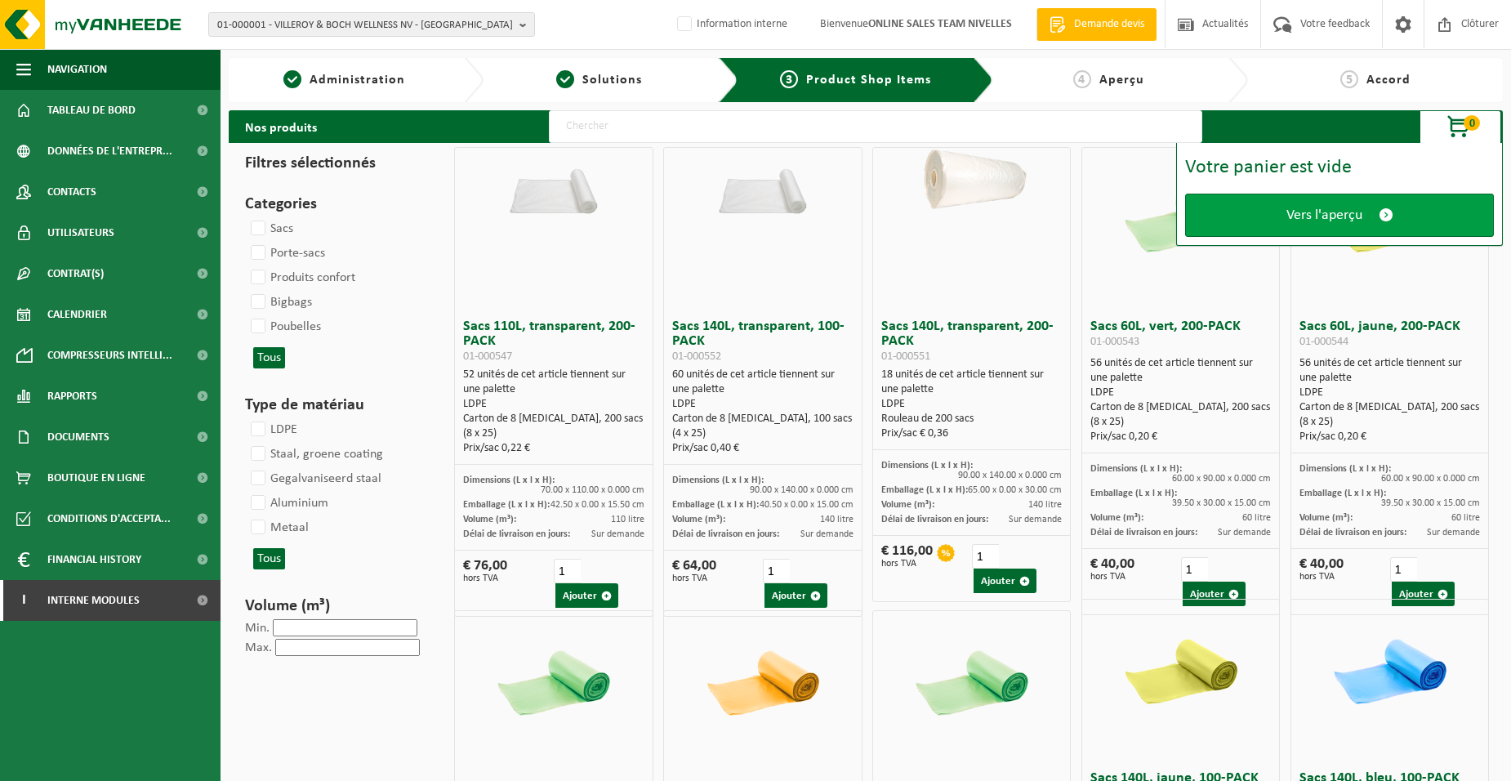
click at [1276, 220] on link "Vers l'aperçu" at bounding box center [1339, 215] width 309 height 43
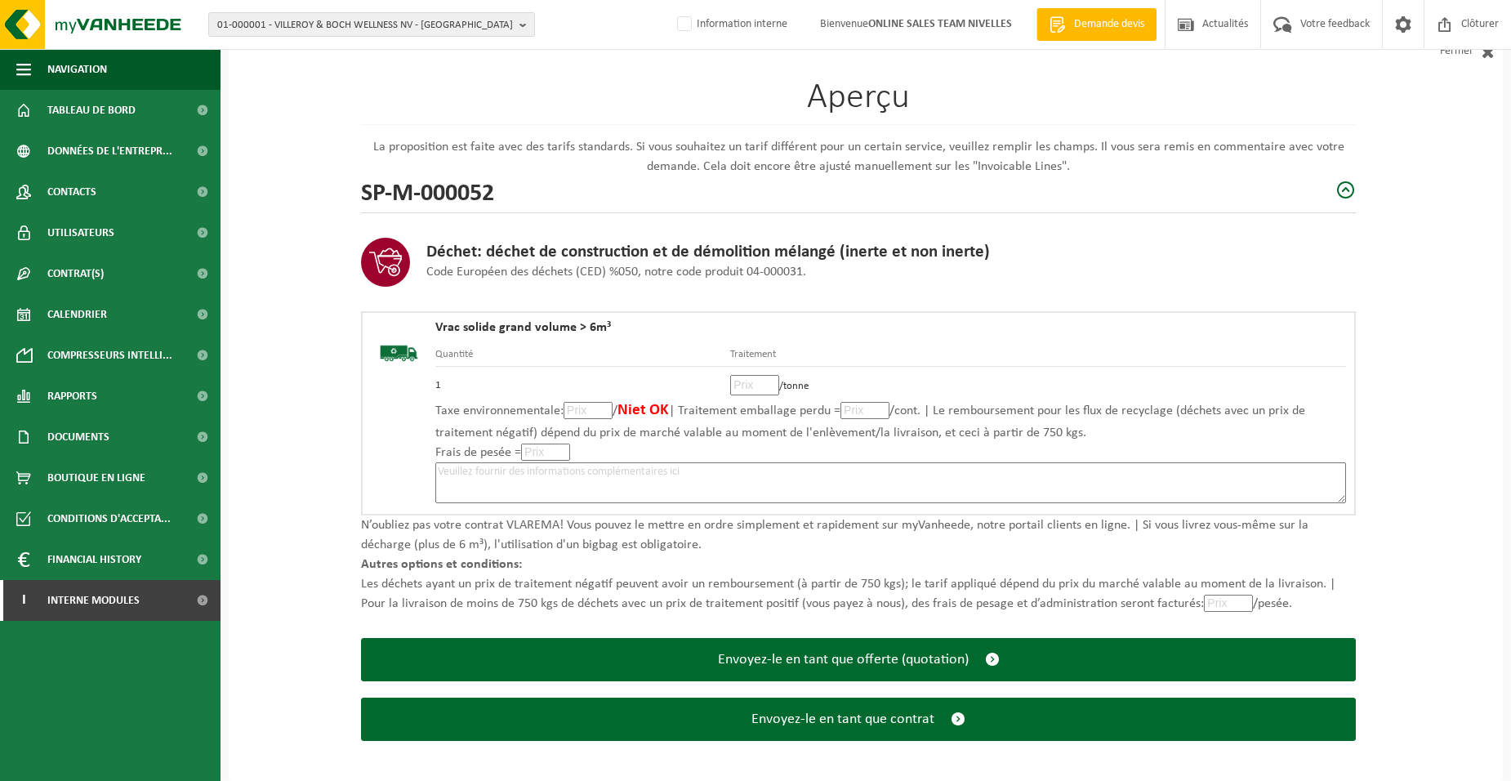
scroll to position [112, 0]
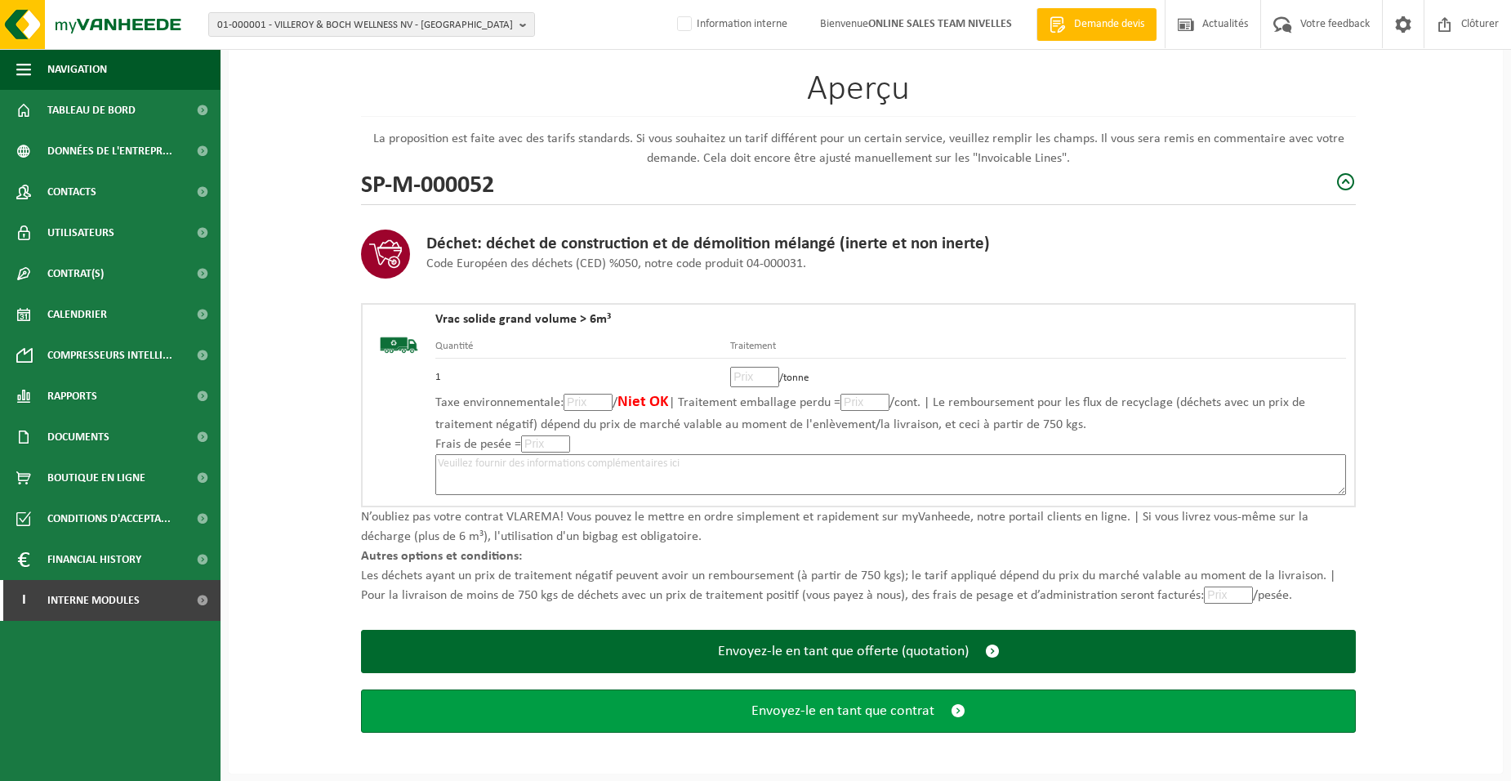
click at [850, 716] on span "Envoyez-le en tant que contrat" at bounding box center [842, 710] width 183 height 17
